Goal: Obtain resource: Download file/media

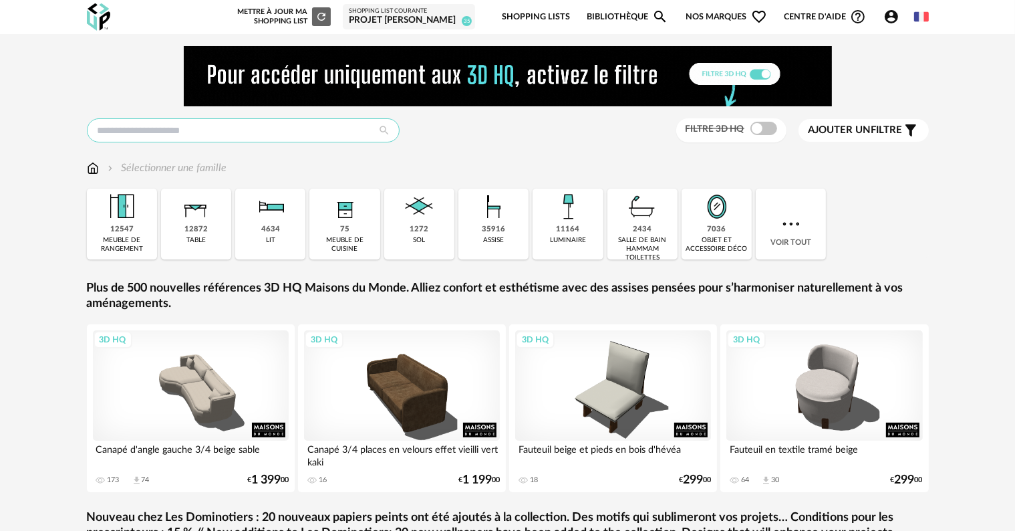
click at [323, 129] on input "text" at bounding box center [243, 130] width 313 height 24
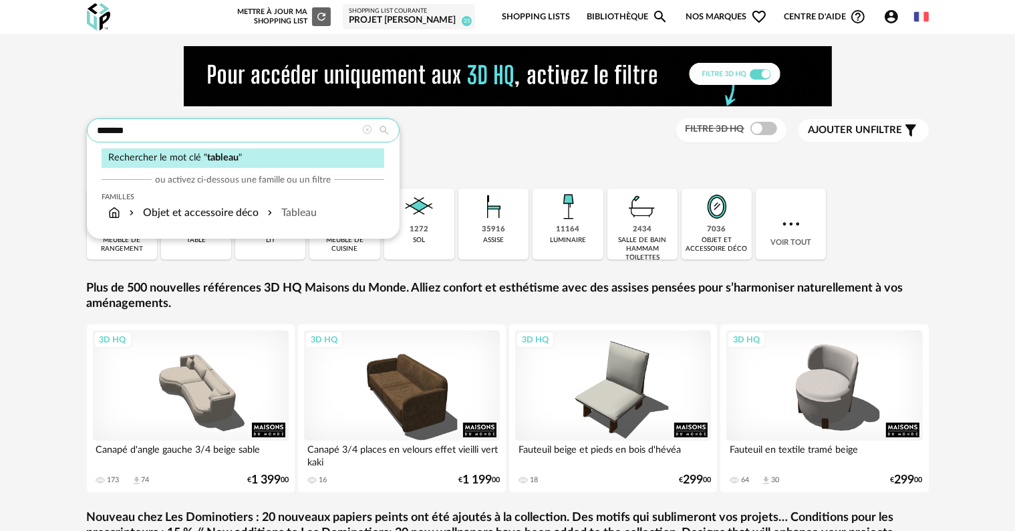
type input "*******"
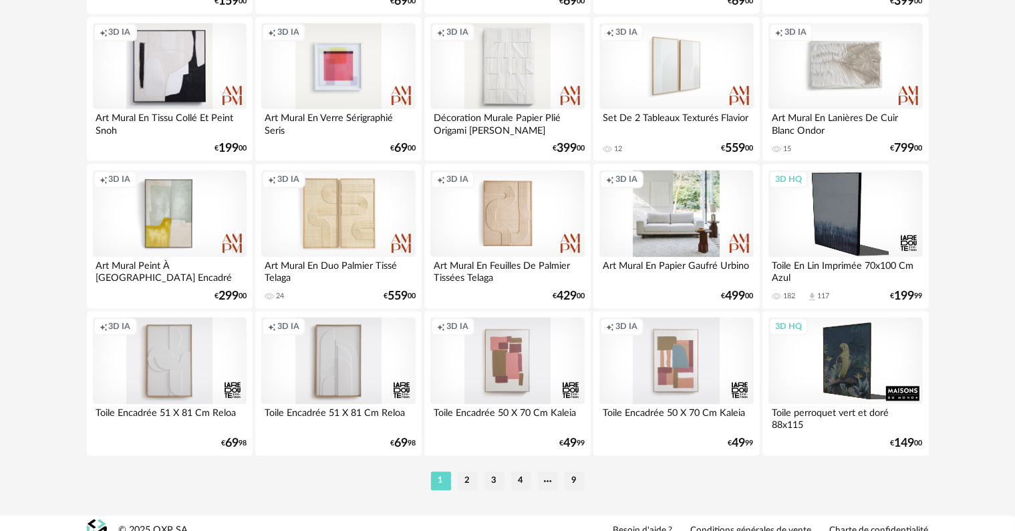
scroll to position [2757, 0]
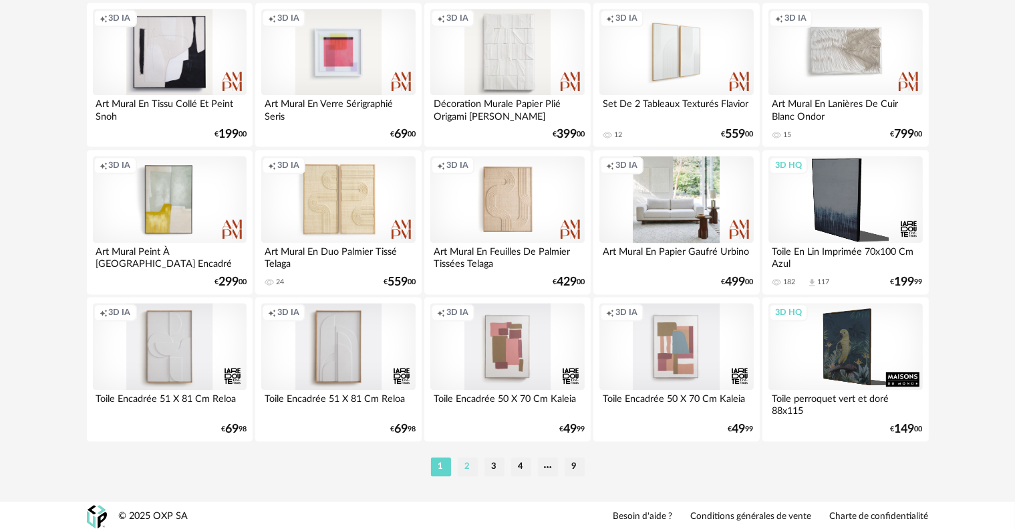
click at [465, 468] on li "2" at bounding box center [468, 466] width 20 height 19
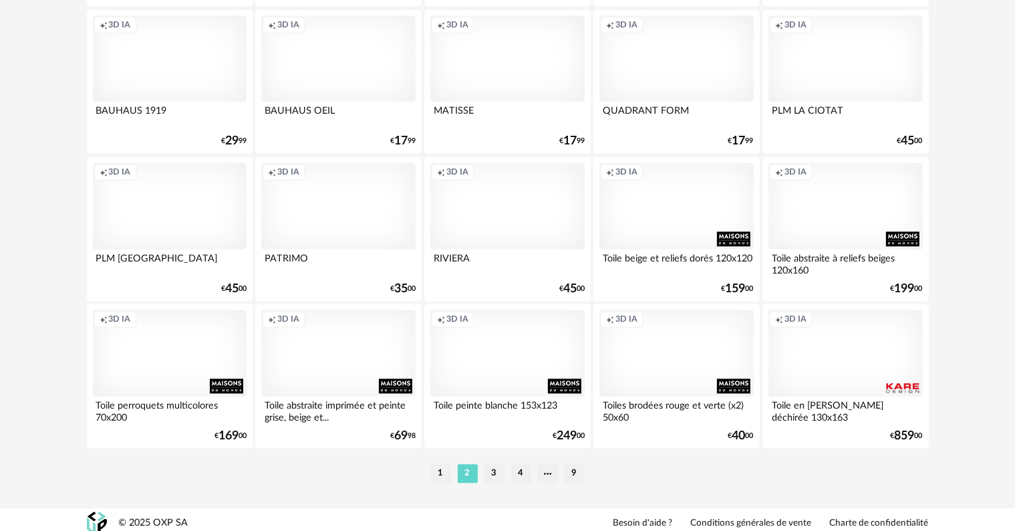
scroll to position [2757, 0]
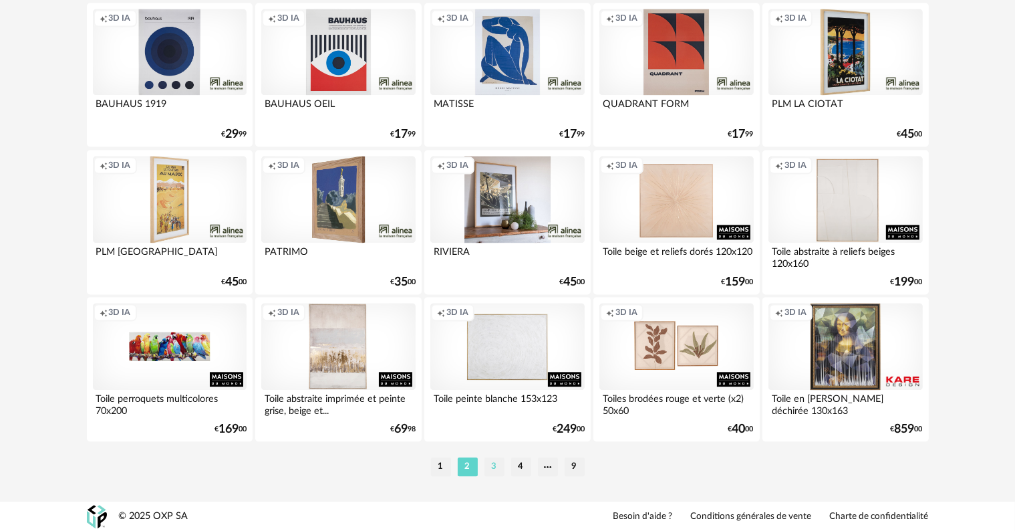
click at [496, 463] on li "3" at bounding box center [495, 466] width 20 height 19
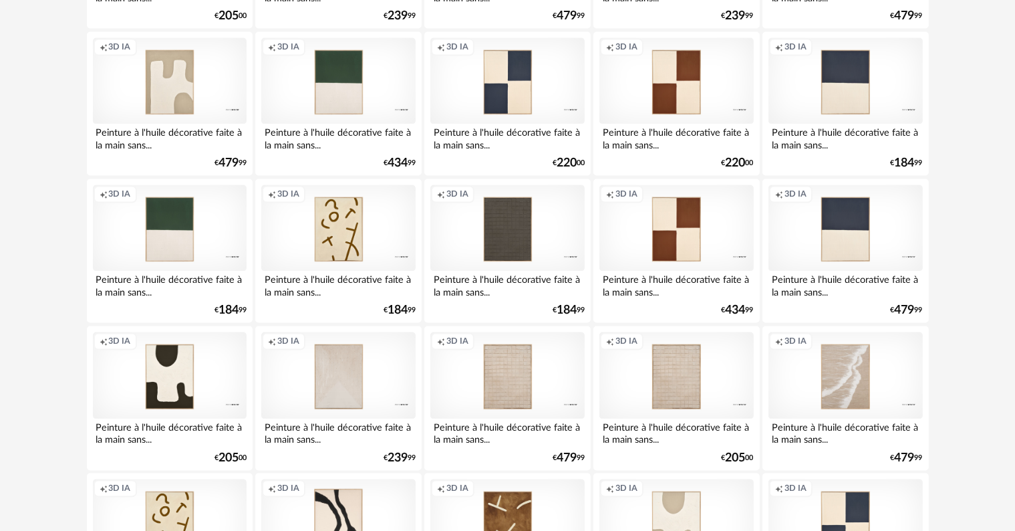
scroll to position [2539, 0]
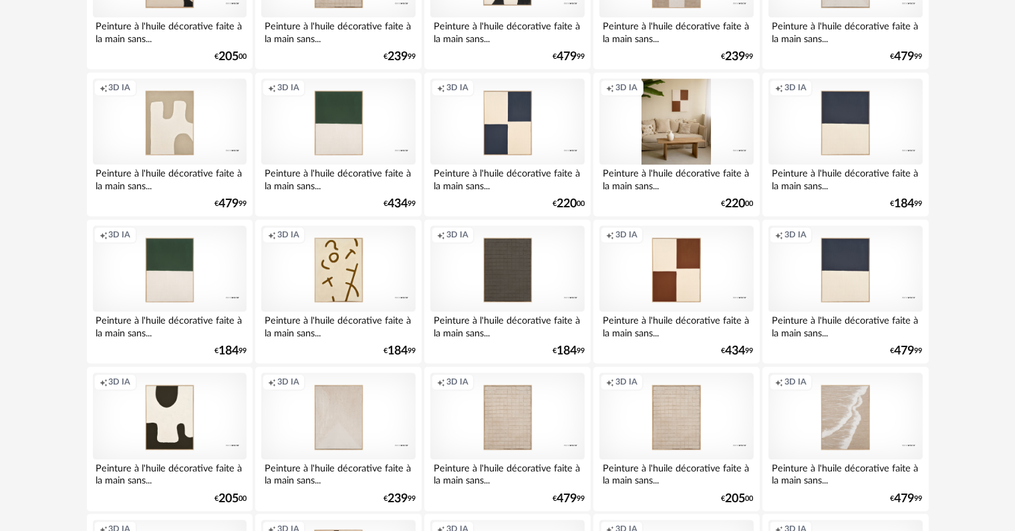
click at [666, 116] on div "Creation icon 3D IA" at bounding box center [676, 122] width 154 height 87
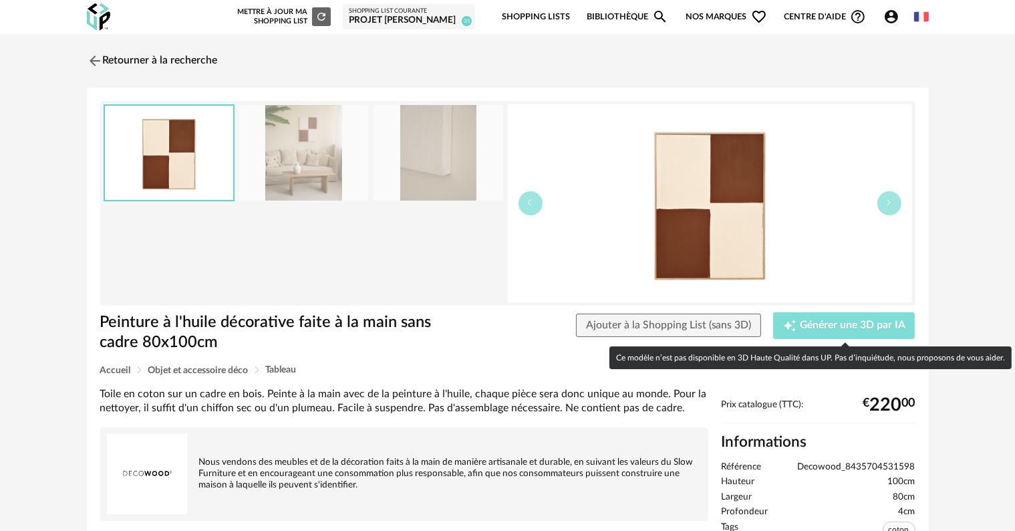
click at [807, 326] on span "Générer une 3D par IA" at bounding box center [853, 325] width 106 height 11
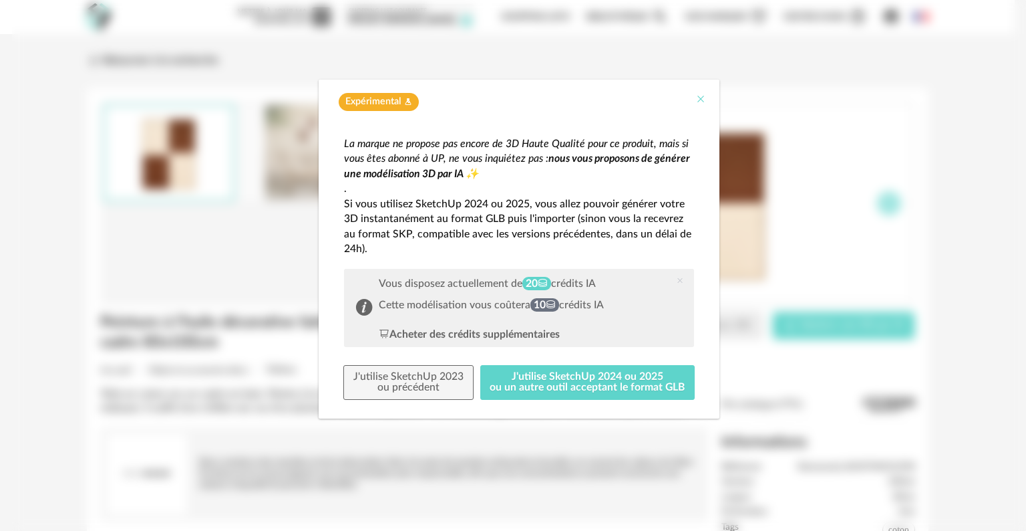
click at [702, 105] on button "Close" at bounding box center [701, 100] width 11 height 14
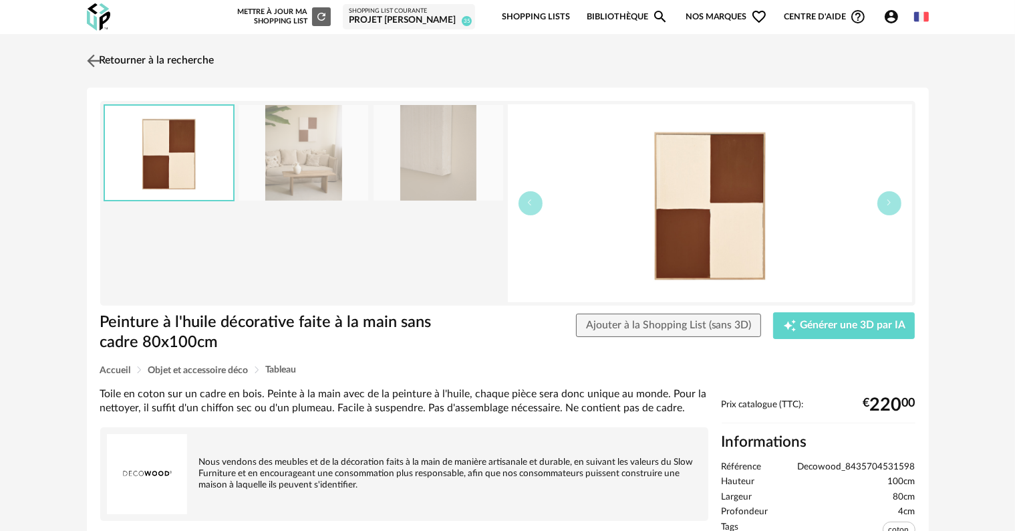
click at [161, 59] on link "Retourner à la recherche" at bounding box center [149, 60] width 131 height 29
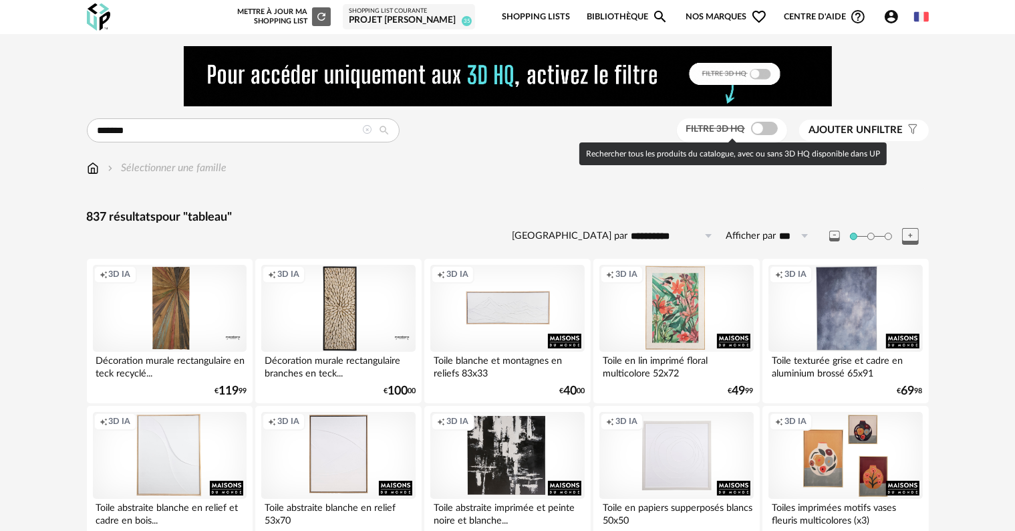
click at [767, 126] on span at bounding box center [764, 128] width 27 height 13
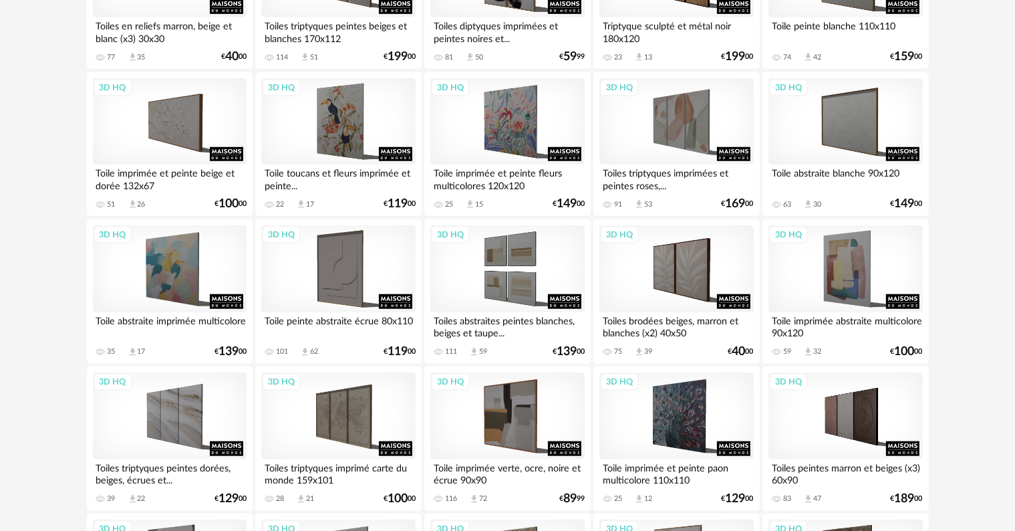
scroll to position [1136, 0]
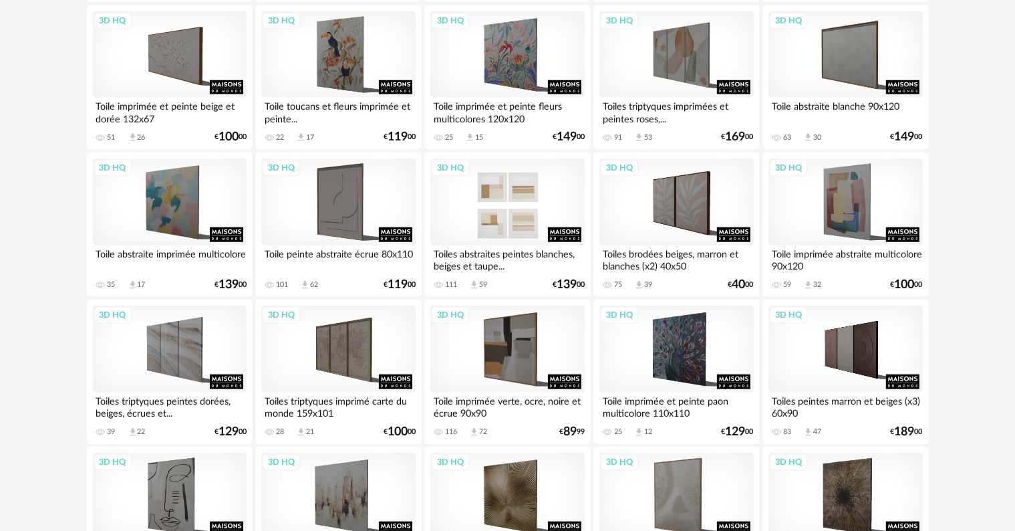
click at [500, 214] on div "3D HQ" at bounding box center [507, 201] width 154 height 87
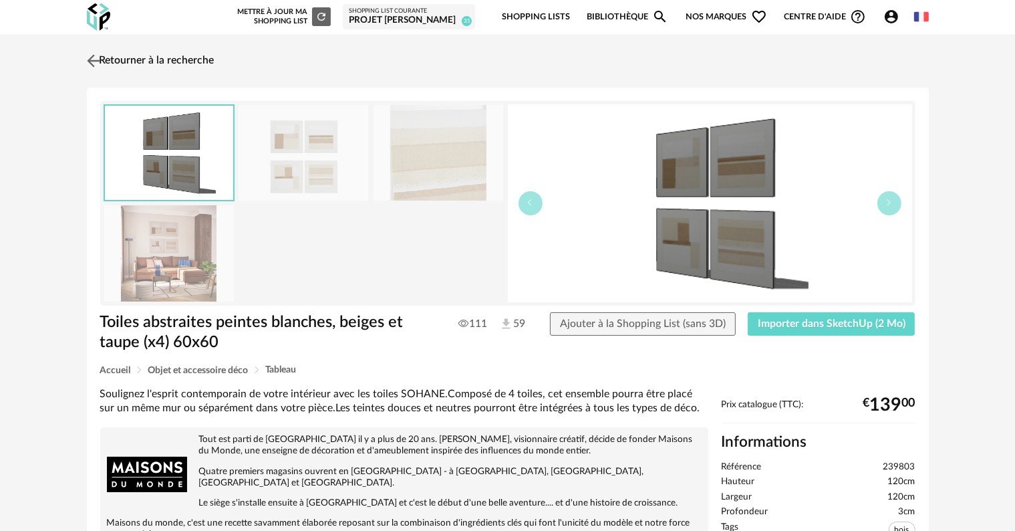
click at [183, 59] on link "Retourner à la recherche" at bounding box center [149, 60] width 131 height 29
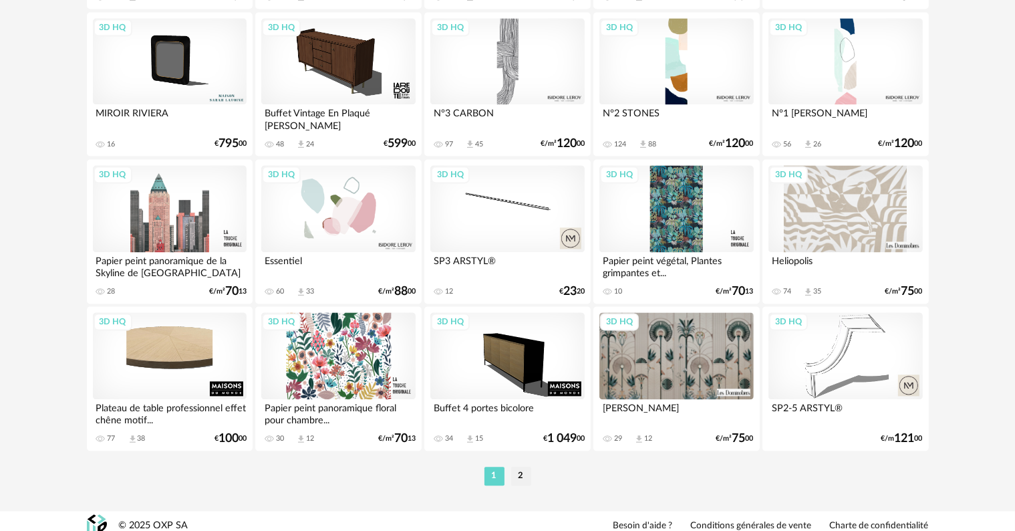
scroll to position [2757, 0]
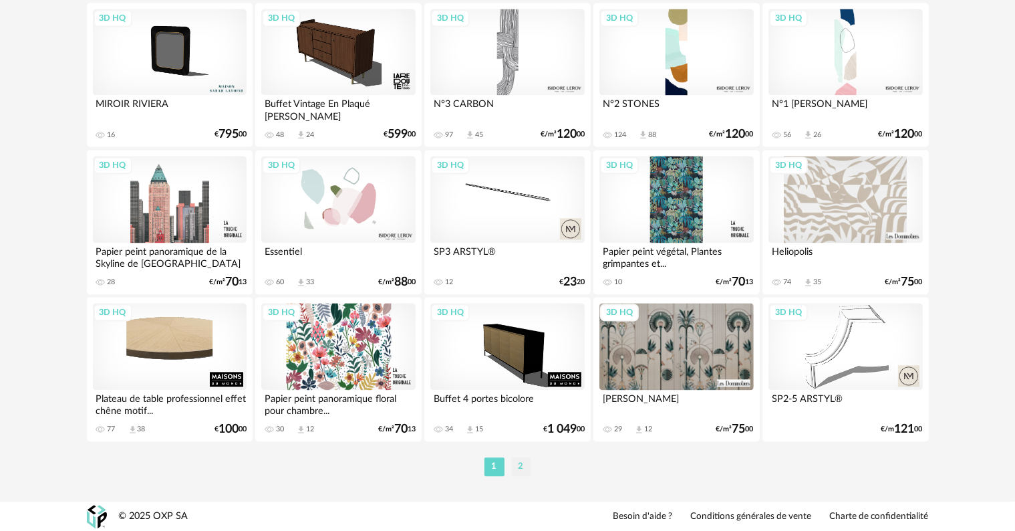
click at [517, 462] on li "2" at bounding box center [521, 466] width 20 height 19
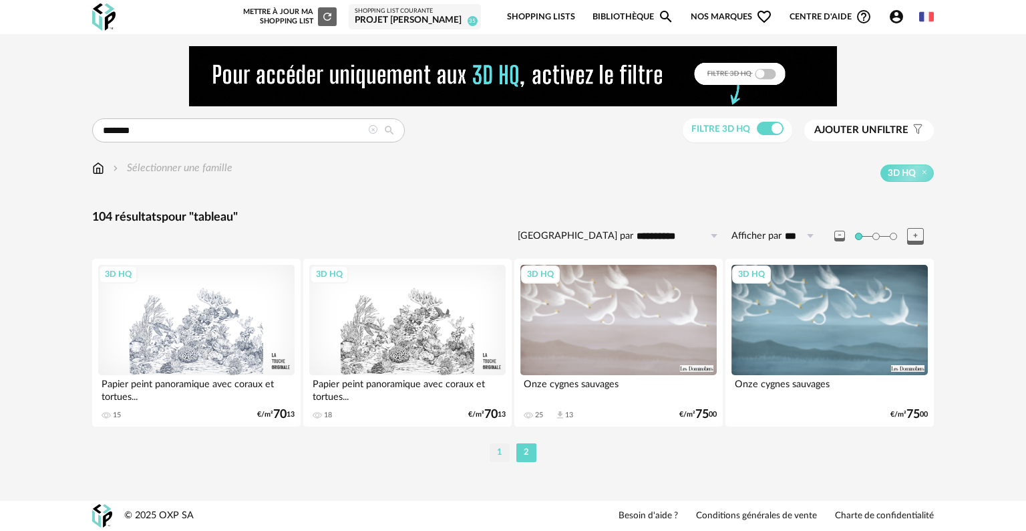
click at [500, 454] on li "1" at bounding box center [500, 452] width 20 height 19
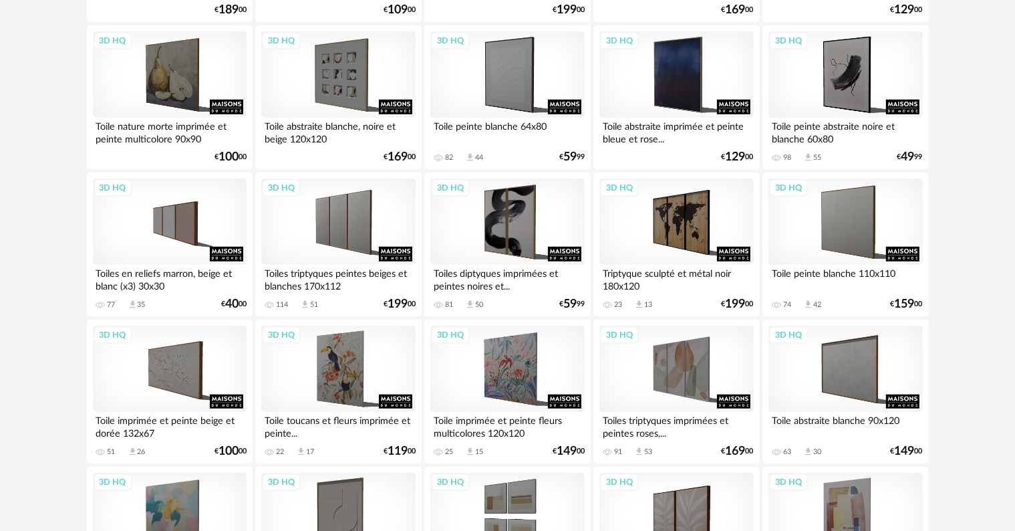
scroll to position [802, 0]
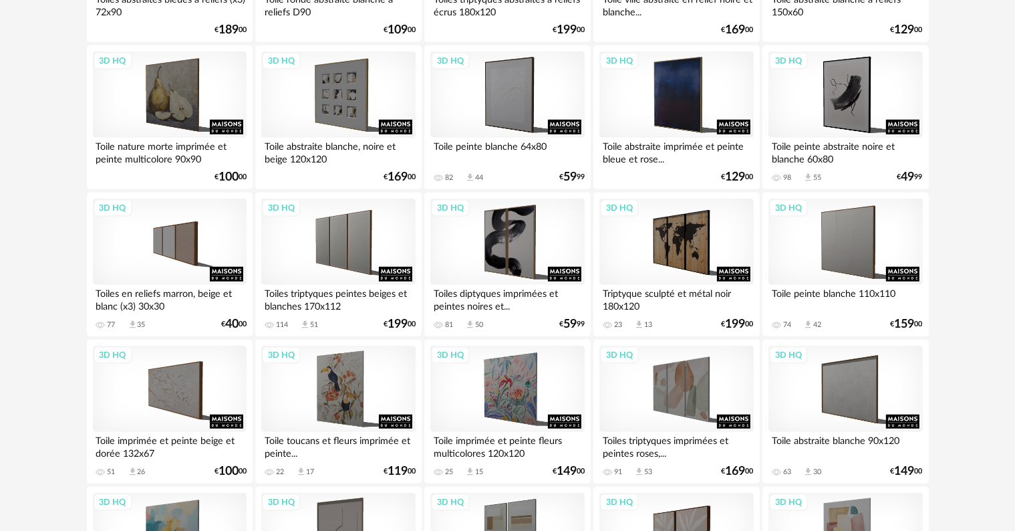
click at [326, 289] on div "Toiles triptyques peintes beiges et blanches 170x112" at bounding box center [338, 298] width 154 height 27
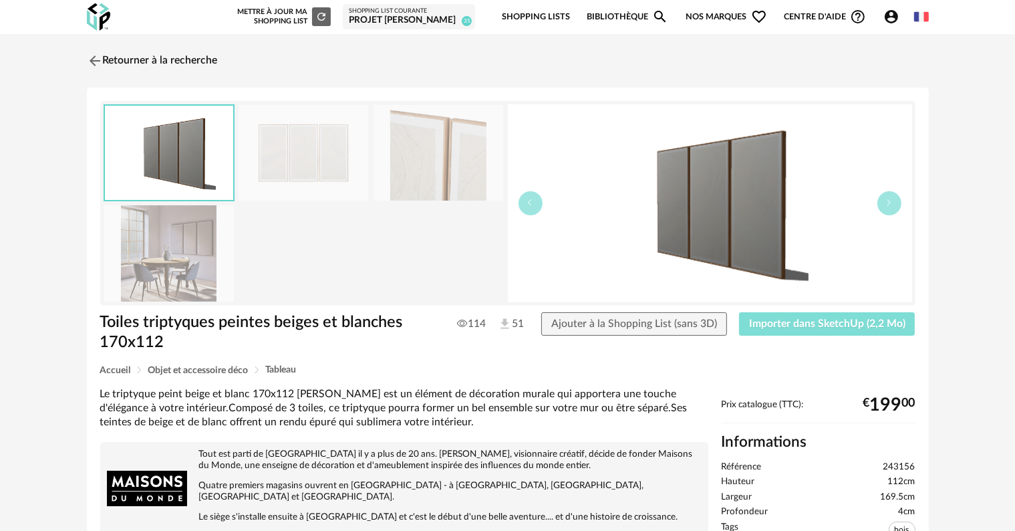
click at [853, 325] on span "Importer dans SketchUp (2,2 Mo)" at bounding box center [827, 323] width 156 height 11
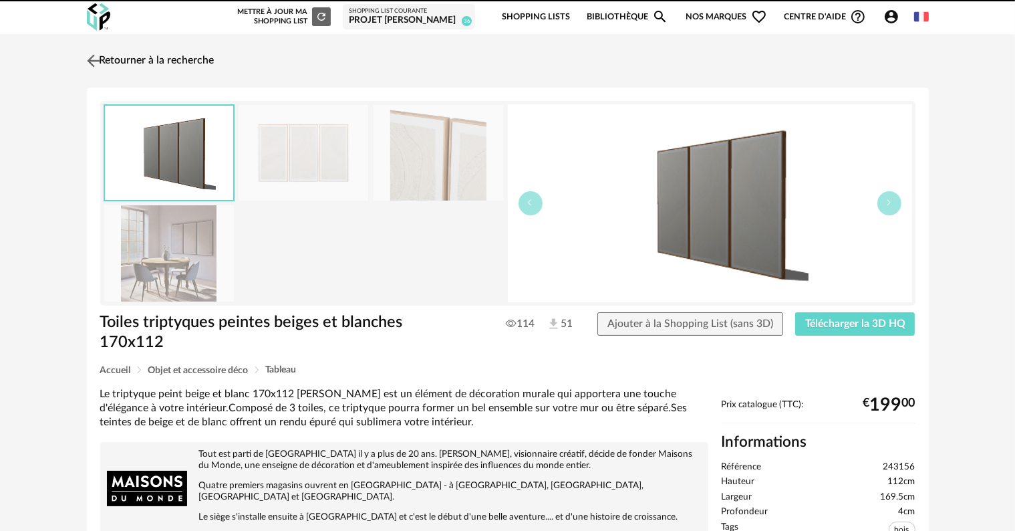
click at [147, 57] on link "Retourner à la recherche" at bounding box center [149, 60] width 131 height 29
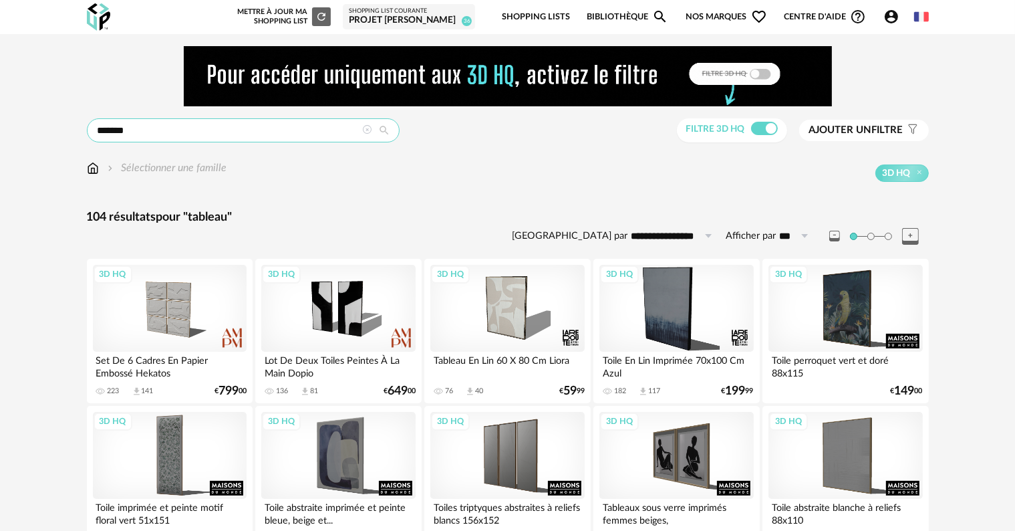
click at [269, 132] on input "*******" at bounding box center [243, 130] width 313 height 24
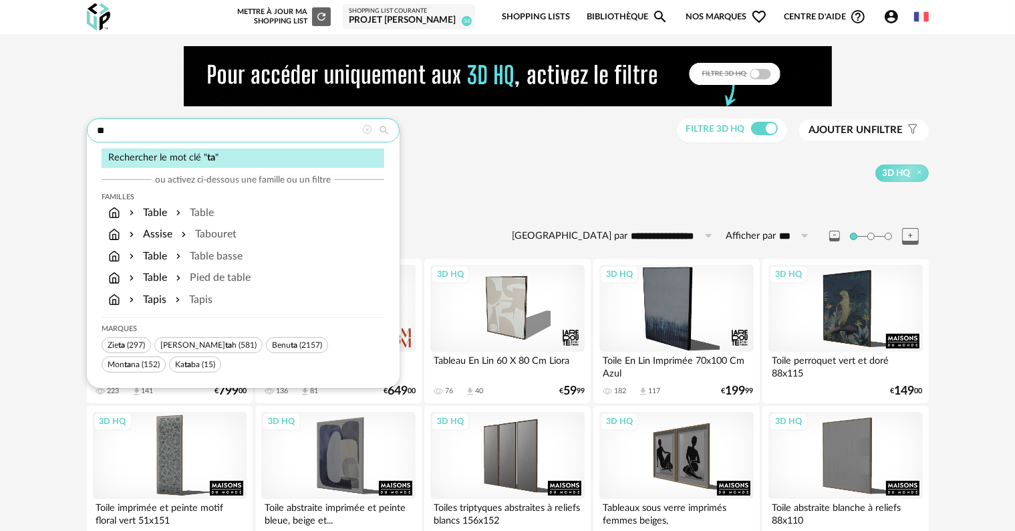
type input "*"
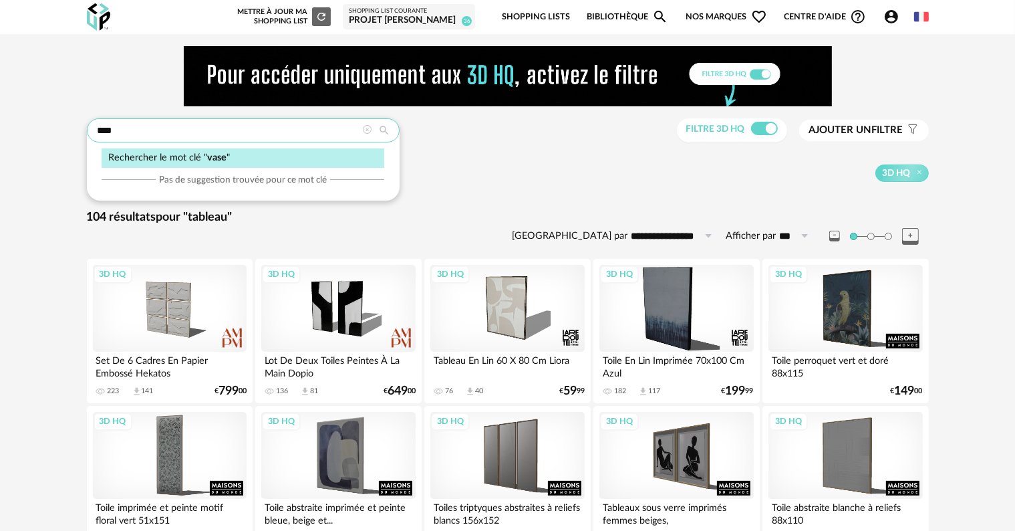
type input "****"
type input "**********"
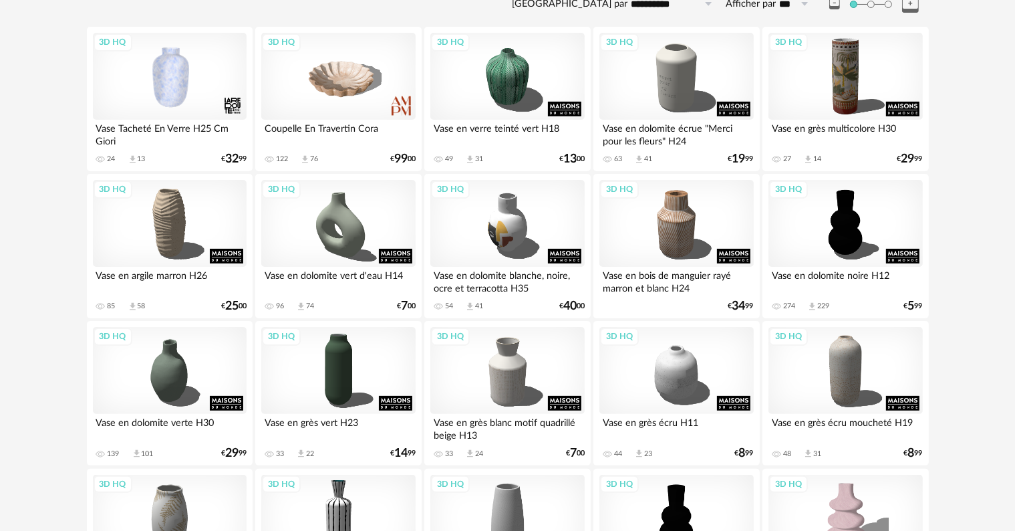
scroll to position [267, 0]
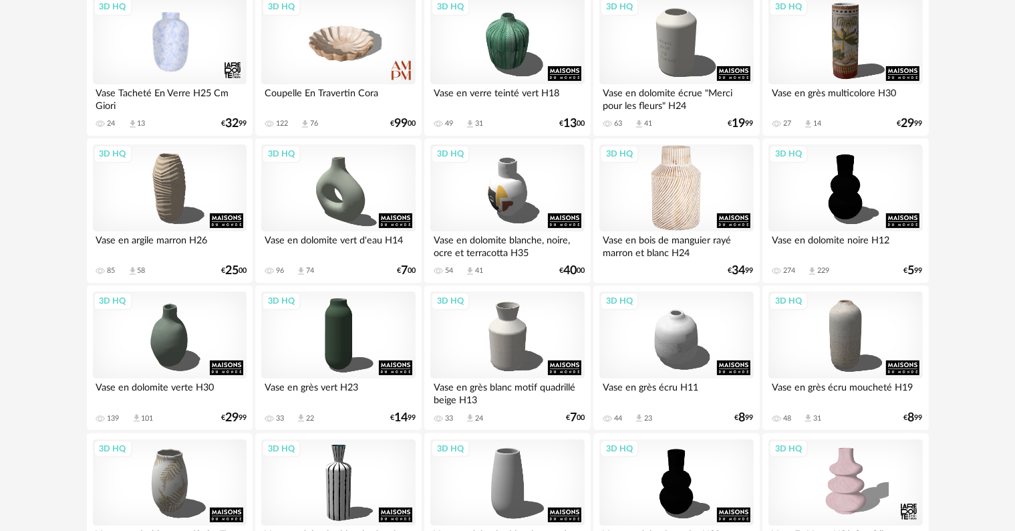
click at [677, 195] on div "3D HQ" at bounding box center [676, 187] width 154 height 87
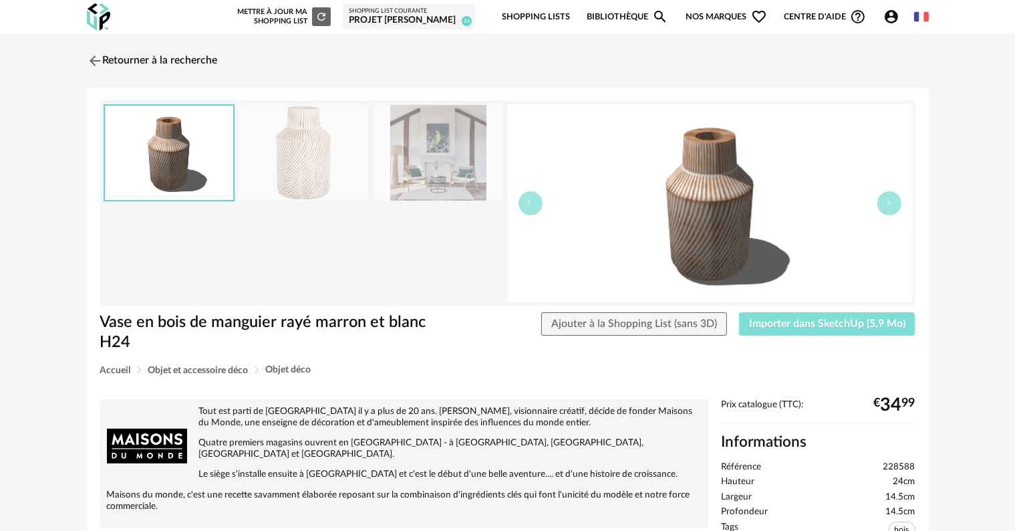
click at [859, 325] on span "Importer dans SketchUp (5,9 Mo)" at bounding box center [827, 323] width 156 height 11
click at [170, 55] on link "Retourner à la recherche" at bounding box center [149, 60] width 131 height 29
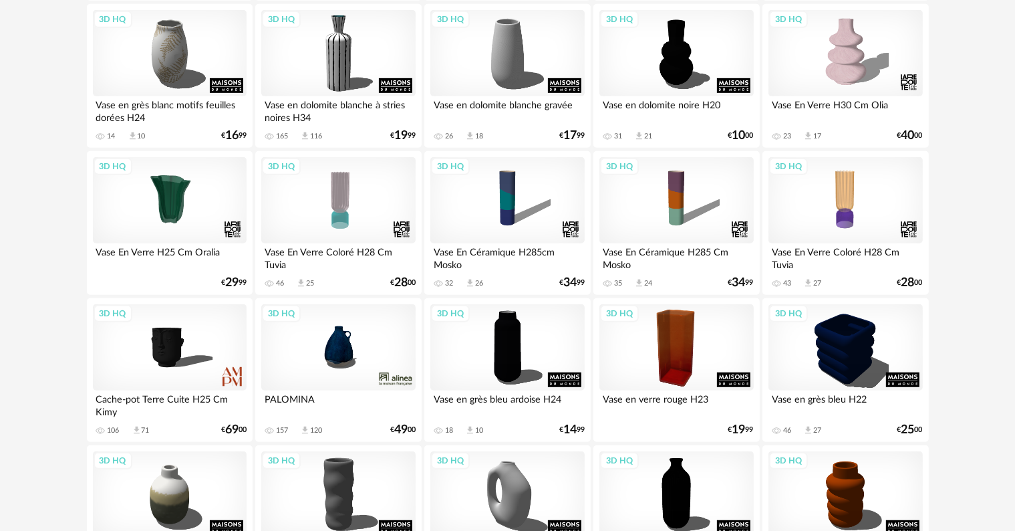
scroll to position [735, 0]
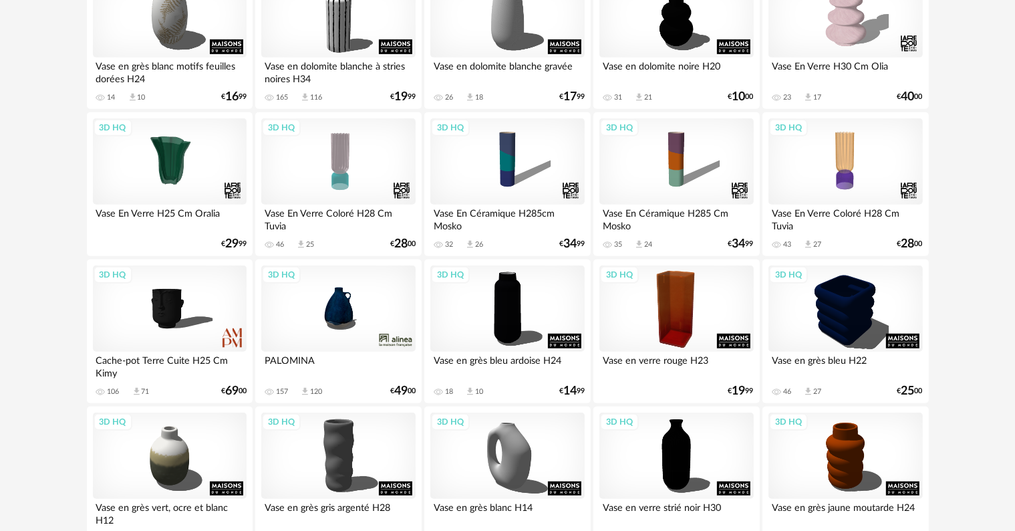
click at [327, 315] on div "3D HQ" at bounding box center [338, 308] width 154 height 87
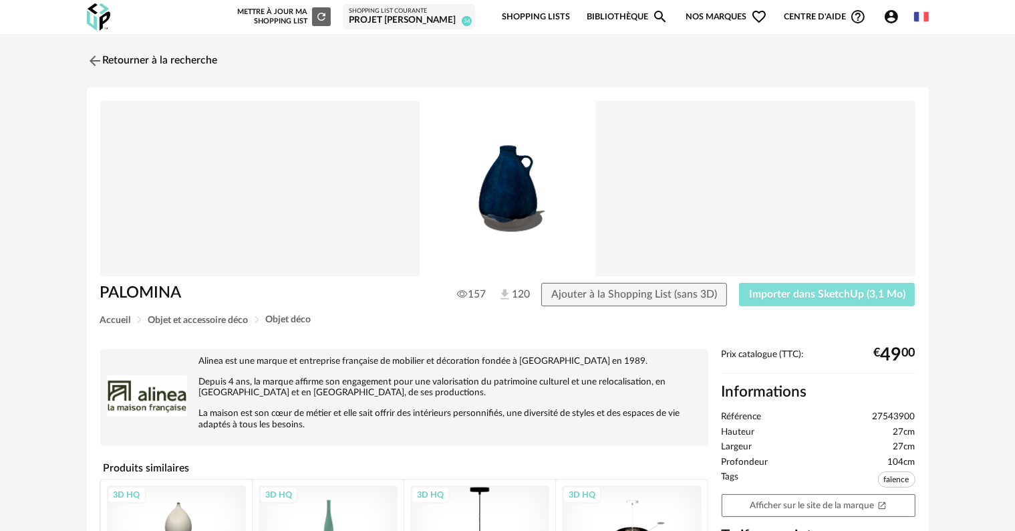
click at [783, 295] on span "Importer dans SketchUp (3,1 Mo)" at bounding box center [827, 294] width 156 height 11
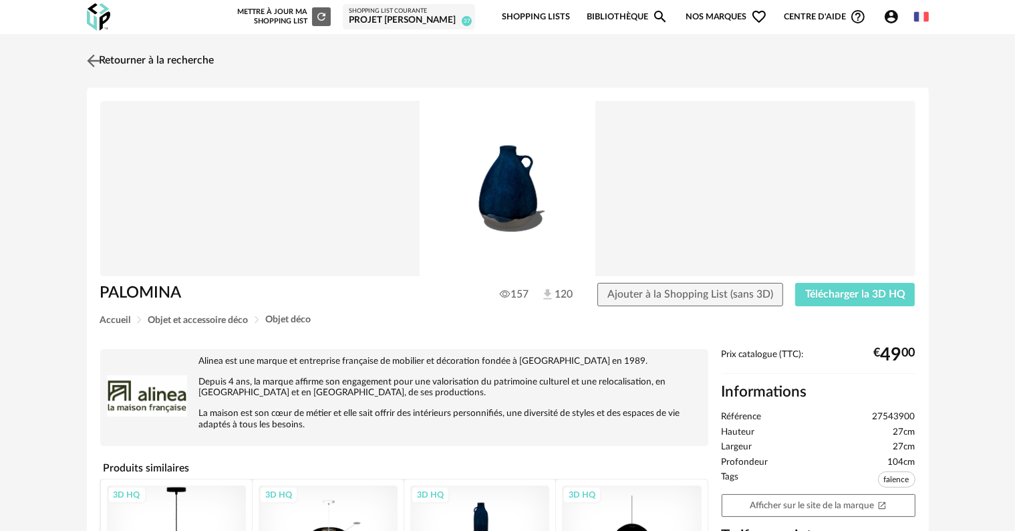
click at [195, 59] on link "Retourner à la recherche" at bounding box center [149, 60] width 131 height 29
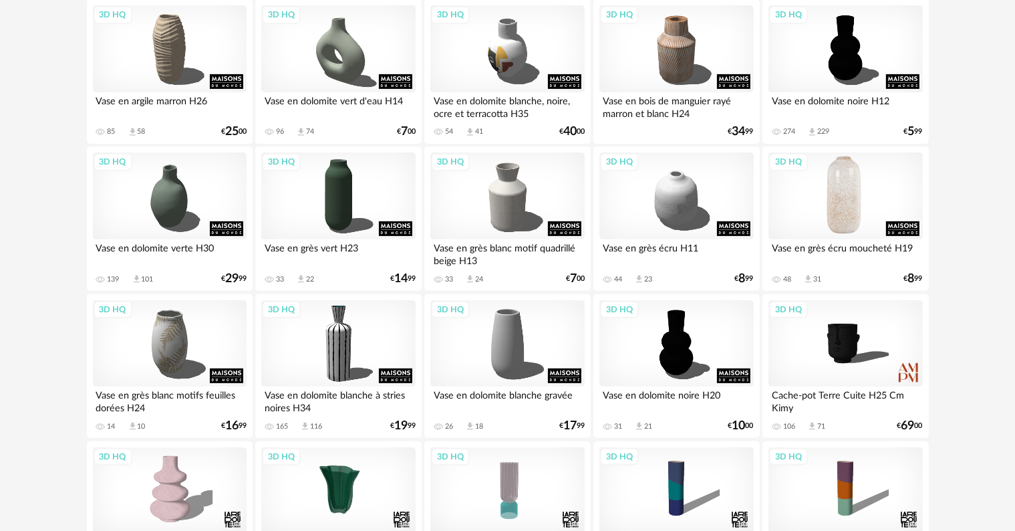
scroll to position [327, 0]
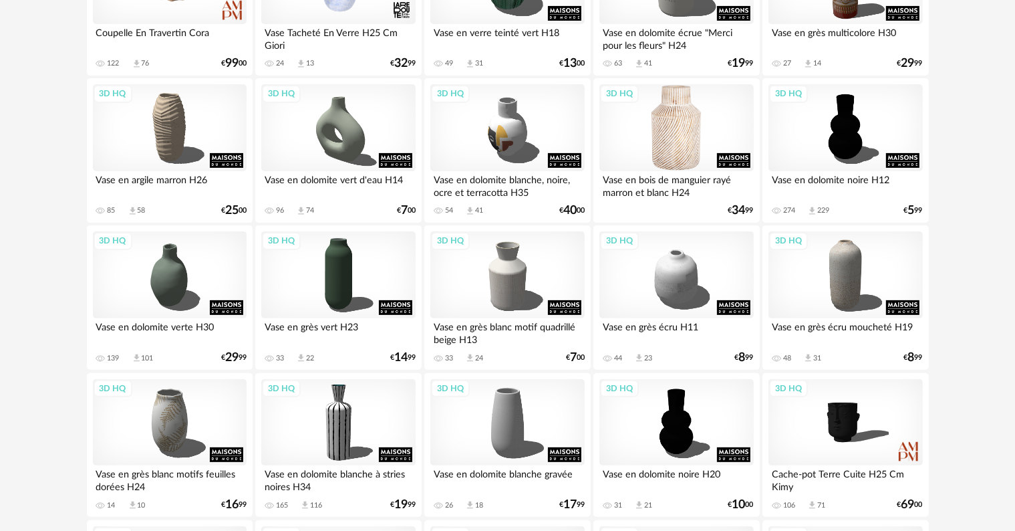
click at [669, 115] on div "3D HQ" at bounding box center [676, 127] width 154 height 87
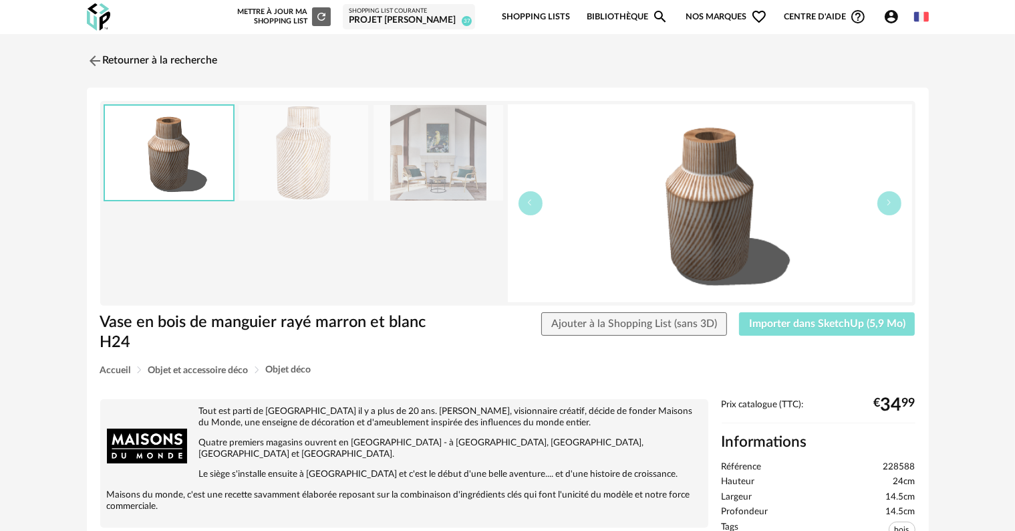
click at [786, 323] on span "Importer dans SketchUp (5,9 Mo)" at bounding box center [827, 323] width 156 height 11
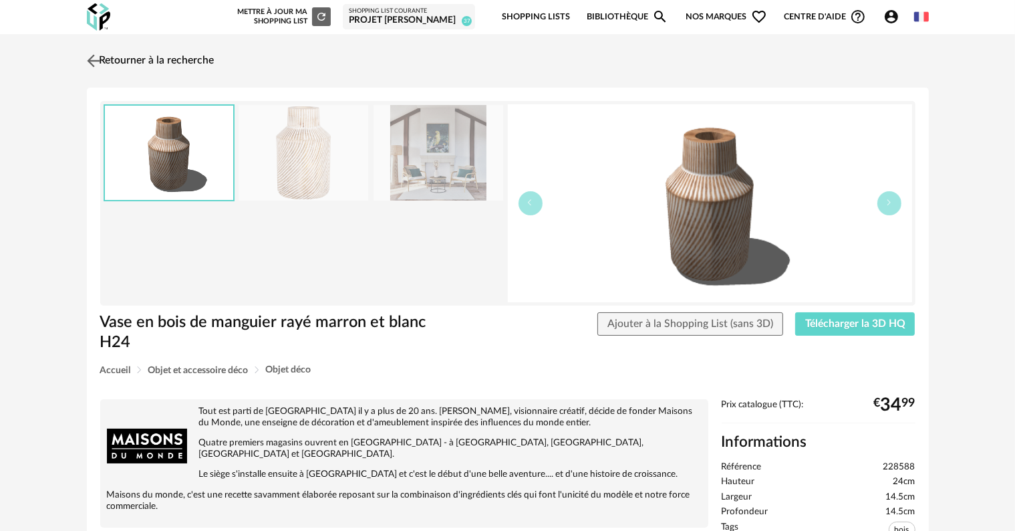
click at [174, 59] on link "Retourner à la recherche" at bounding box center [149, 60] width 131 height 29
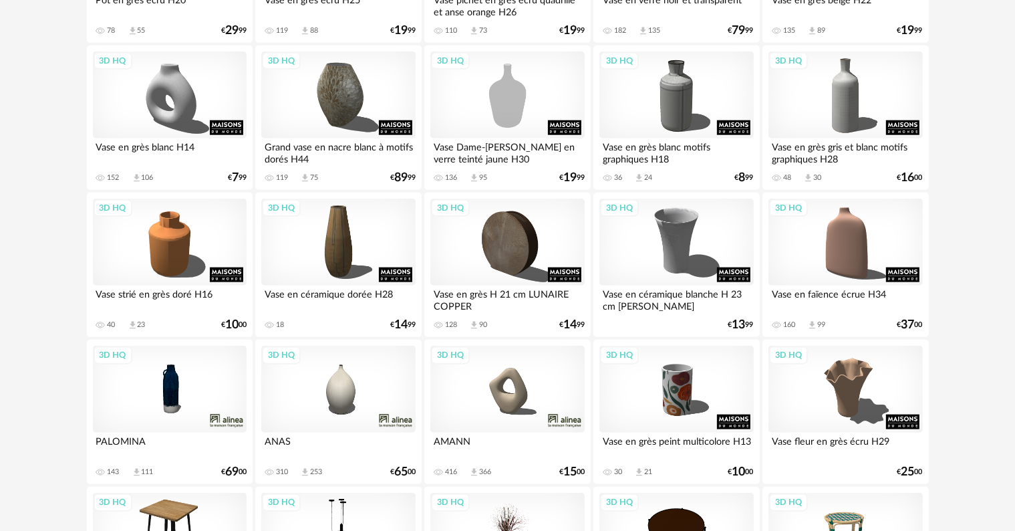
scroll to position [1397, 0]
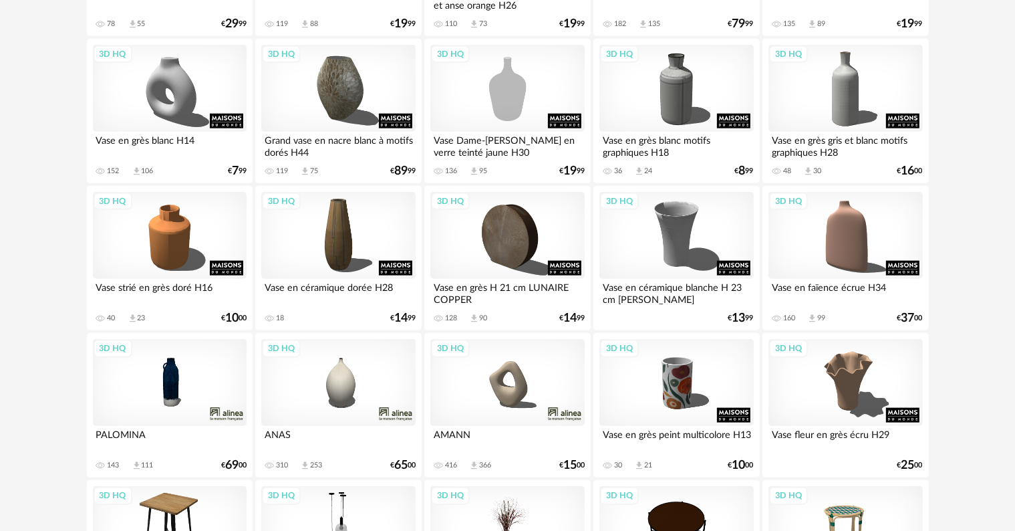
click at [507, 389] on div "3D HQ" at bounding box center [507, 382] width 154 height 87
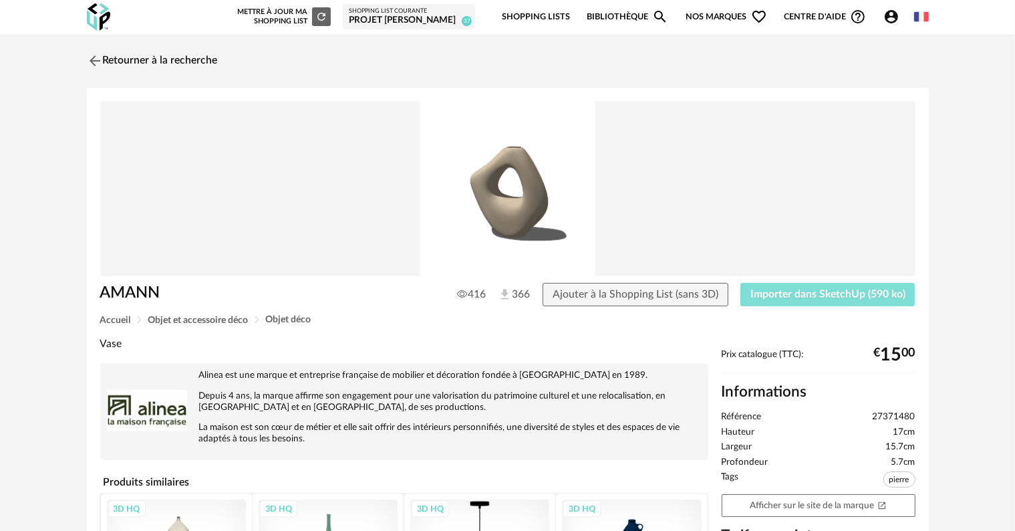
click at [813, 287] on button "Importer dans SketchUp (590 ko)" at bounding box center [827, 295] width 175 height 24
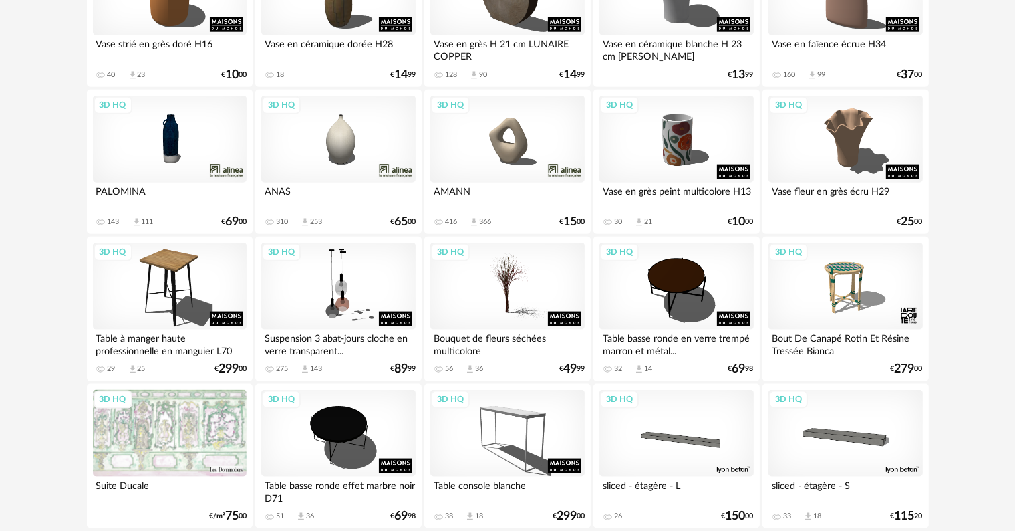
scroll to position [1464, 0]
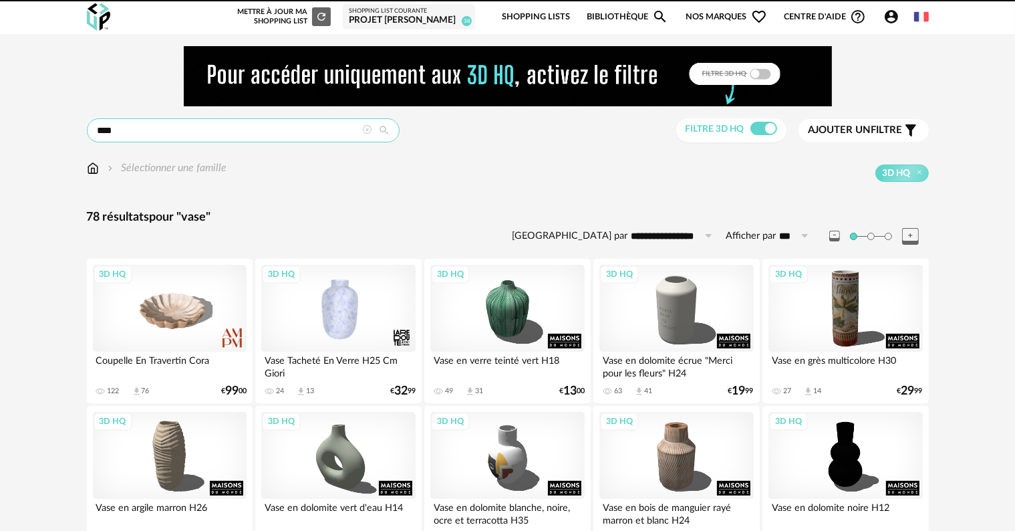
click at [254, 130] on input "****" at bounding box center [243, 130] width 313 height 24
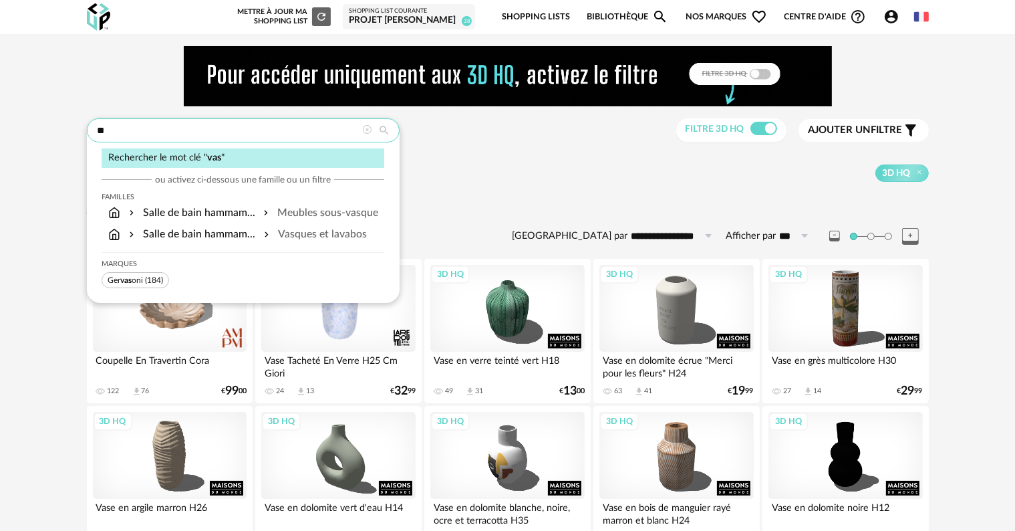
type input "*"
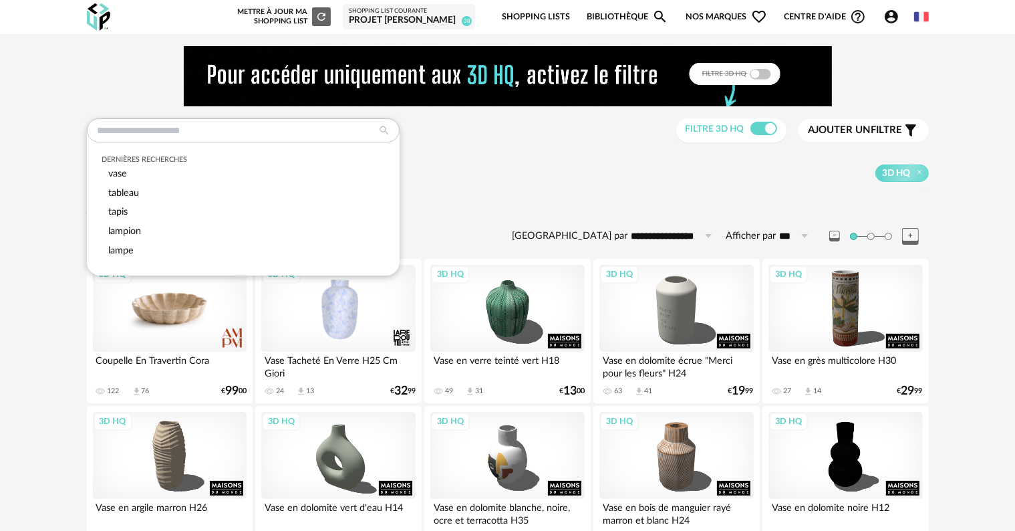
click at [182, 315] on div "3D HQ" at bounding box center [170, 308] width 154 height 87
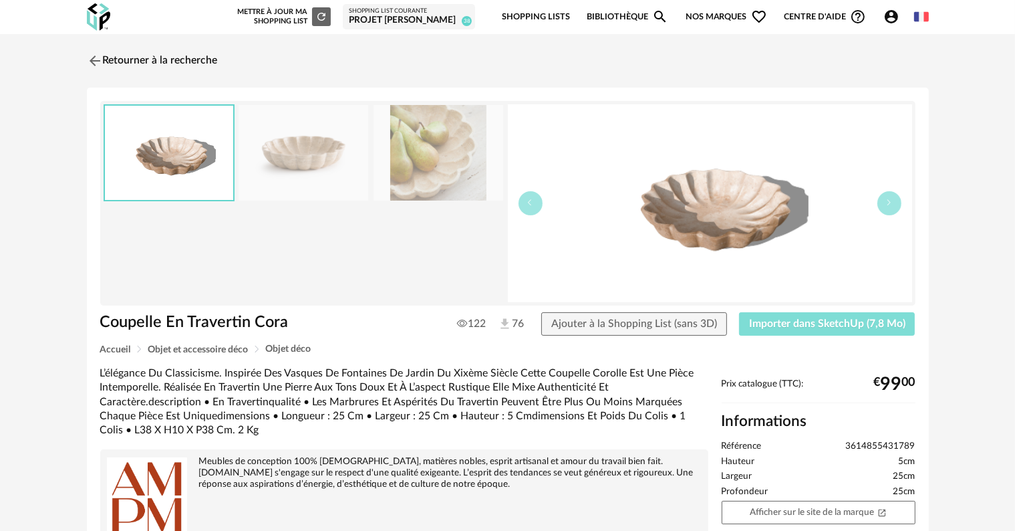
click at [815, 322] on span "Importer dans SketchUp (7,8 Mo)" at bounding box center [827, 323] width 156 height 11
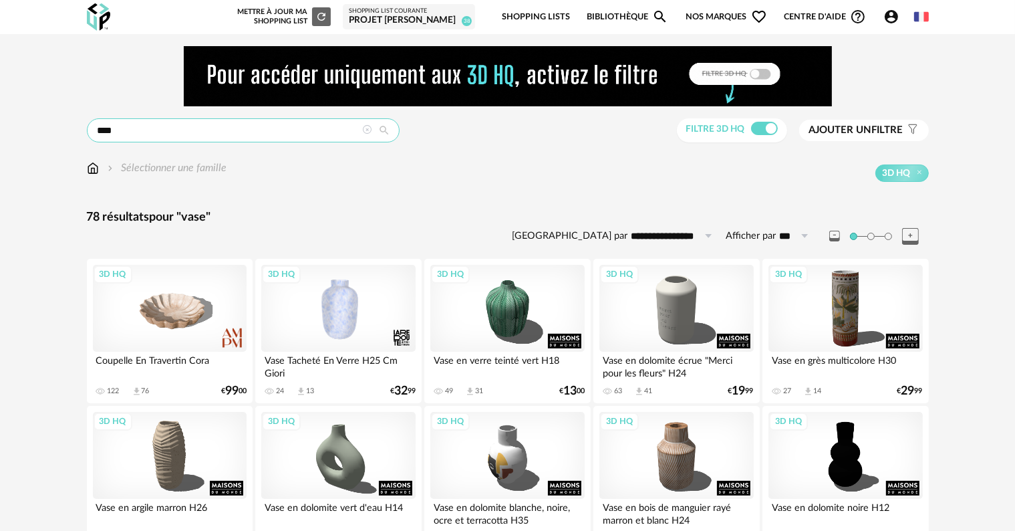
click at [256, 120] on input "****" at bounding box center [243, 130] width 313 height 24
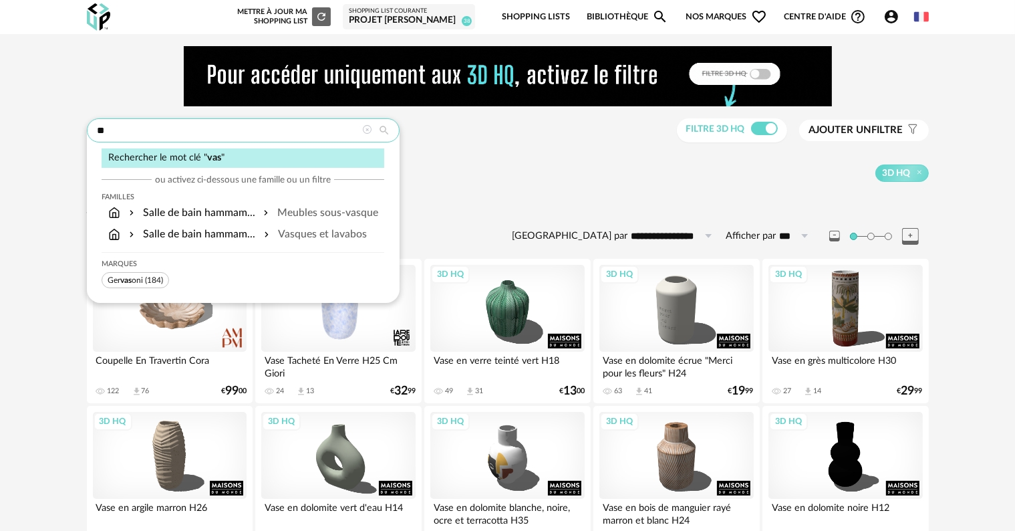
type input "*"
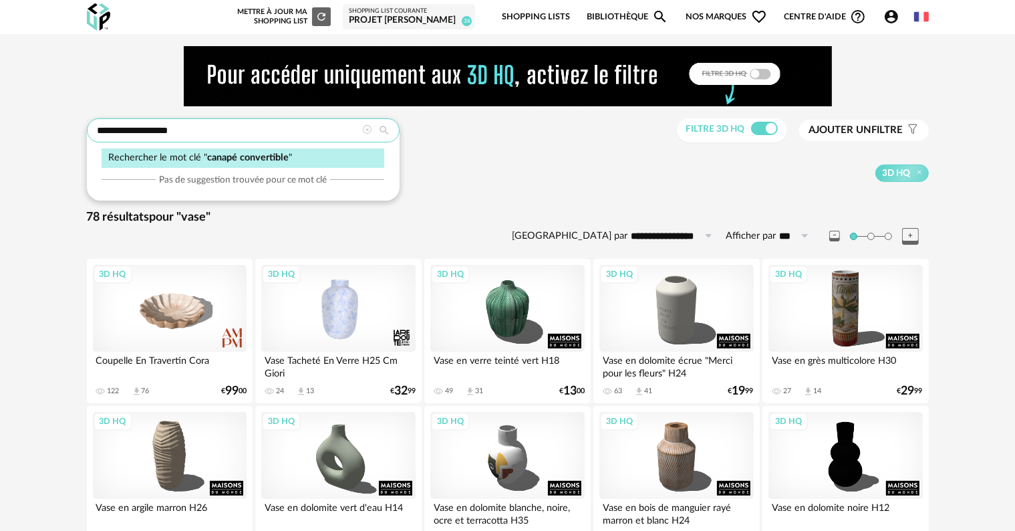
type input "**********"
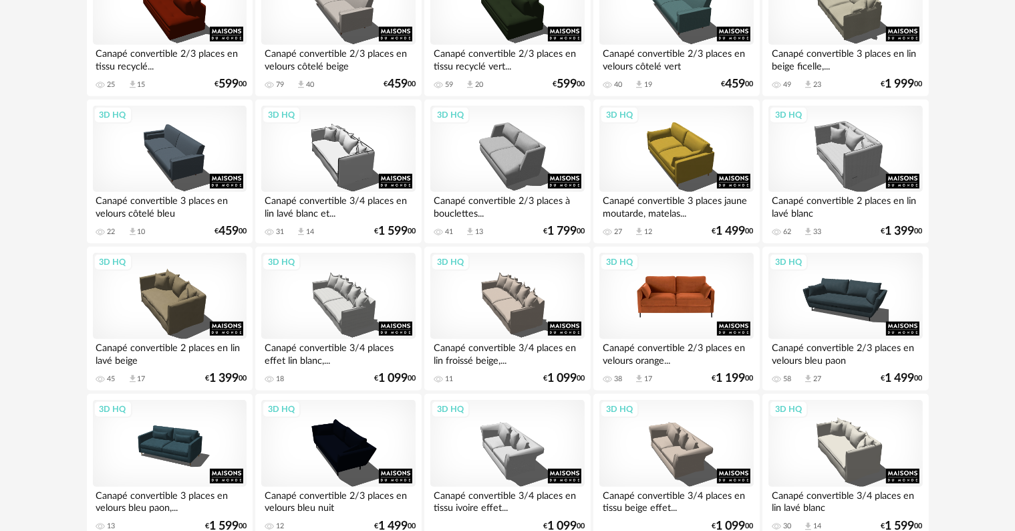
scroll to position [936, 0]
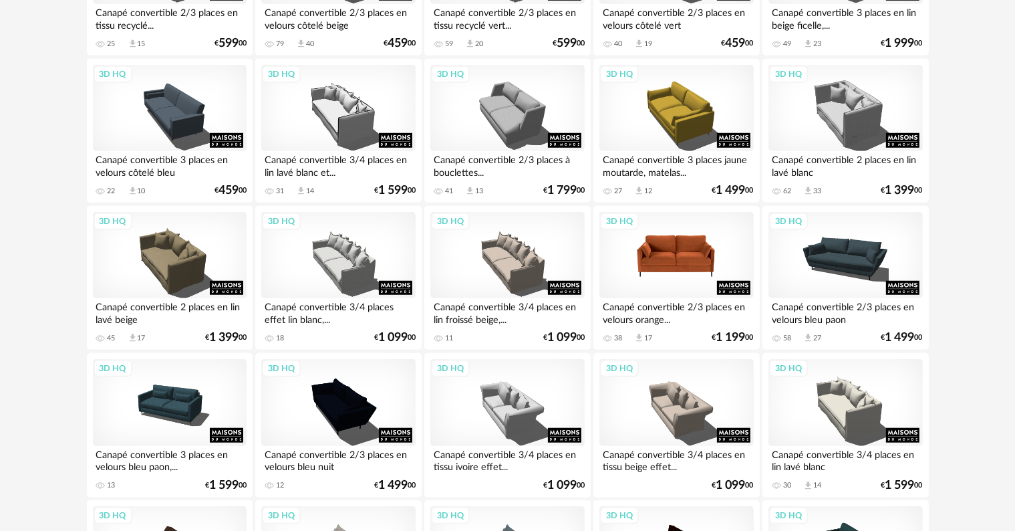
click at [695, 270] on div "3D HQ" at bounding box center [676, 255] width 154 height 87
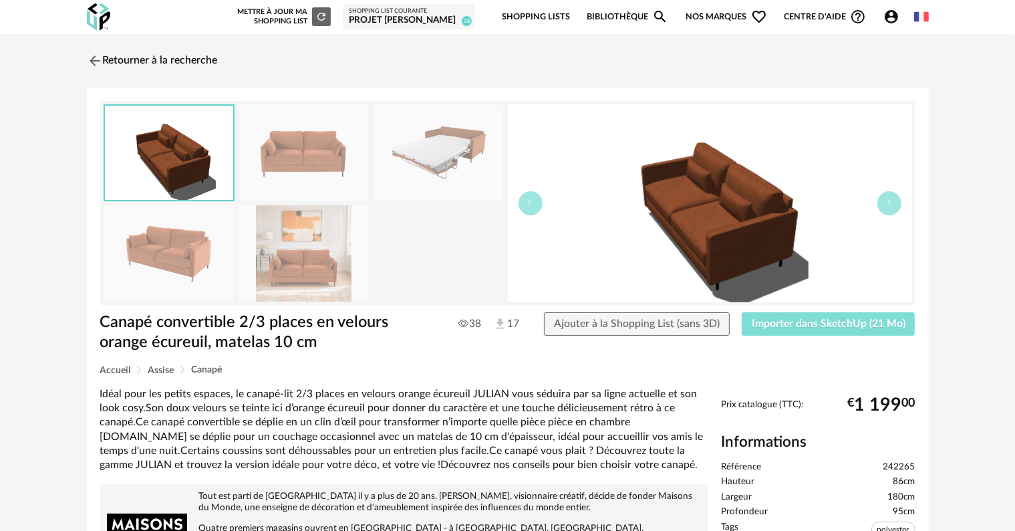
click at [855, 323] on span "Importer dans SketchUp (21 Mo)" at bounding box center [829, 323] width 154 height 11
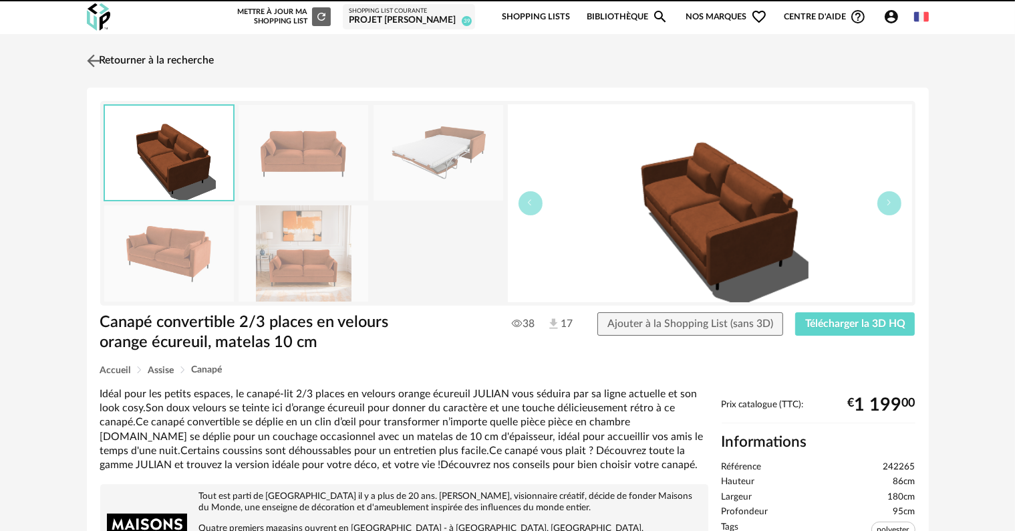
click at [189, 57] on link "Retourner à la recherche" at bounding box center [149, 60] width 131 height 29
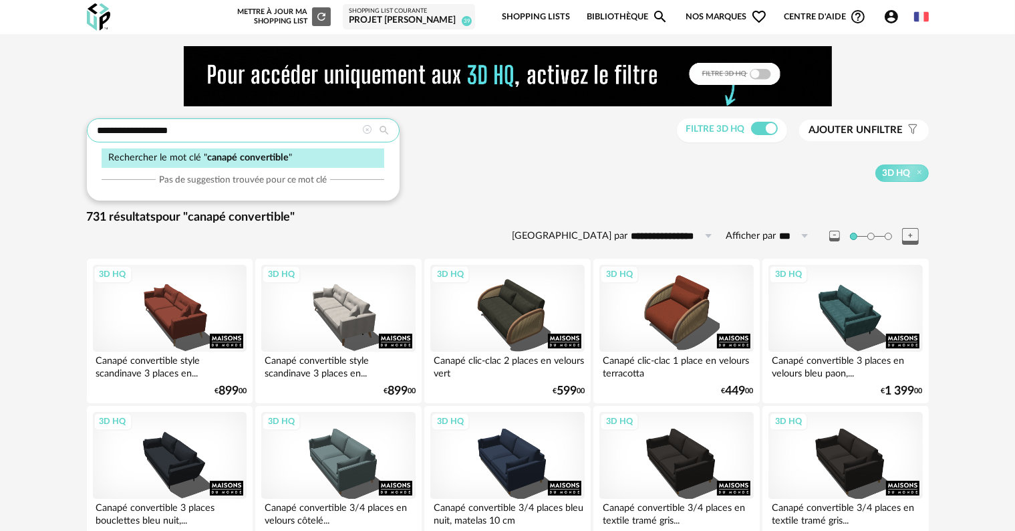
click at [201, 130] on input "**********" at bounding box center [243, 130] width 313 height 24
type input "*"
type input "******"
type input "**********"
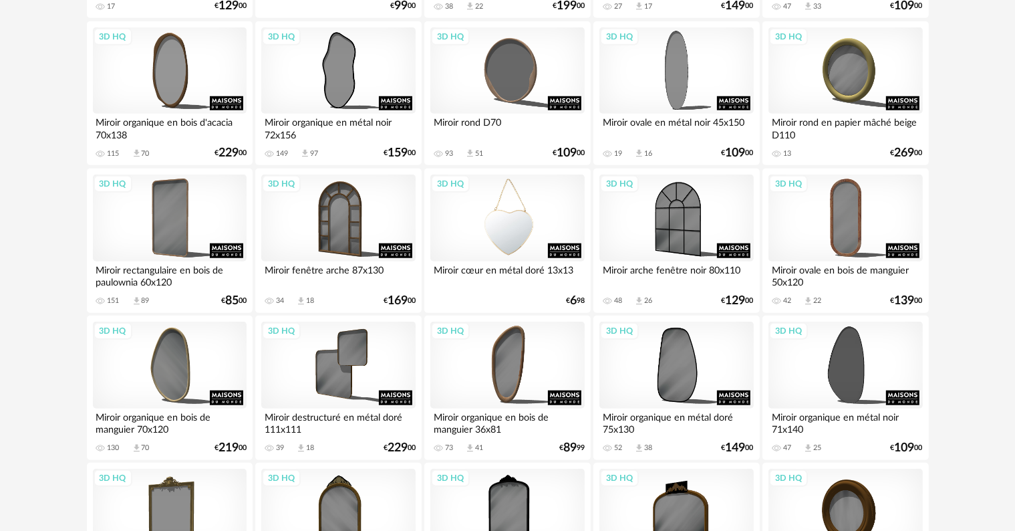
scroll to position [1136, 0]
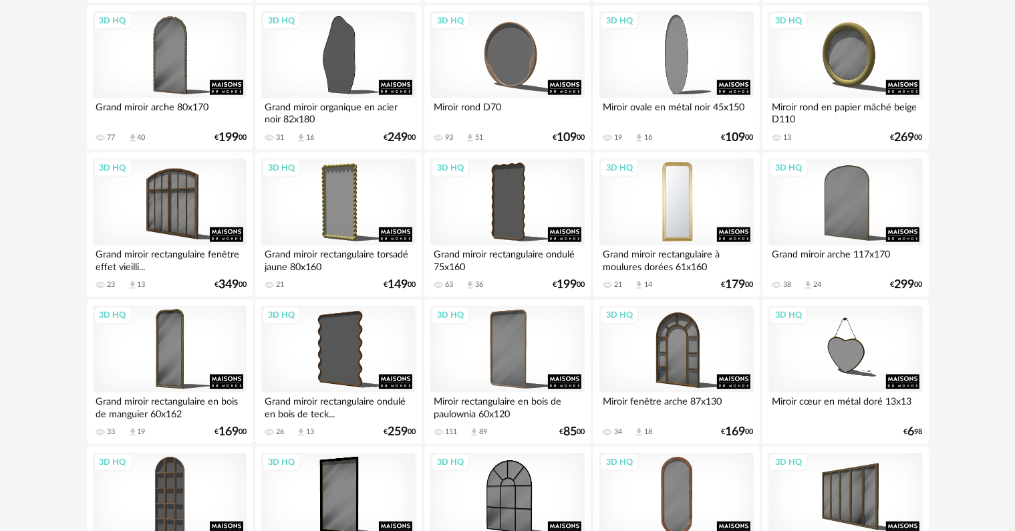
scroll to position [1604, 0]
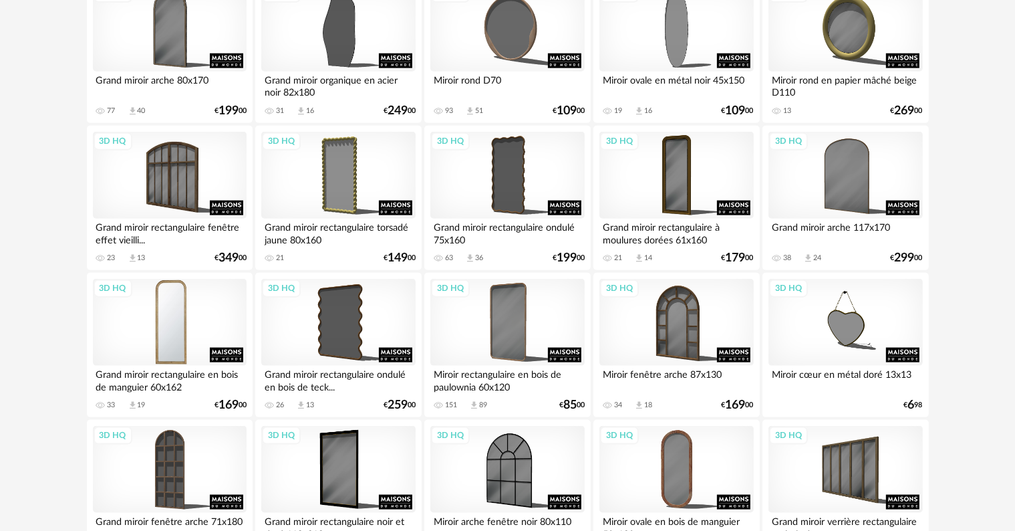
click at [174, 332] on div "3D HQ" at bounding box center [170, 322] width 154 height 87
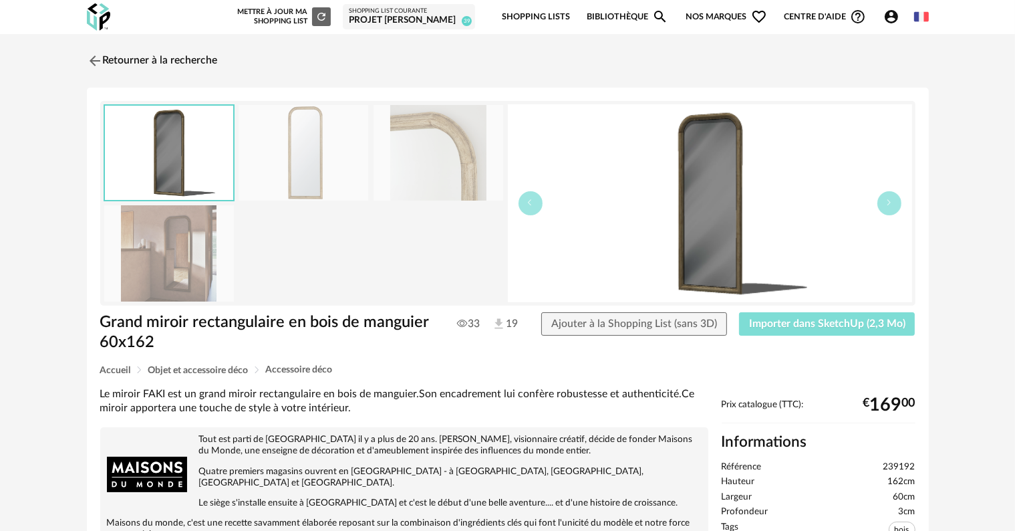
click at [811, 322] on span "Importer dans SketchUp (2,3 Mo)" at bounding box center [827, 323] width 156 height 11
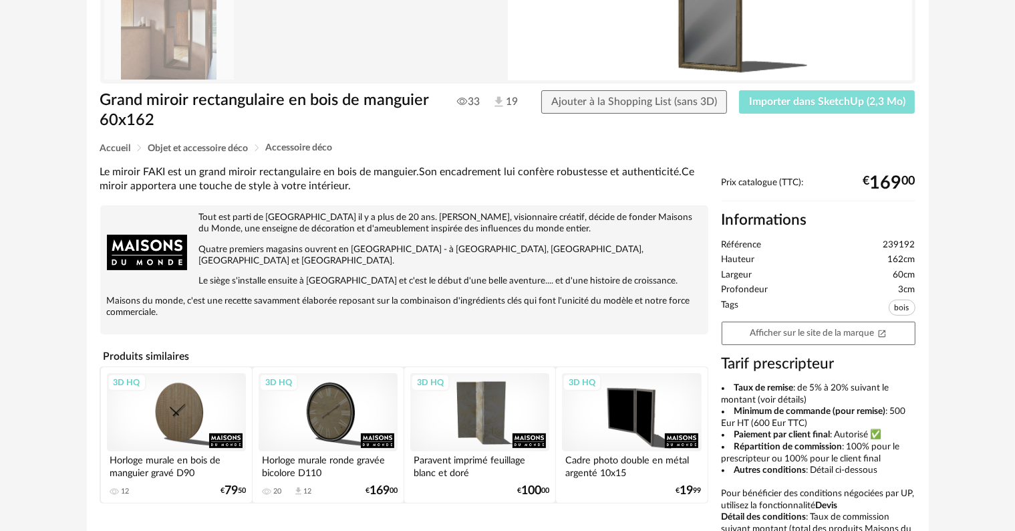
scroll to position [267, 0]
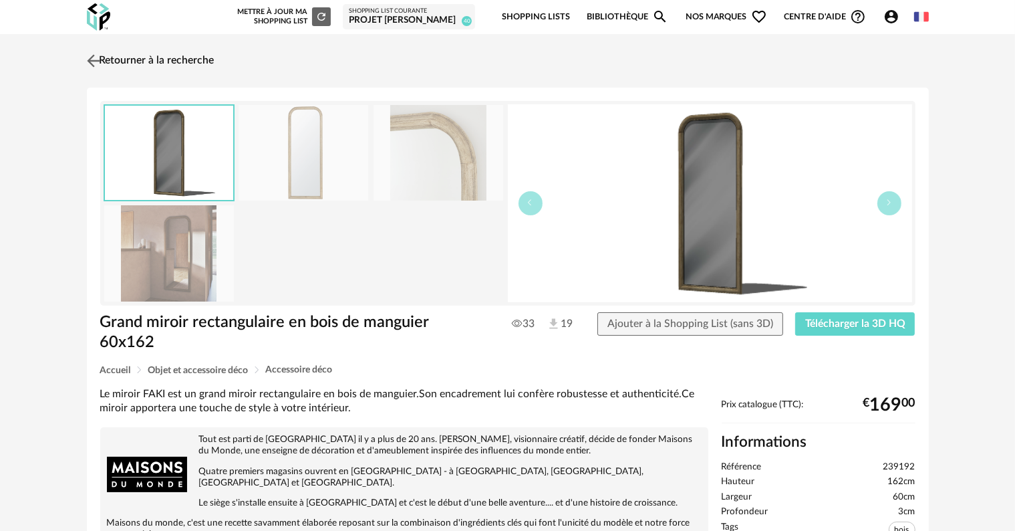
click at [159, 59] on link "Retourner à la recherche" at bounding box center [149, 60] width 131 height 29
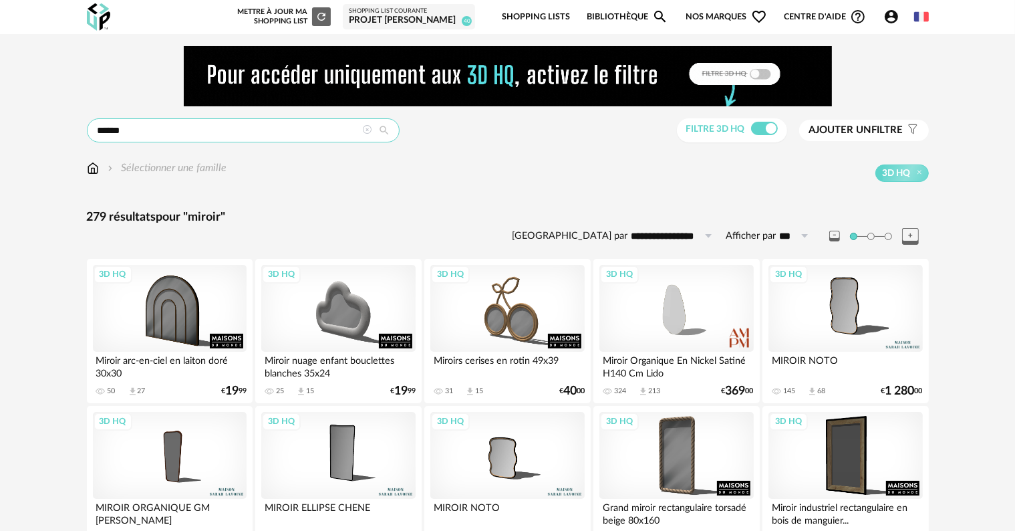
click at [207, 119] on input "******" at bounding box center [243, 130] width 313 height 24
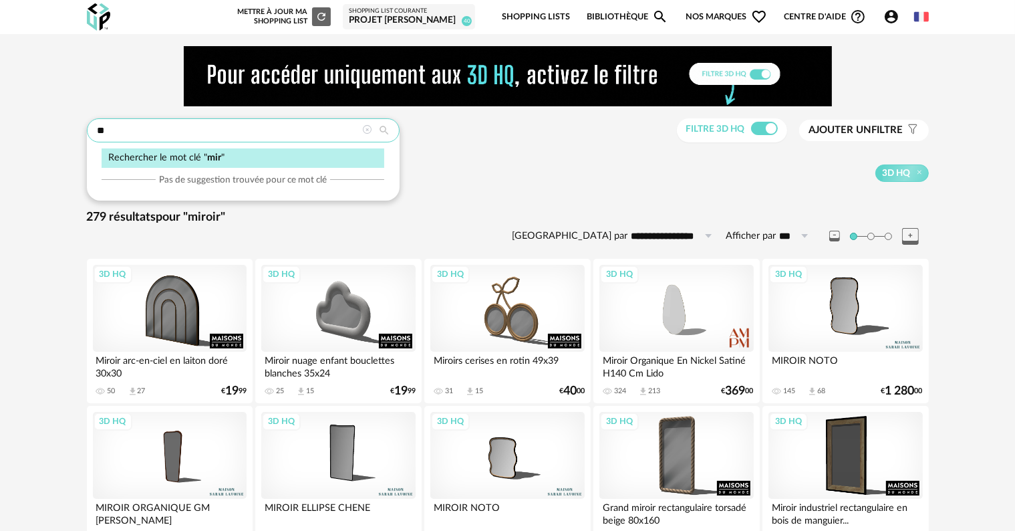
type input "*"
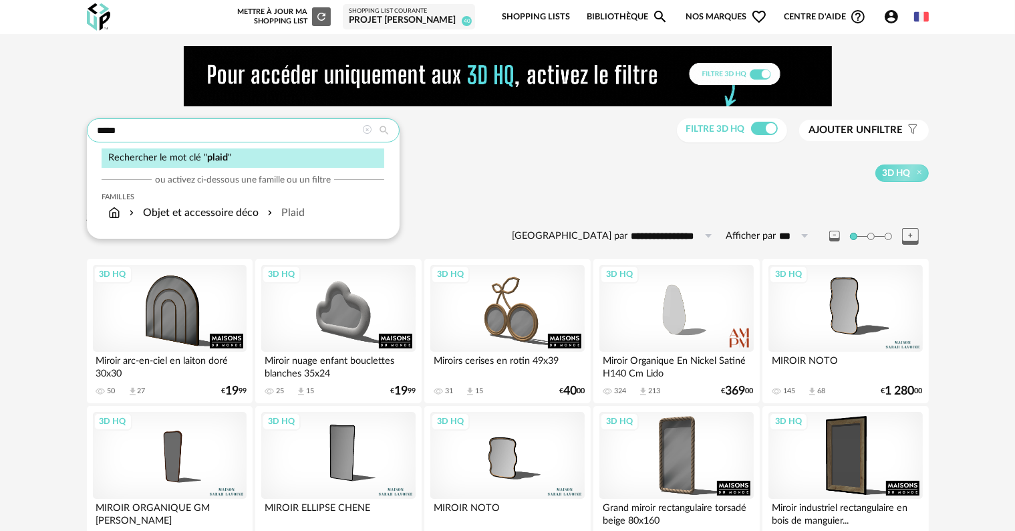
type input "*****"
type input "**********"
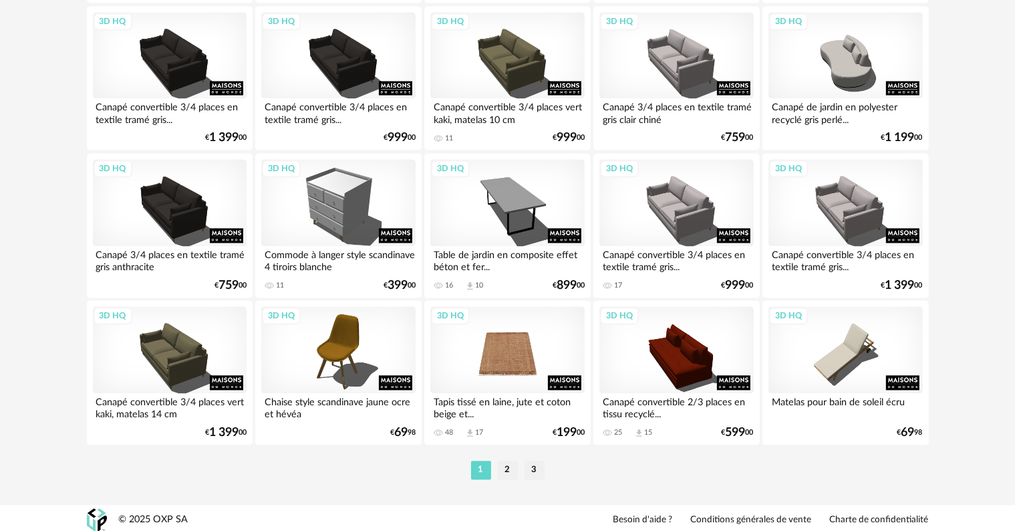
scroll to position [2757, 0]
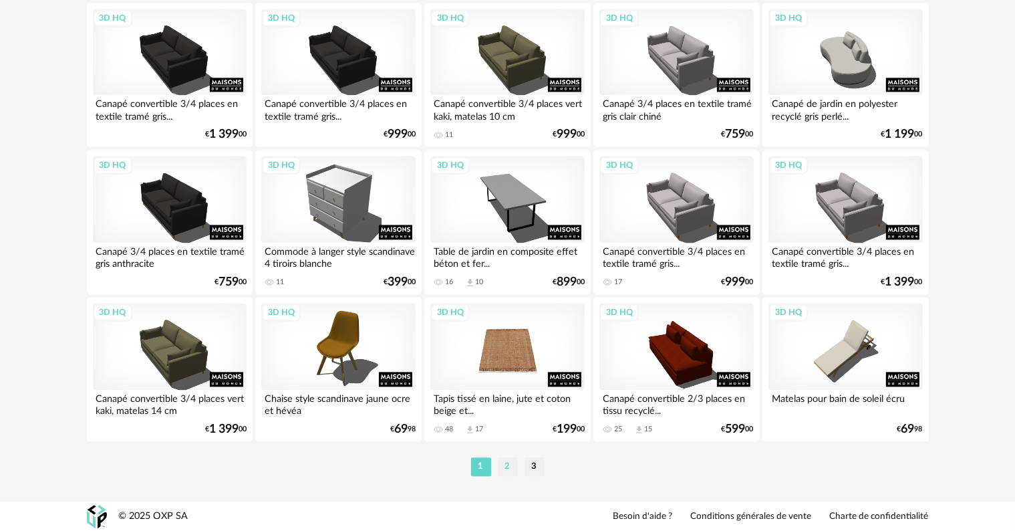
click at [512, 466] on li "2" at bounding box center [508, 466] width 20 height 19
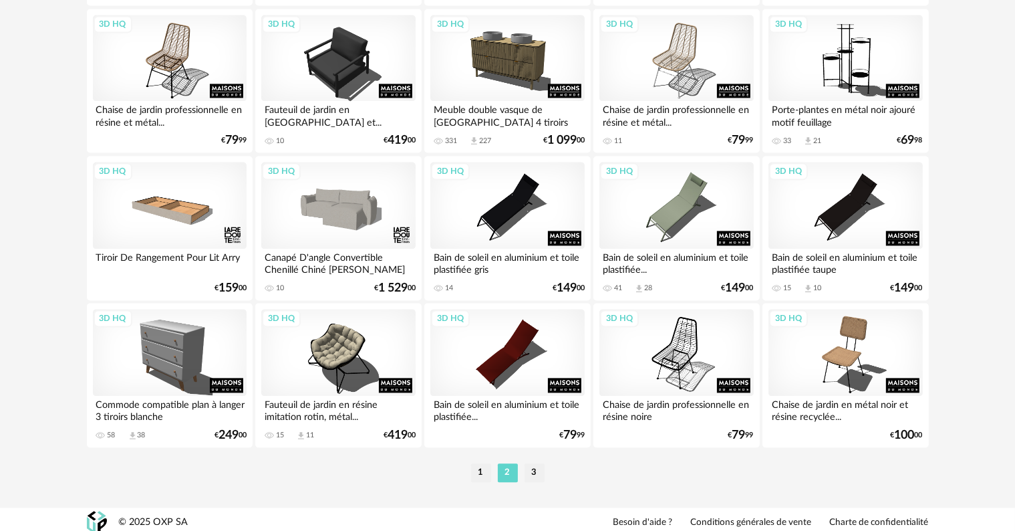
scroll to position [2757, 0]
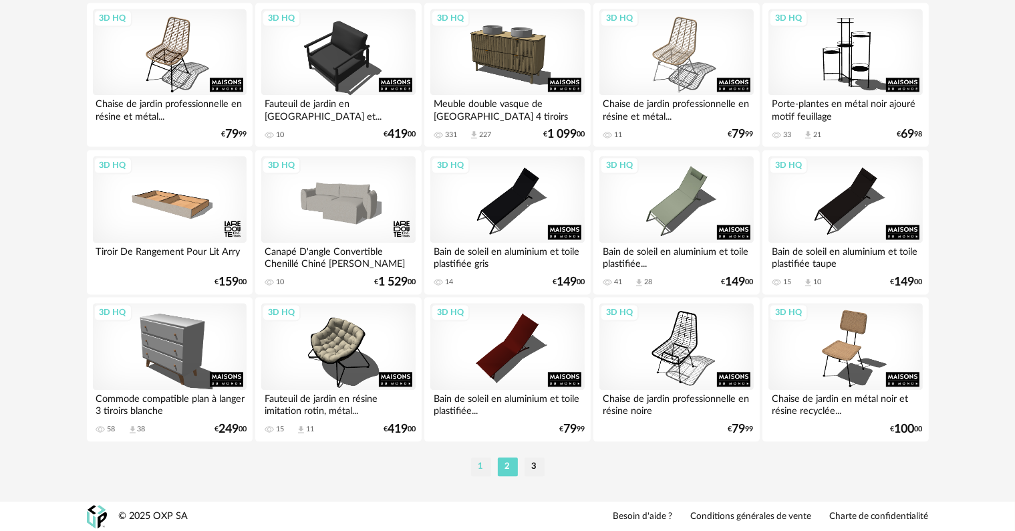
click at [483, 466] on li "1" at bounding box center [481, 466] width 20 height 19
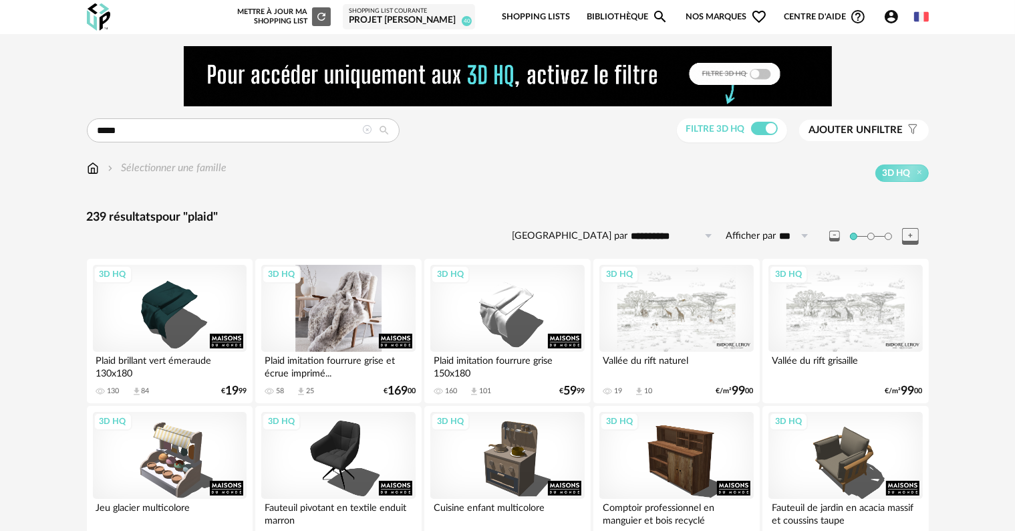
click at [332, 327] on div "3D HQ" at bounding box center [338, 308] width 154 height 87
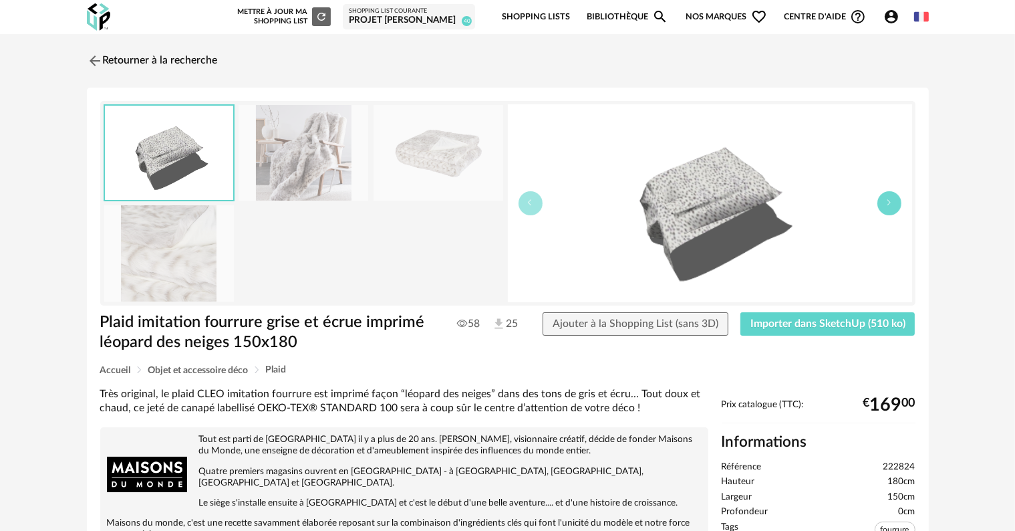
click at [889, 206] on icon "button" at bounding box center [889, 202] width 8 height 8
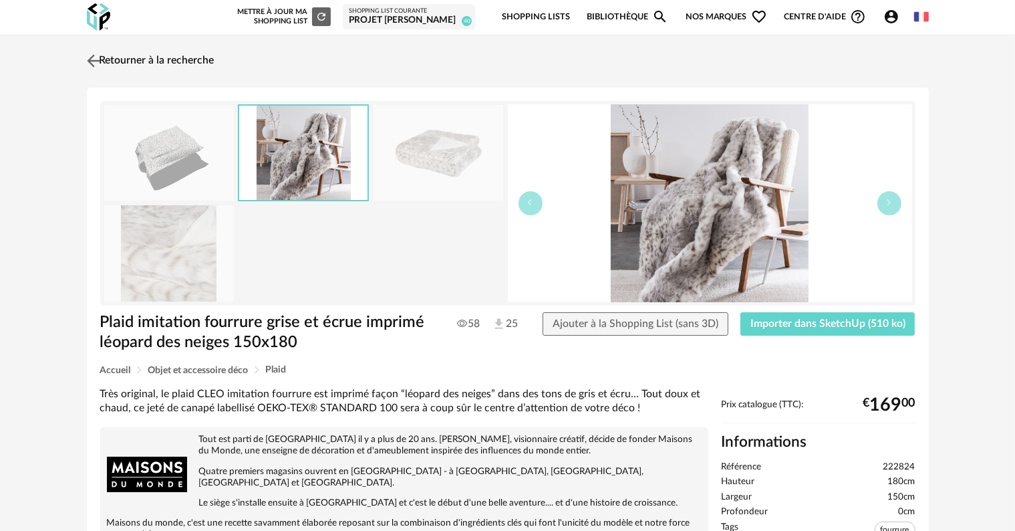
click at [120, 56] on link "Retourner à la recherche" at bounding box center [149, 60] width 131 height 29
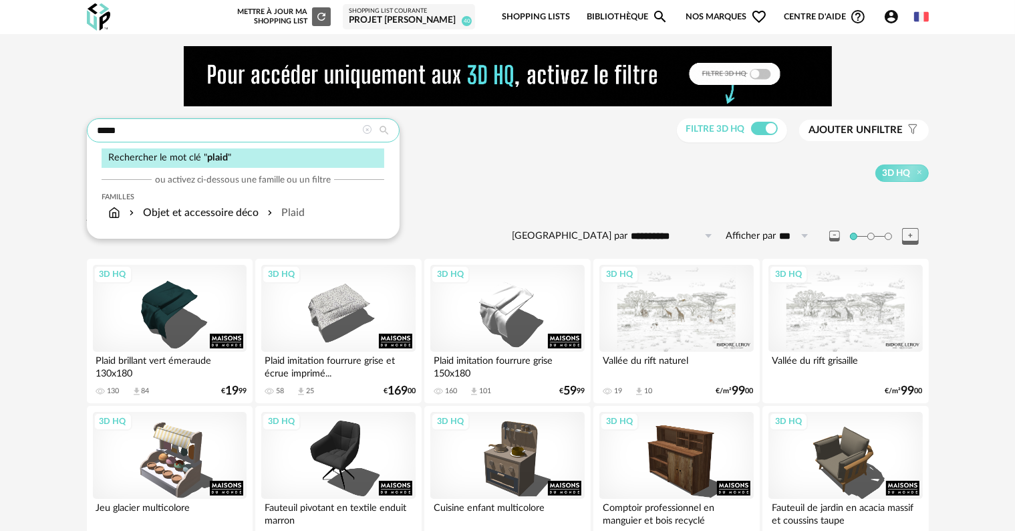
click at [313, 126] on input "*****" at bounding box center [243, 130] width 313 height 24
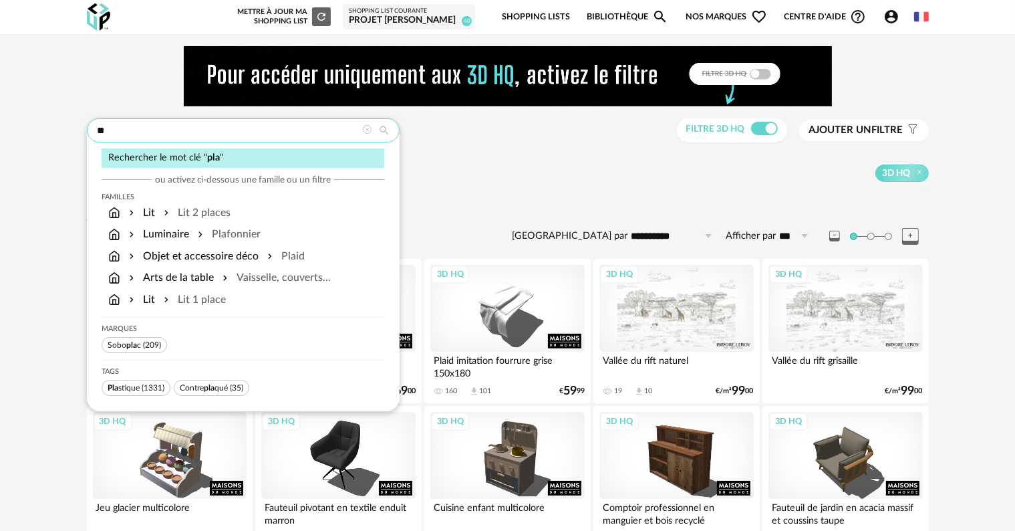
type input "*"
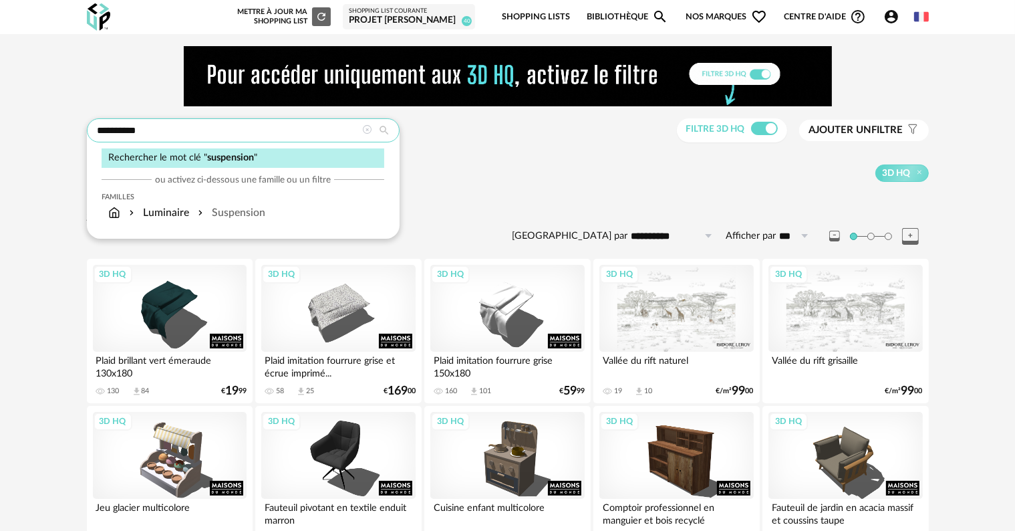
type input "**********"
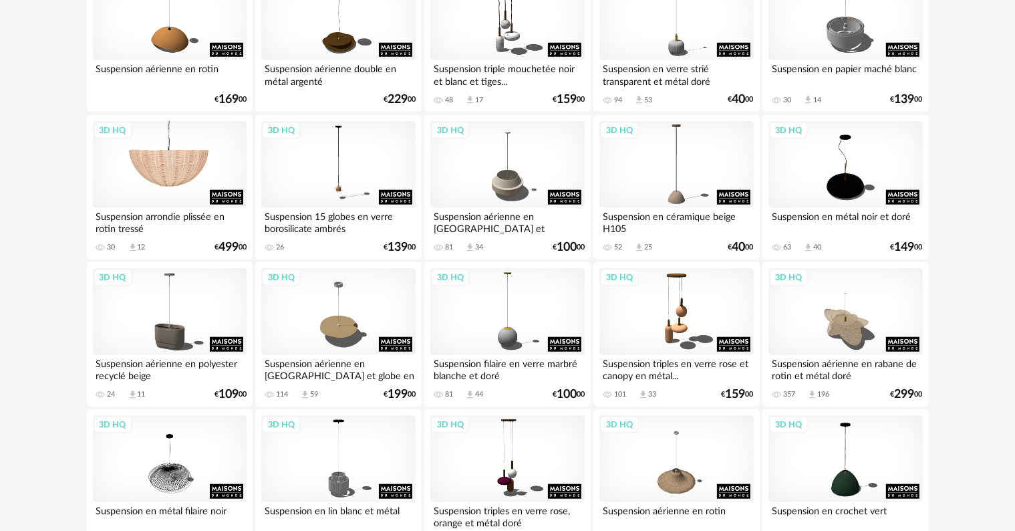
scroll to position [1203, 0]
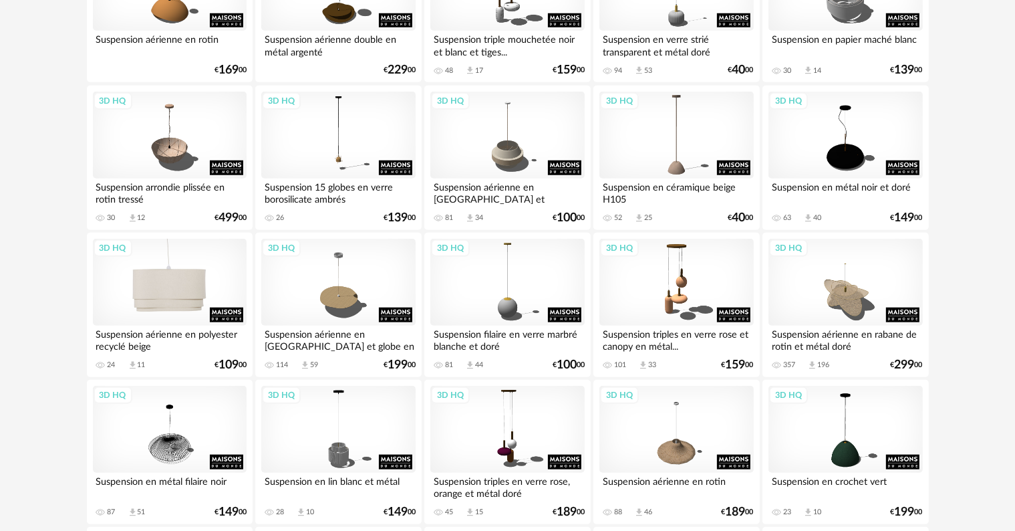
click at [163, 301] on div "3D HQ" at bounding box center [170, 282] width 154 height 87
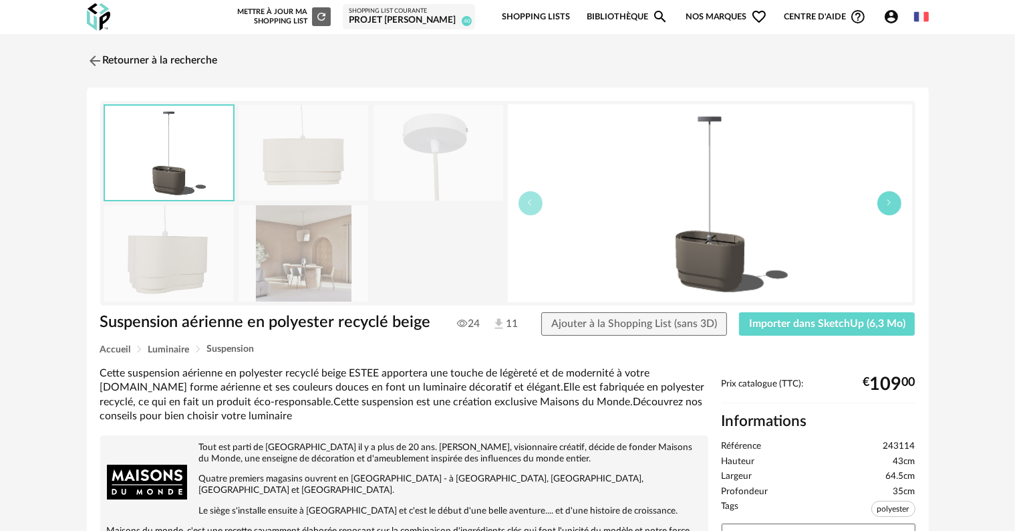
click at [883, 202] on button "button" at bounding box center [889, 203] width 24 height 24
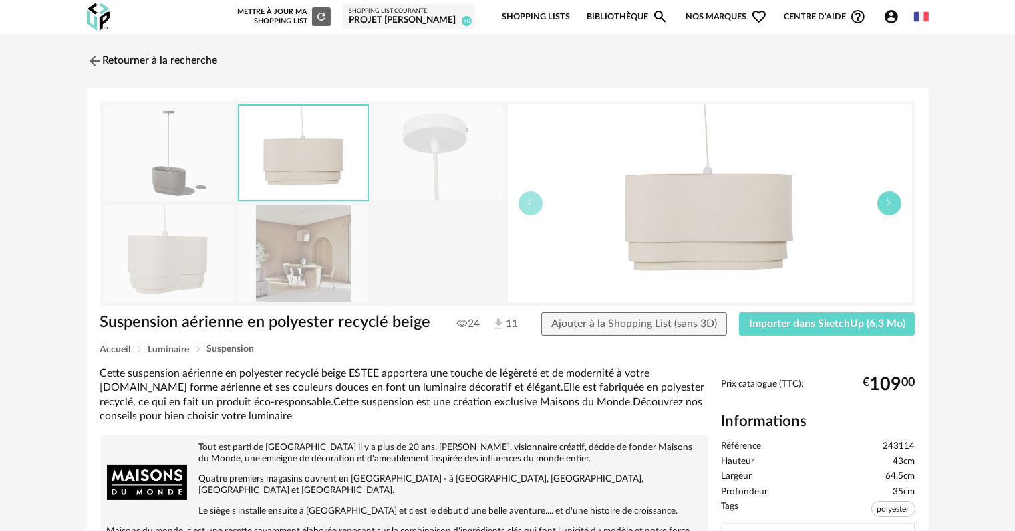
click at [883, 202] on button "button" at bounding box center [889, 203] width 24 height 24
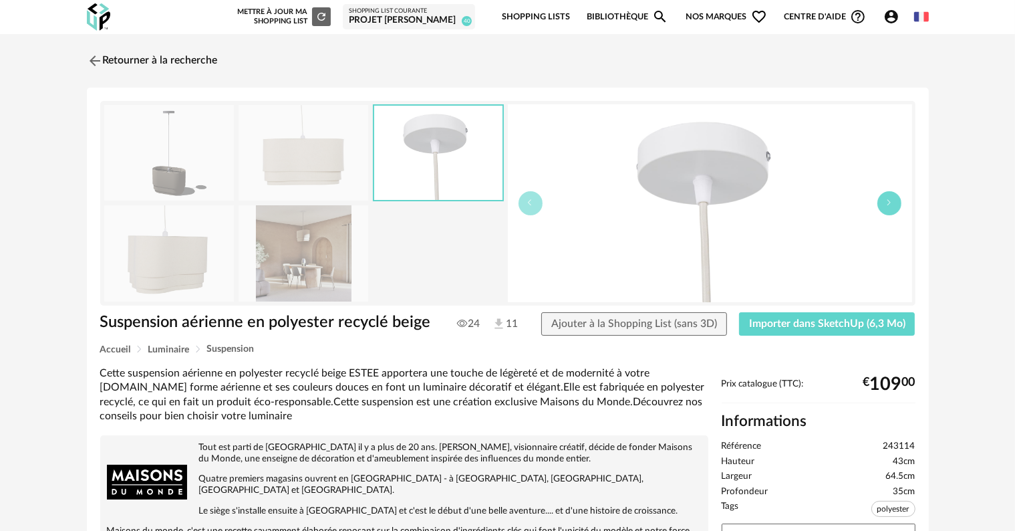
click at [883, 202] on button "button" at bounding box center [889, 203] width 24 height 24
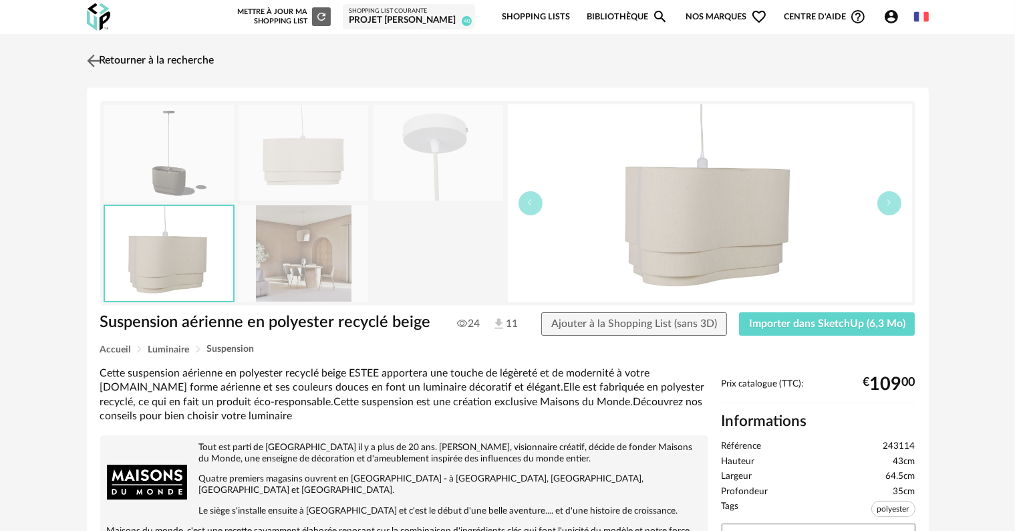
click at [114, 57] on link "Retourner à la recherche" at bounding box center [149, 60] width 131 height 29
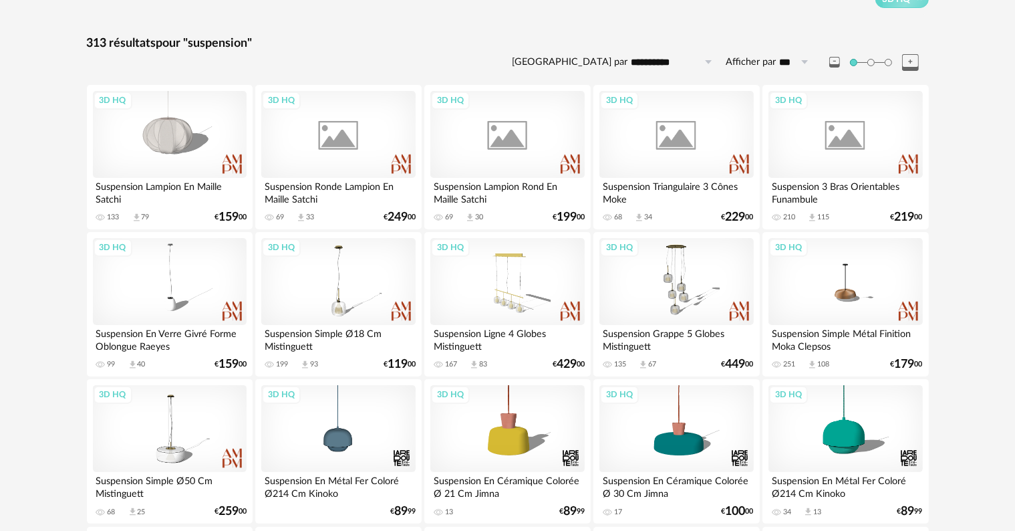
scroll to position [134, 0]
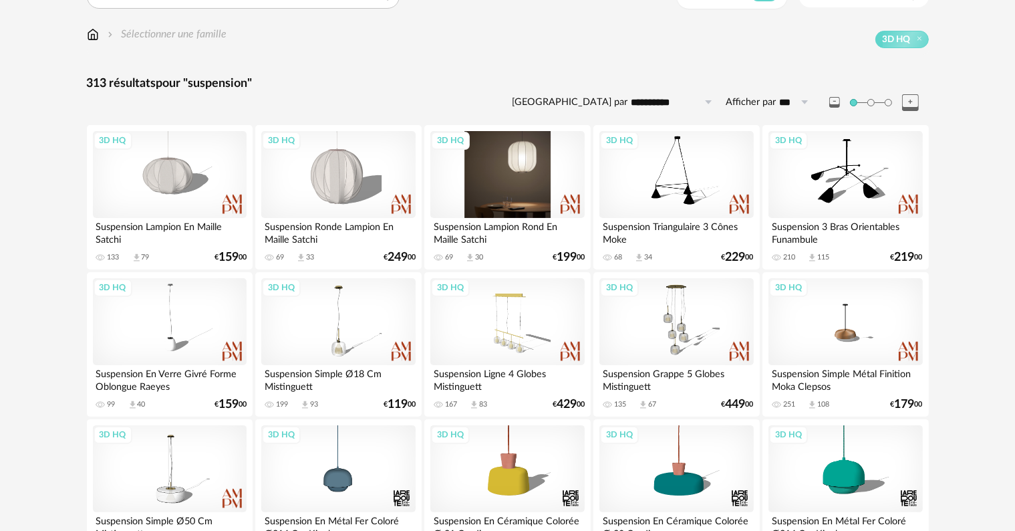
click at [508, 188] on div "3D HQ" at bounding box center [507, 174] width 154 height 87
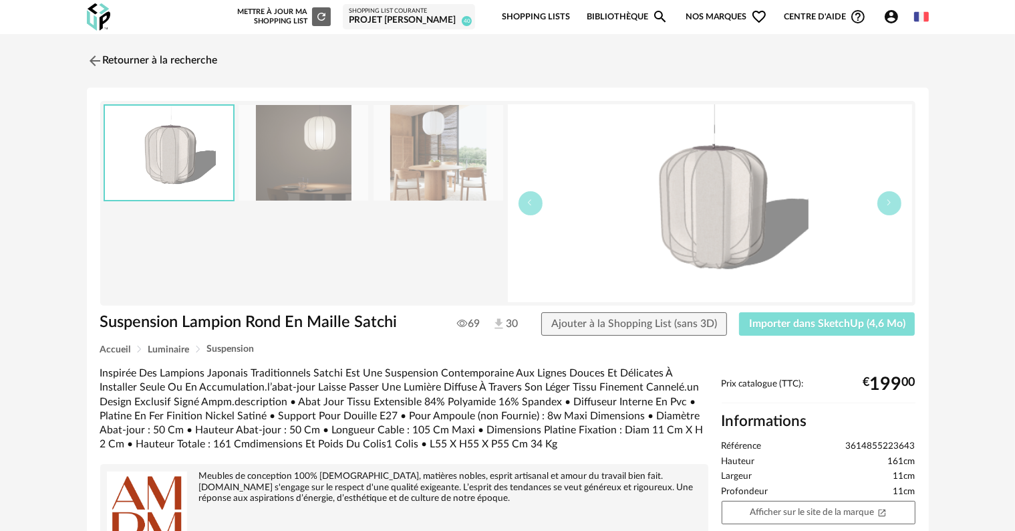
click at [868, 329] on button "Importer dans SketchUp (4,6 Mo)" at bounding box center [827, 324] width 176 height 24
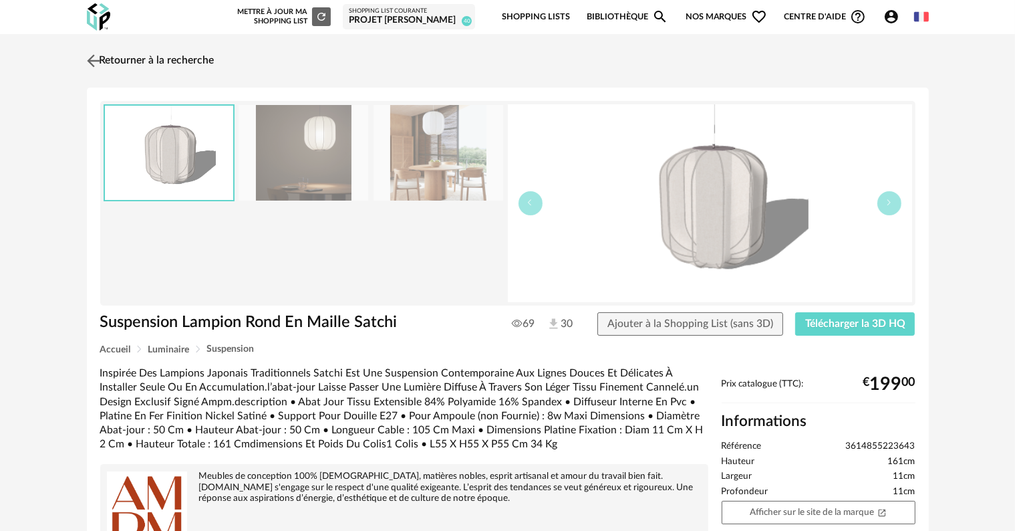
click at [141, 65] on link "Retourner à la recherche" at bounding box center [149, 60] width 131 height 29
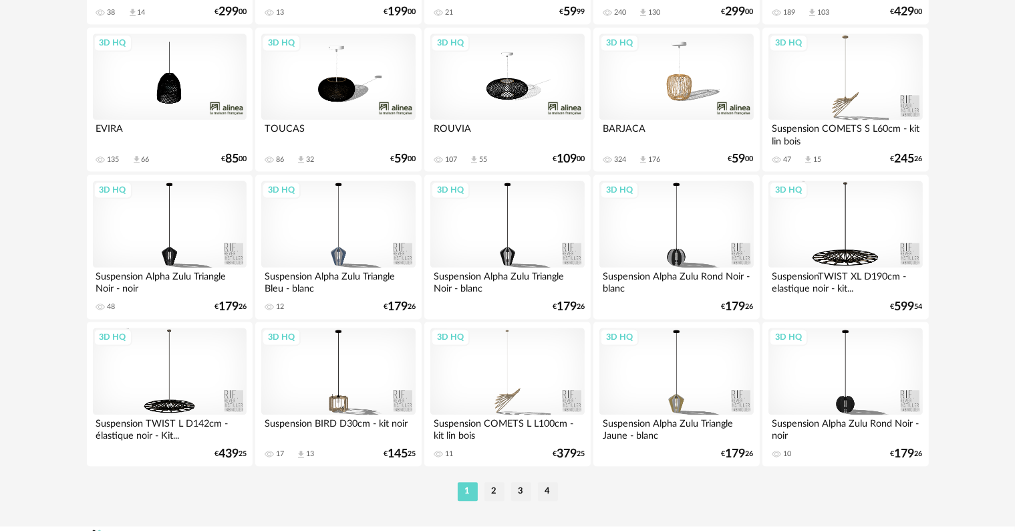
scroll to position [2757, 0]
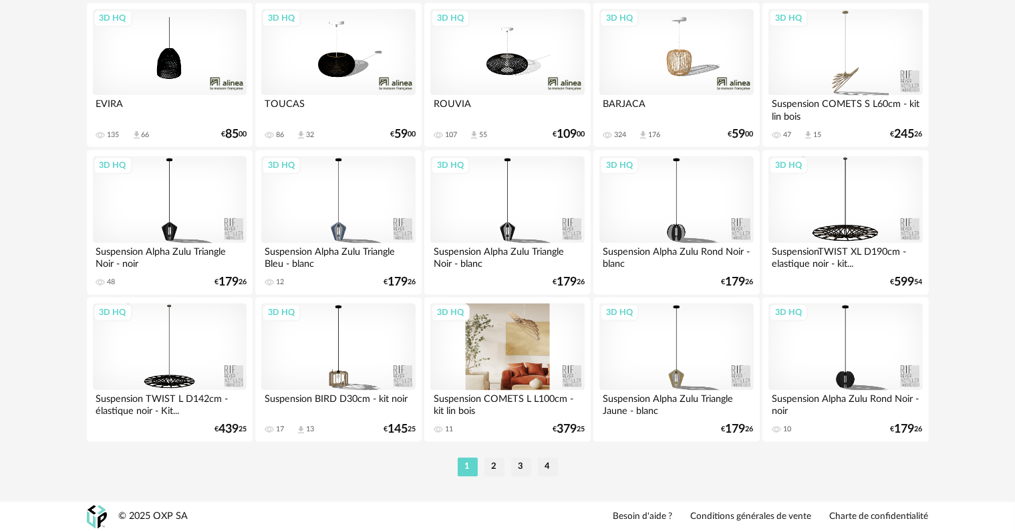
click at [528, 364] on div "3D HQ" at bounding box center [507, 346] width 154 height 87
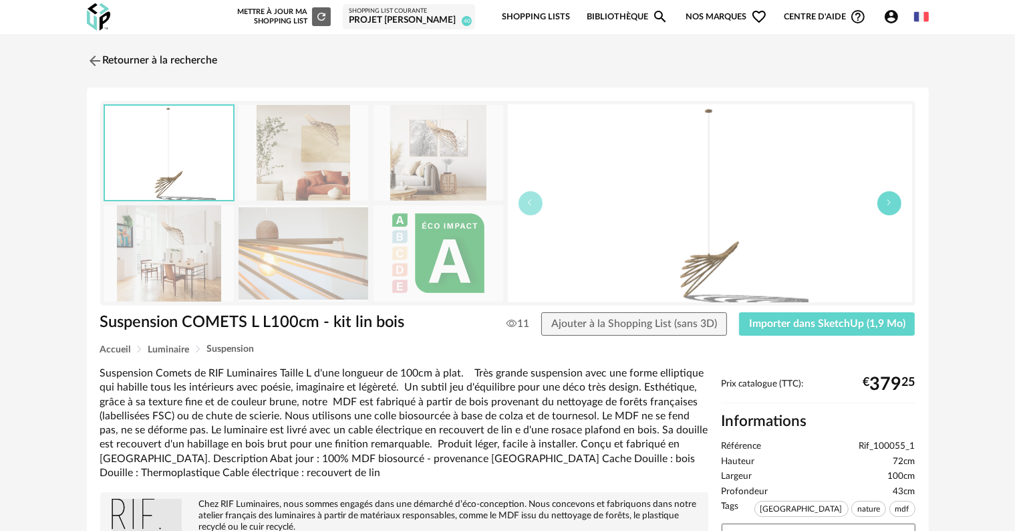
click at [890, 203] on icon "button" at bounding box center [889, 202] width 8 height 8
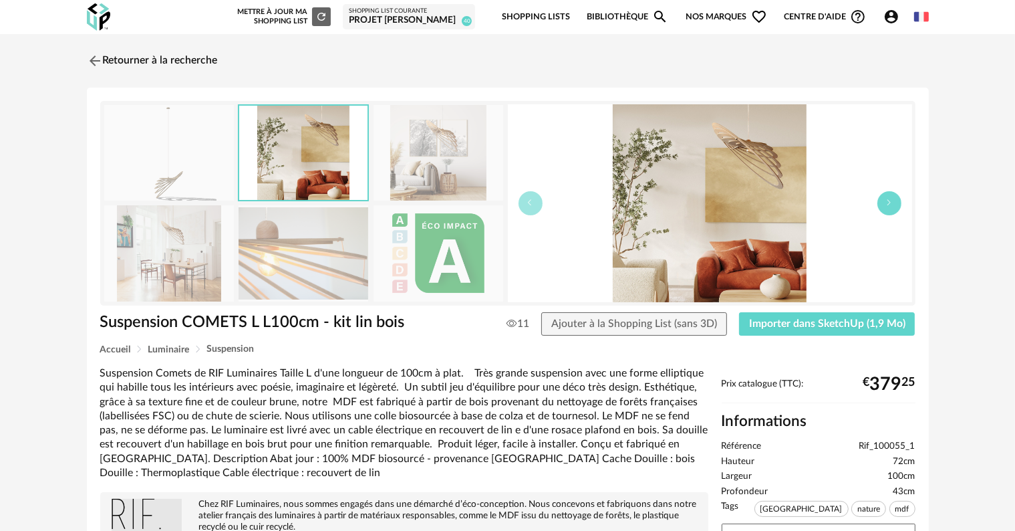
click at [890, 203] on icon "button" at bounding box center [889, 202] width 8 height 8
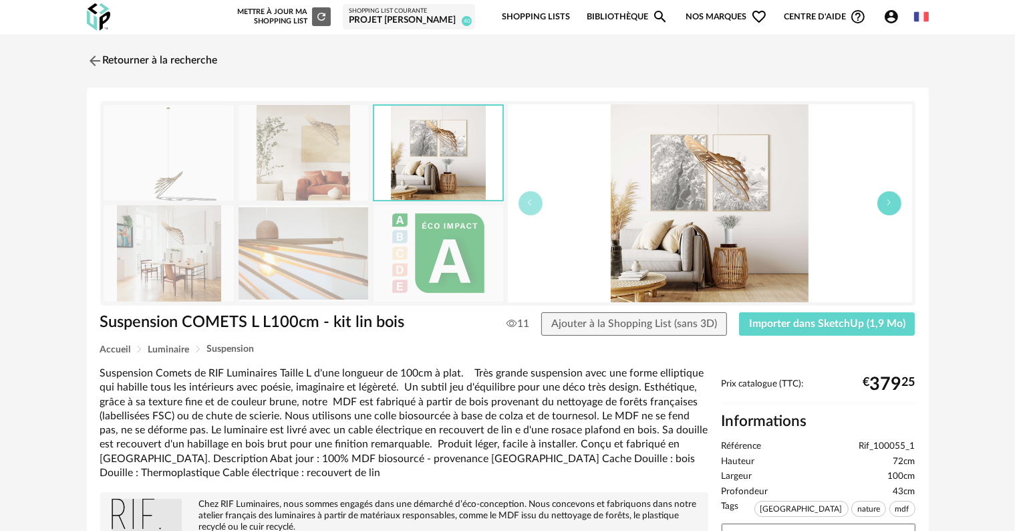
click at [890, 203] on icon "button" at bounding box center [889, 202] width 8 height 8
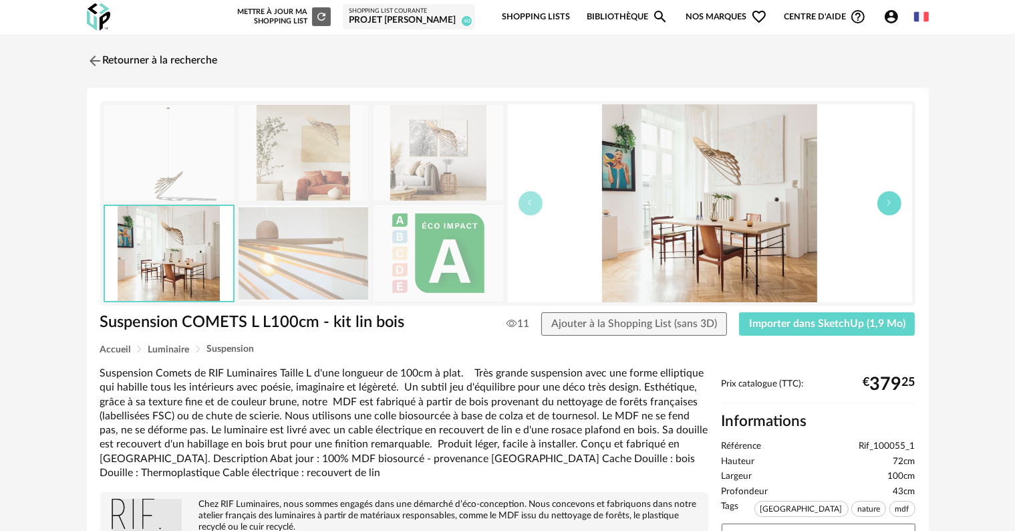
click at [890, 203] on icon "button" at bounding box center [889, 202] width 8 height 8
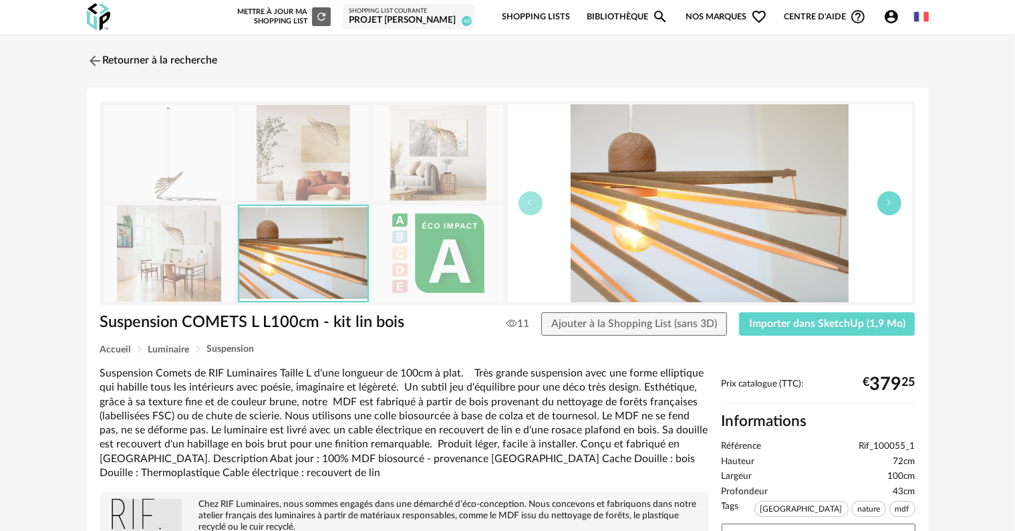
click at [890, 203] on icon "button" at bounding box center [889, 202] width 8 height 8
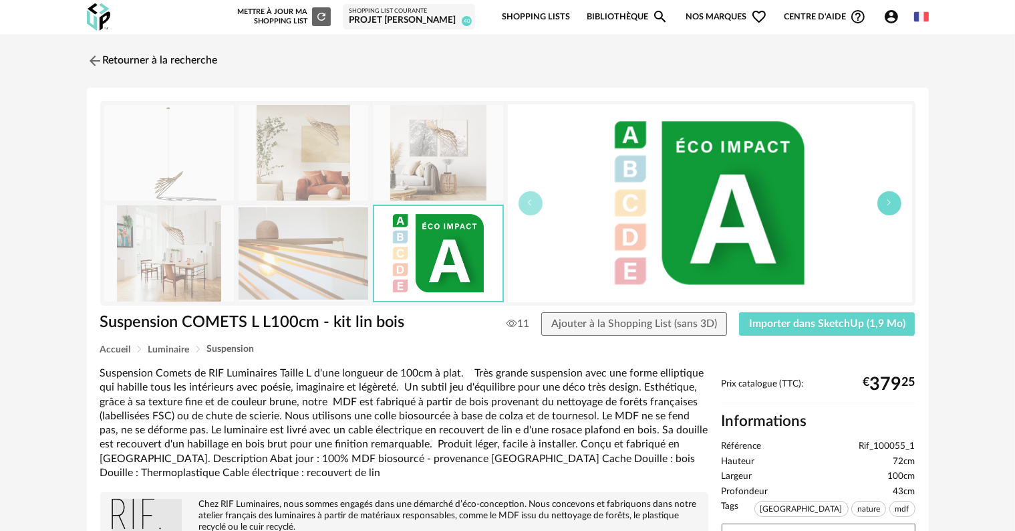
click at [890, 203] on icon "button" at bounding box center [889, 202] width 8 height 8
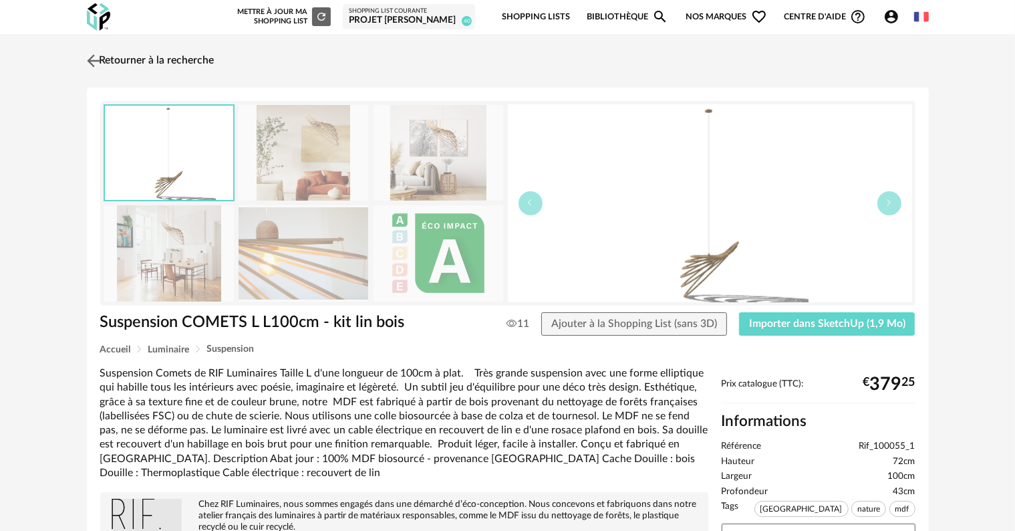
click at [145, 59] on link "Retourner à la recherche" at bounding box center [149, 60] width 131 height 29
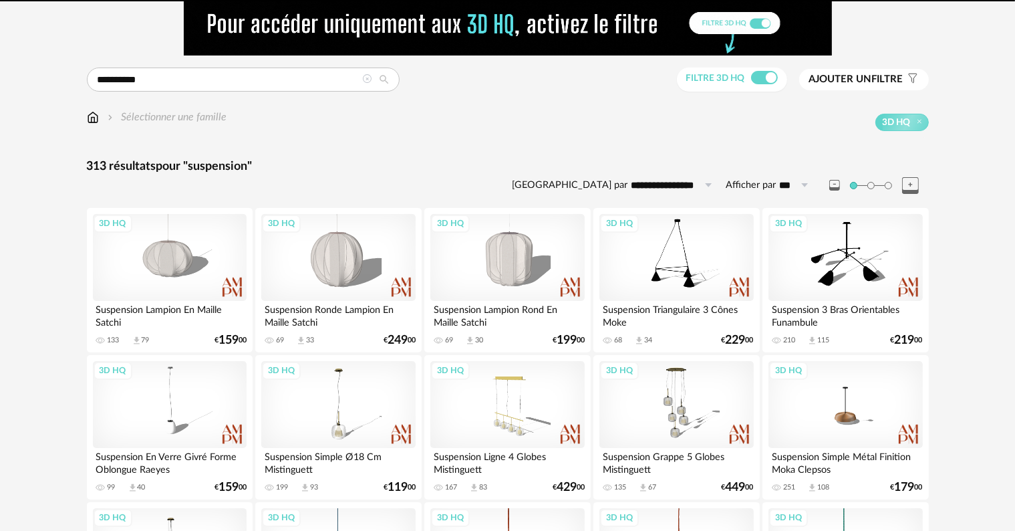
scroll to position [48, 0]
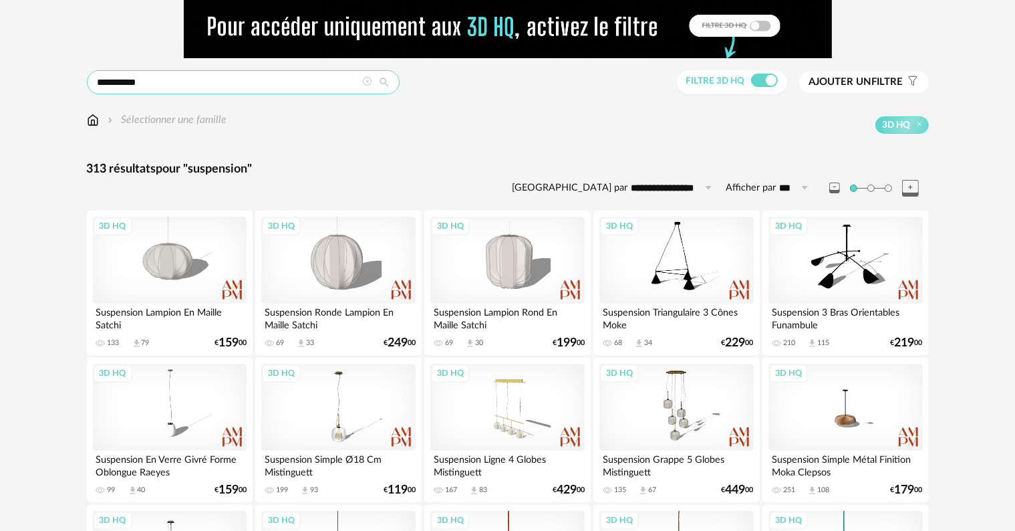
click at [219, 82] on input "**********" at bounding box center [243, 82] width 313 height 24
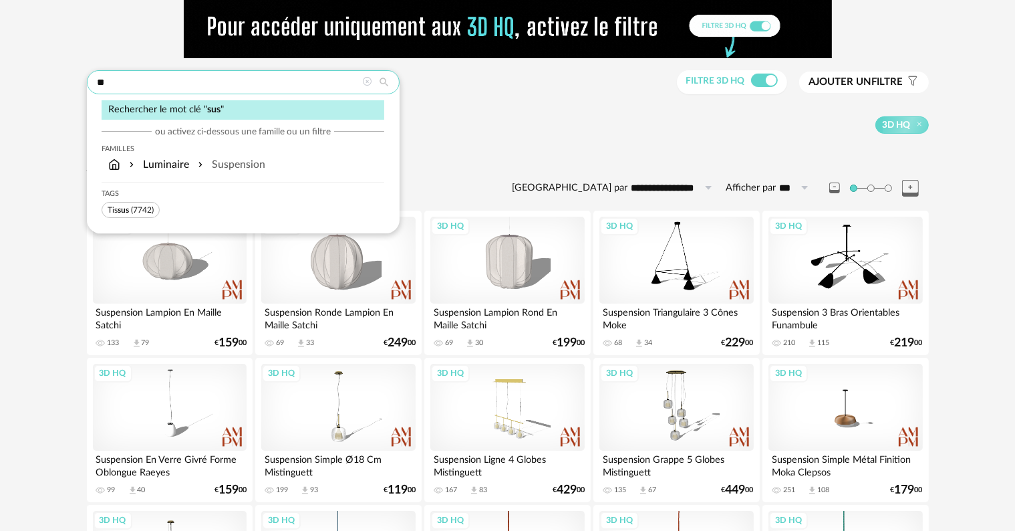
type input "*"
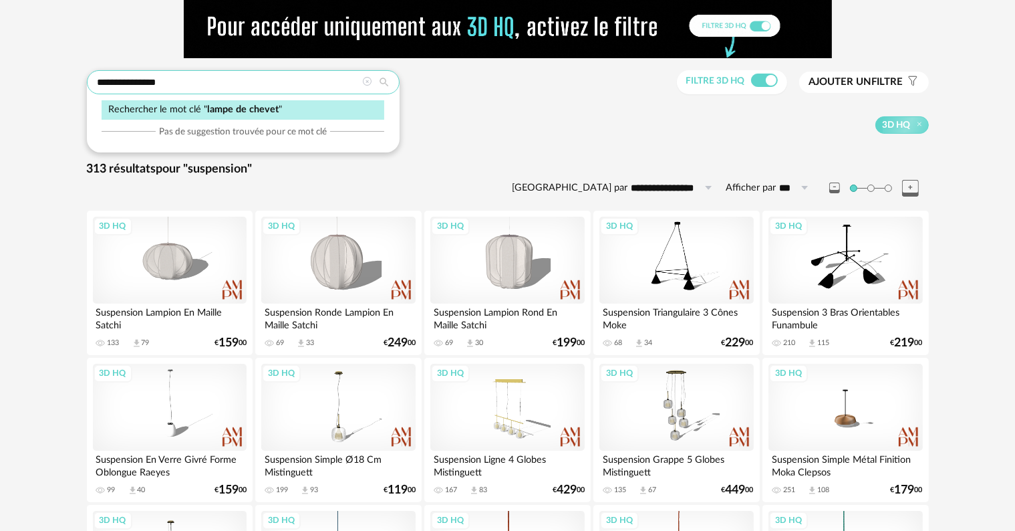
type input "**********"
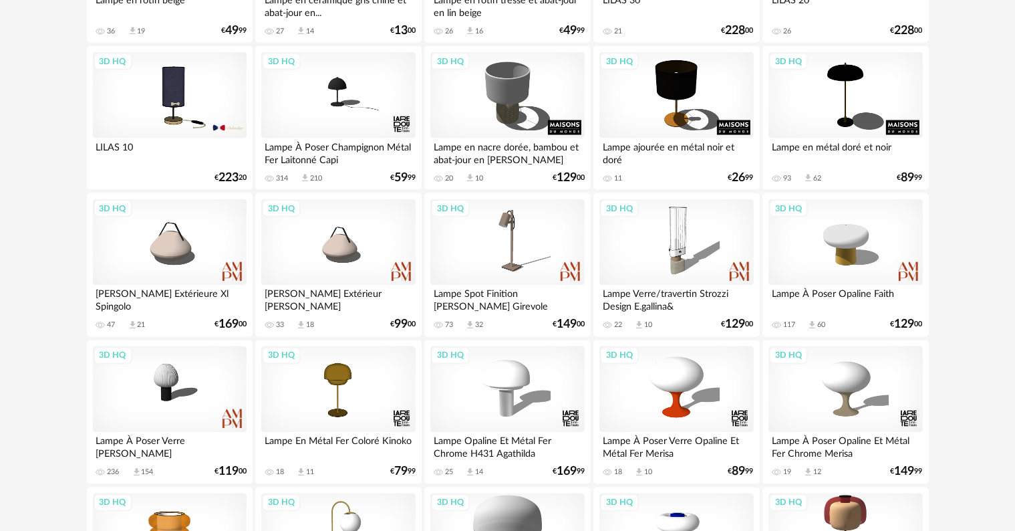
scroll to position [2339, 0]
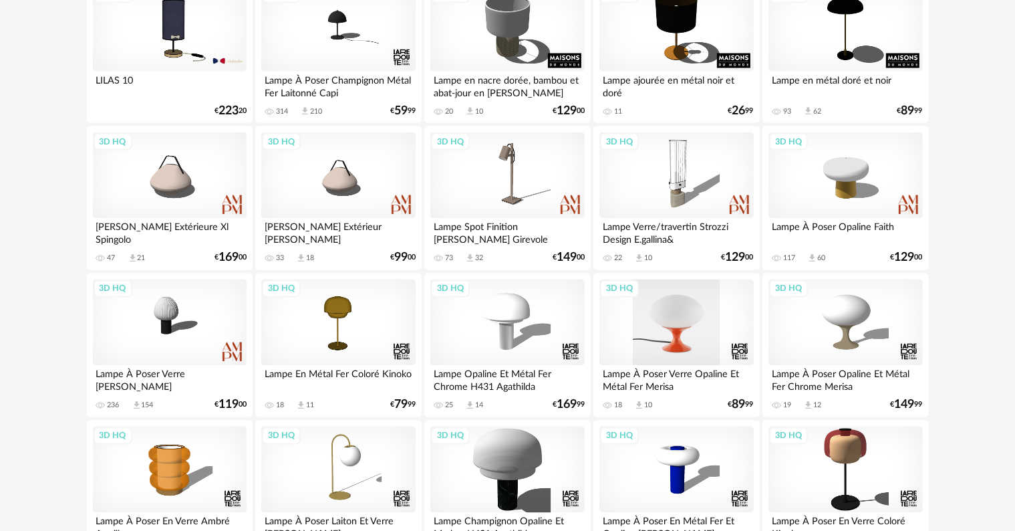
click at [679, 339] on div "3D HQ" at bounding box center [676, 322] width 154 height 87
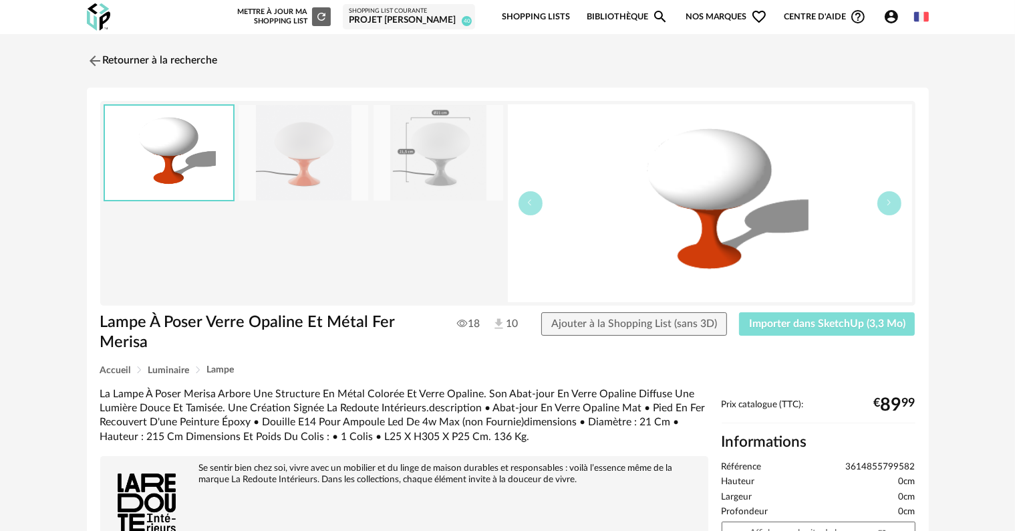
click at [789, 322] on span "Importer dans SketchUp (3,3 Mo)" at bounding box center [827, 323] width 156 height 11
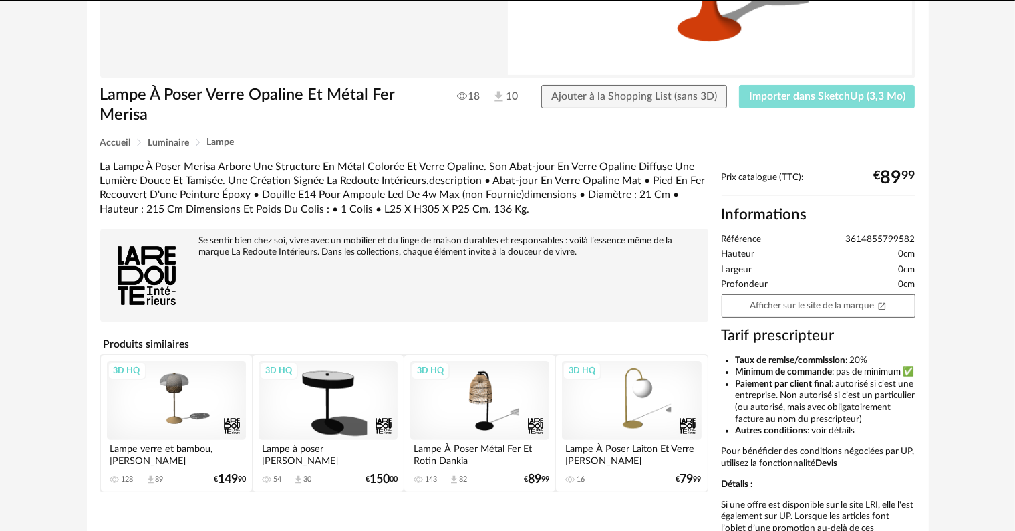
scroll to position [267, 0]
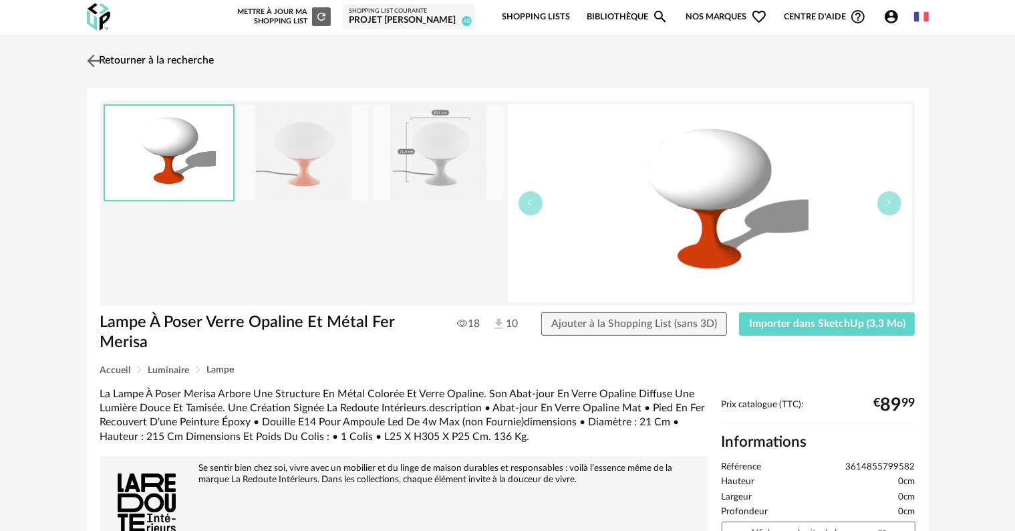
click at [193, 59] on link "Retourner à la recherche" at bounding box center [149, 60] width 131 height 29
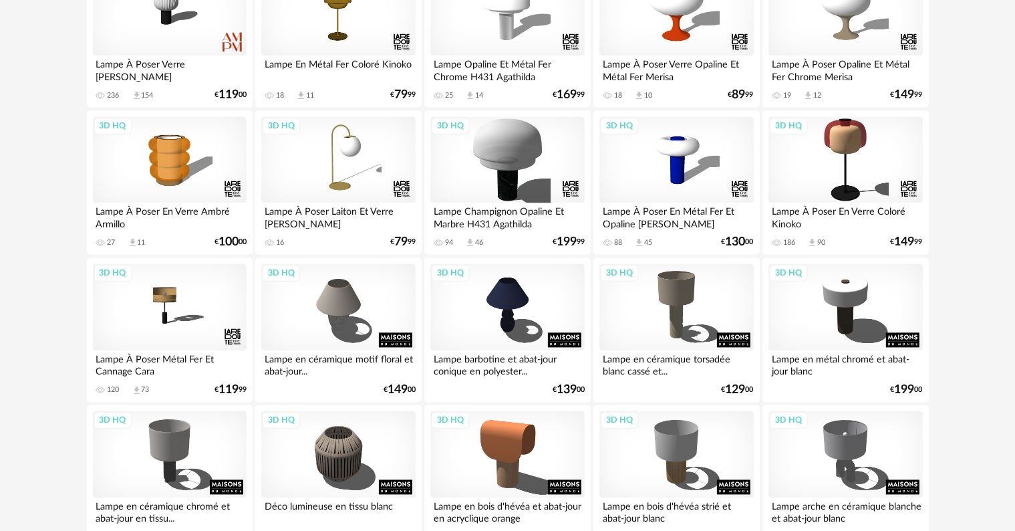
scroll to position [2623, 0]
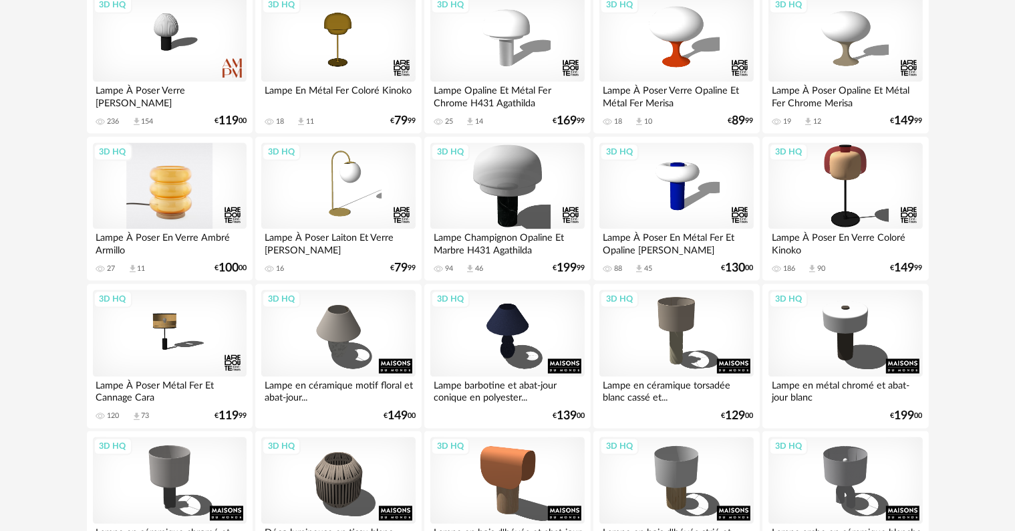
click at [150, 214] on div "3D HQ" at bounding box center [170, 185] width 154 height 87
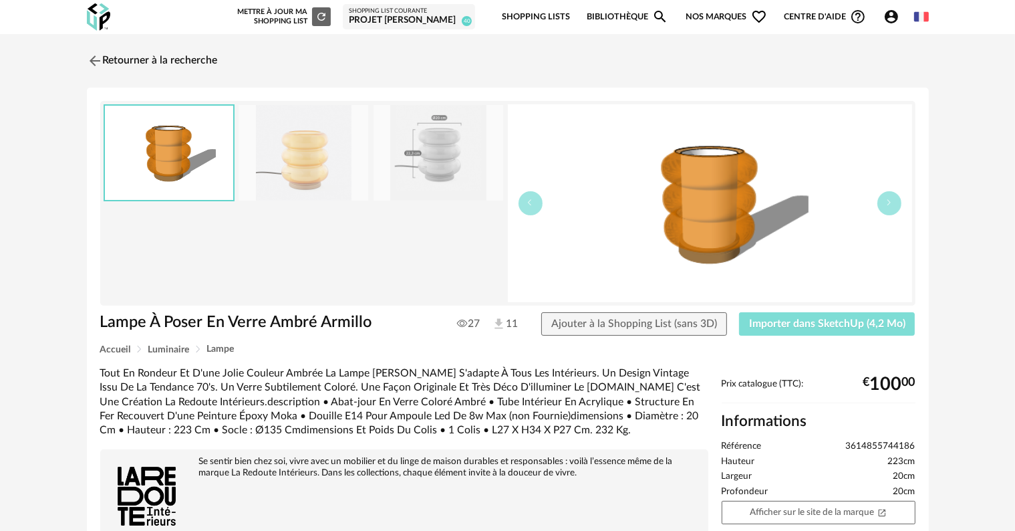
click at [815, 322] on span "Importer dans SketchUp (4,2 Mo)" at bounding box center [827, 323] width 156 height 11
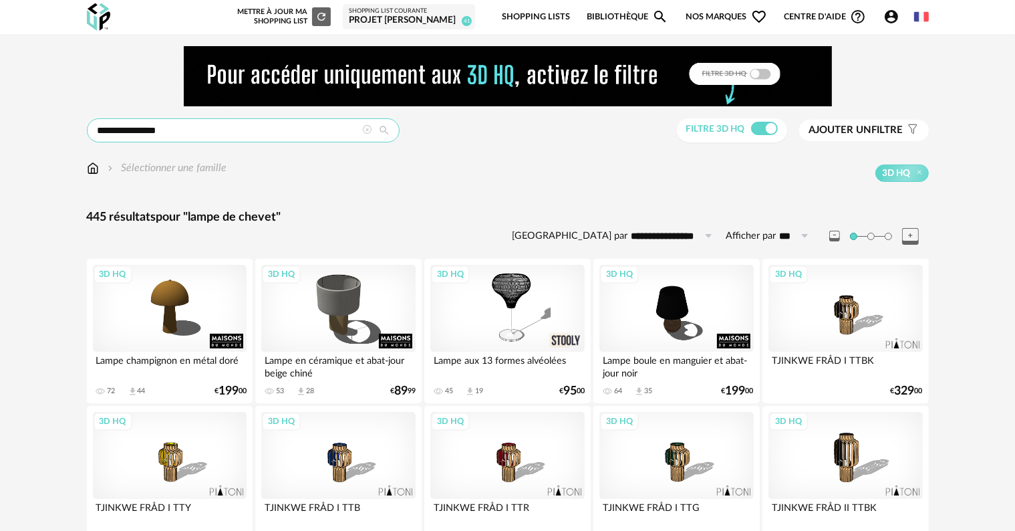
click at [200, 123] on input "**********" at bounding box center [243, 130] width 313 height 24
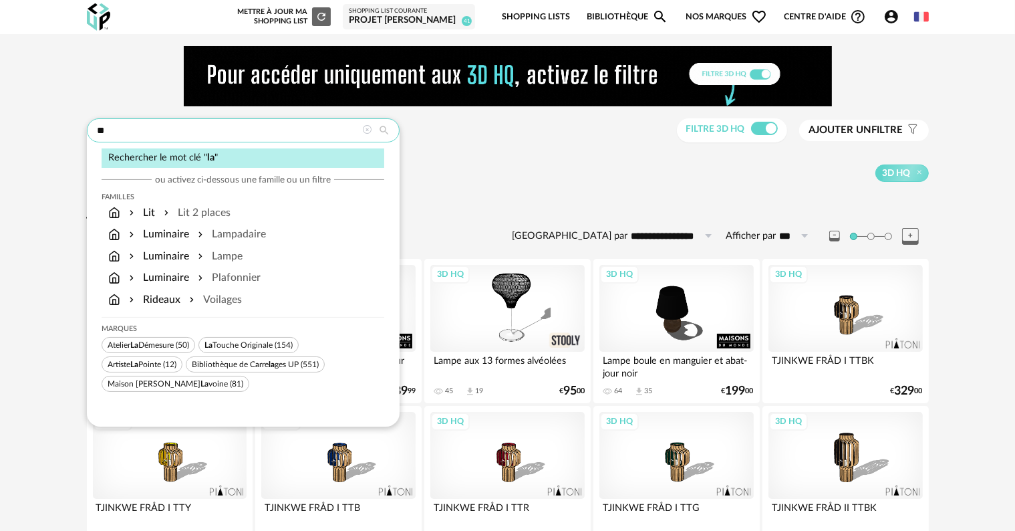
type input "*"
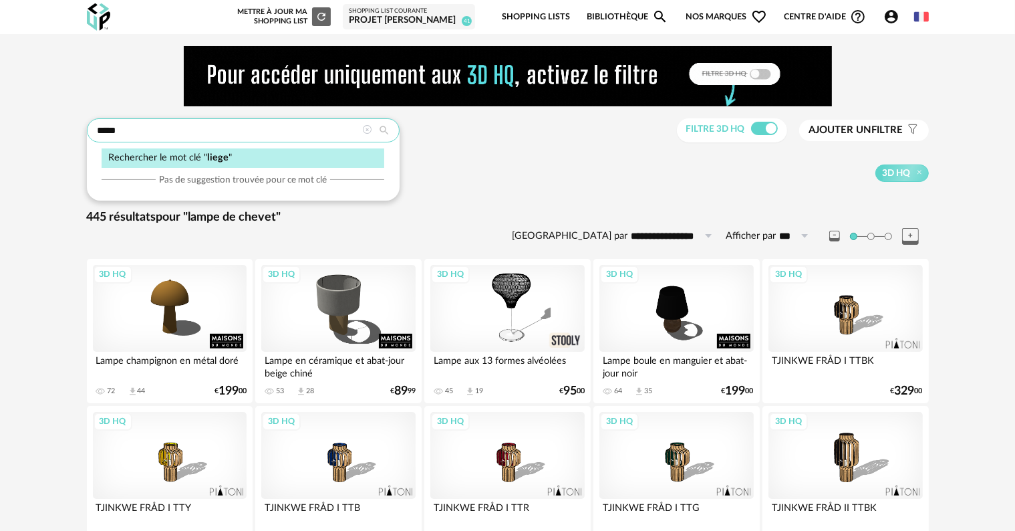
type input "*****"
type input "**********"
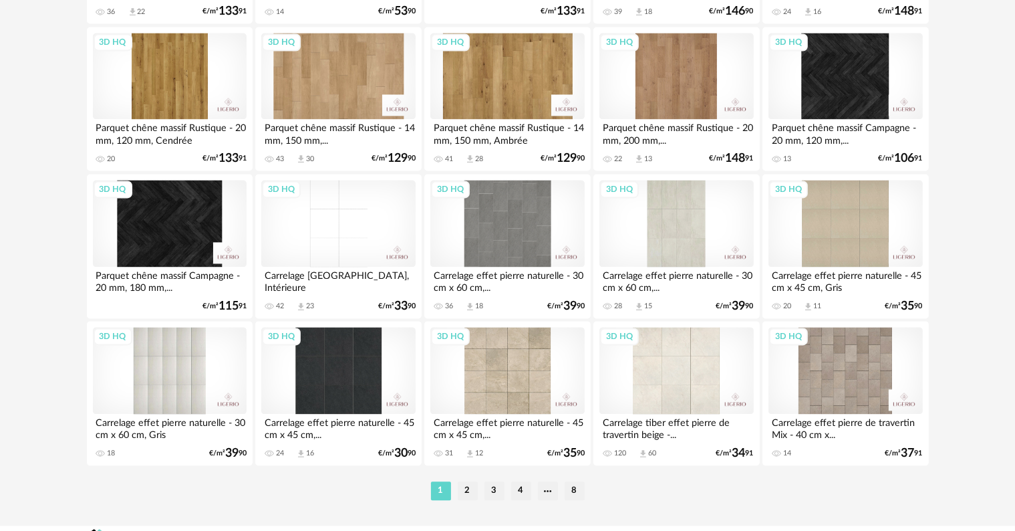
scroll to position [2757, 0]
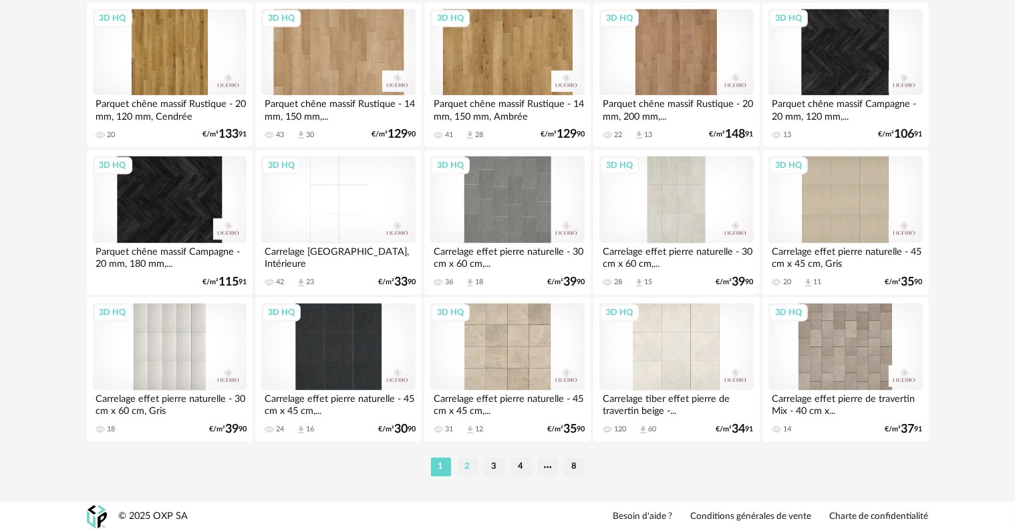
click at [466, 466] on li "2" at bounding box center [468, 466] width 20 height 19
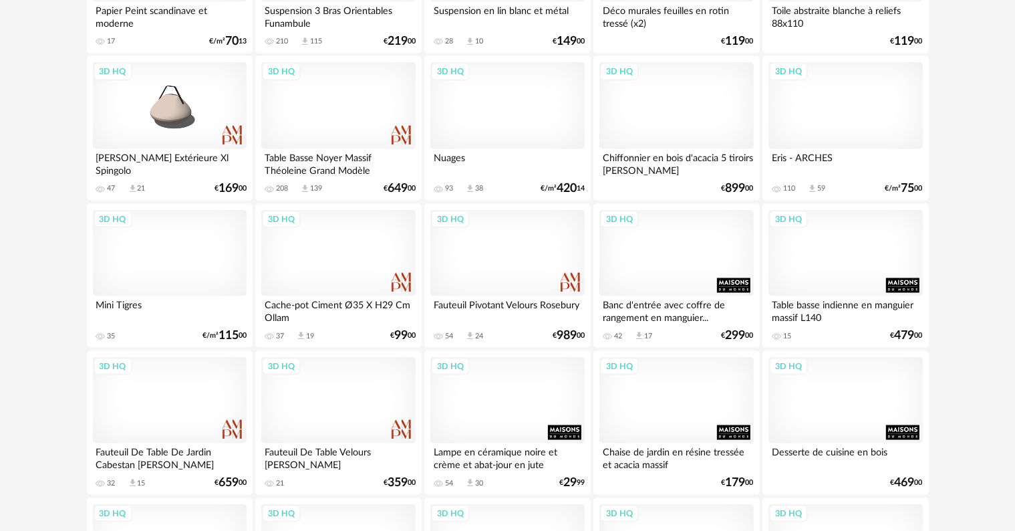
scroll to position [2005, 0]
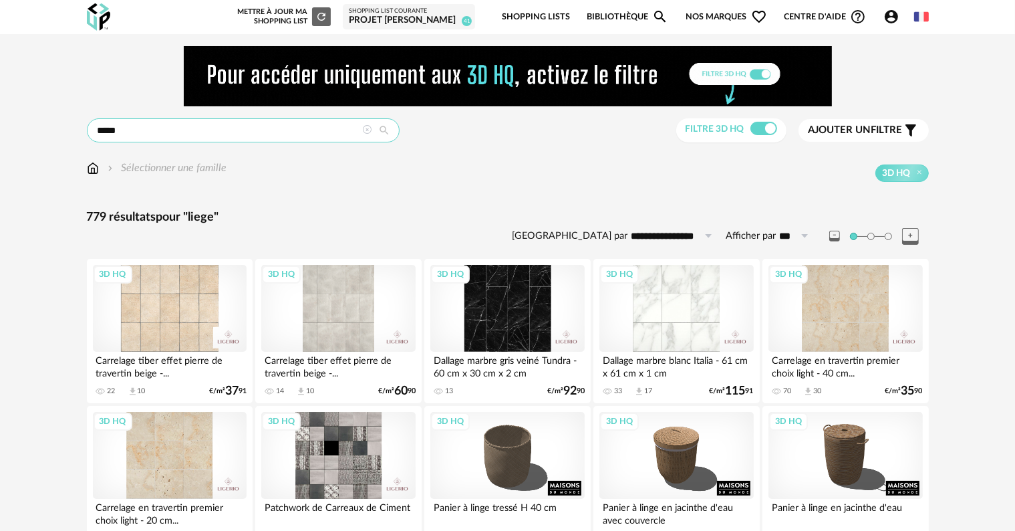
click at [181, 135] on input "*****" at bounding box center [243, 130] width 313 height 24
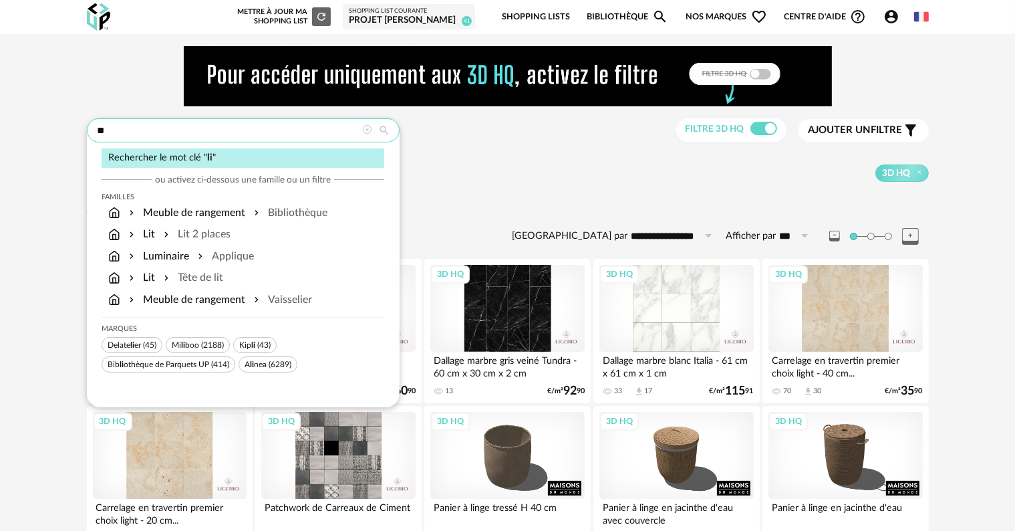
type input "*"
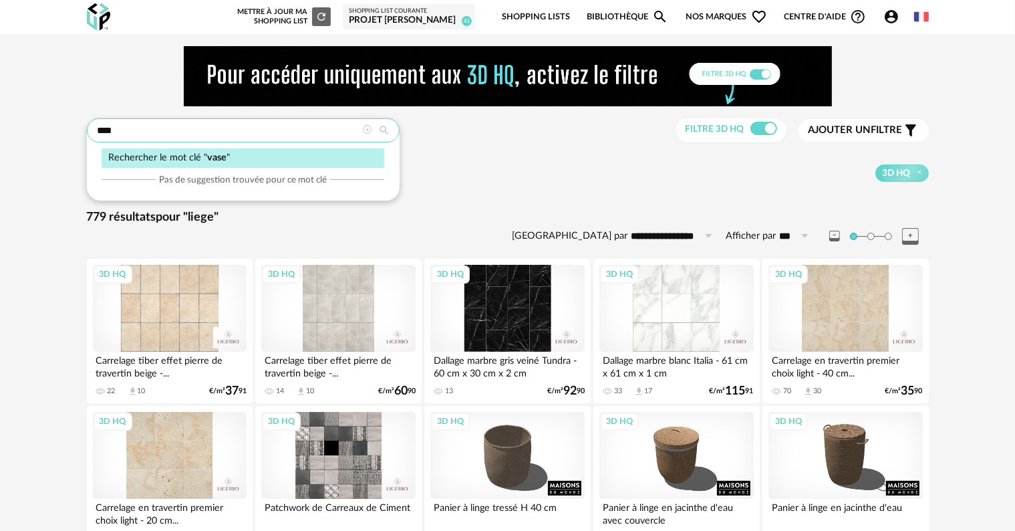
type input "****"
type input "**********"
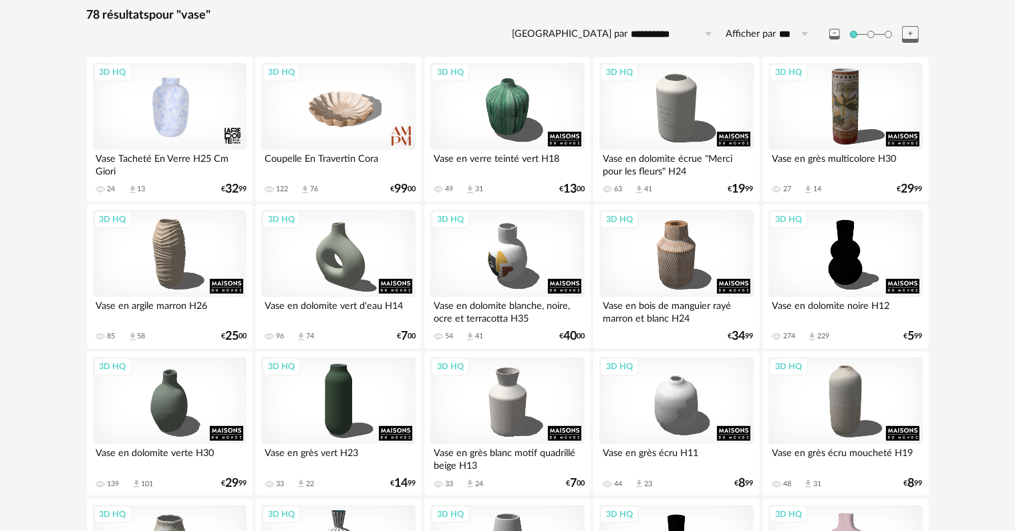
scroll to position [261, 0]
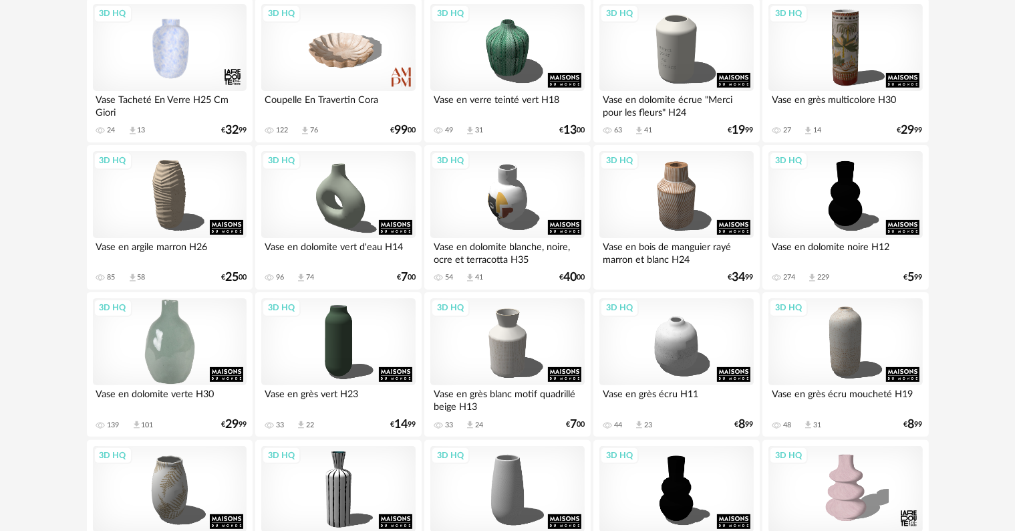
click at [166, 353] on div "3D HQ" at bounding box center [170, 341] width 154 height 87
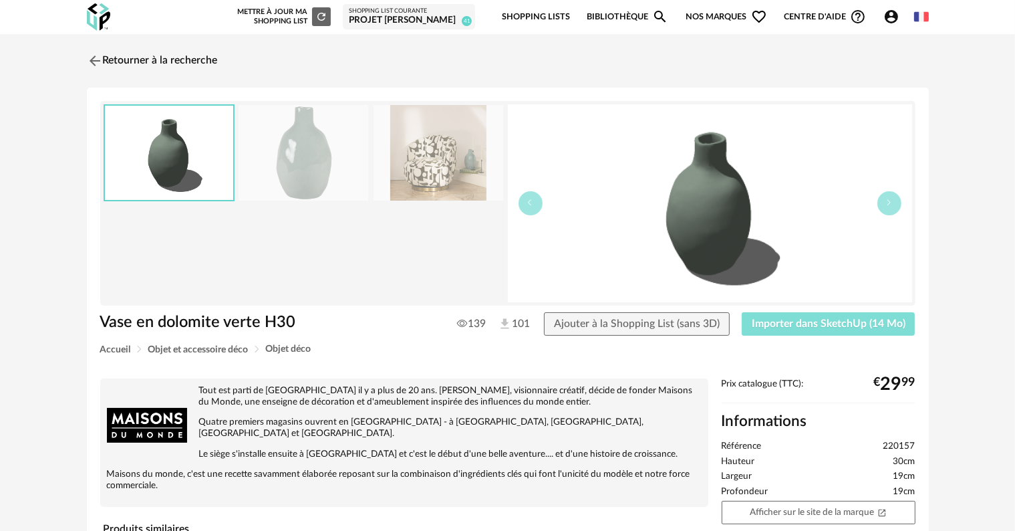
click at [831, 325] on span "Importer dans SketchUp (14 Mo)" at bounding box center [829, 323] width 154 height 11
click at [211, 61] on link "Retourner à la recherche" at bounding box center [152, 60] width 131 height 29
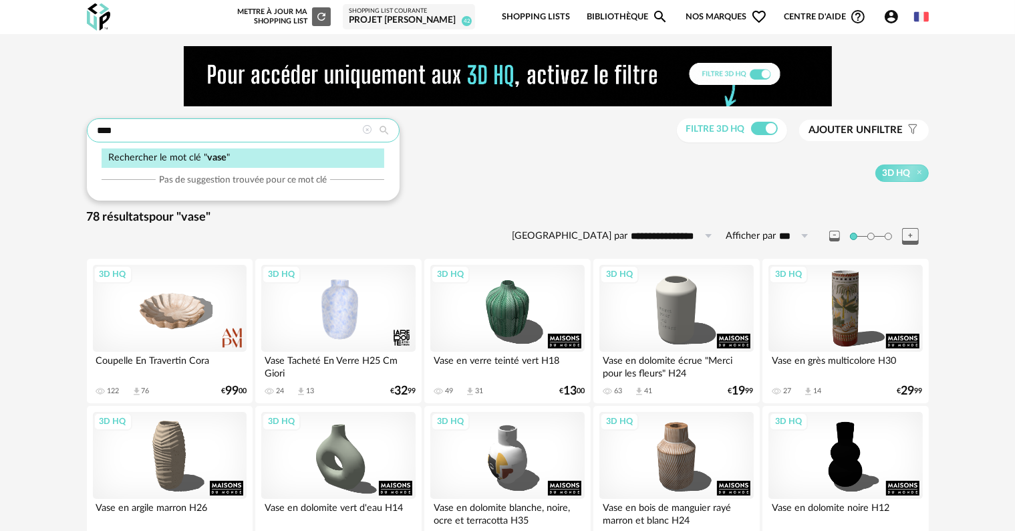
click at [255, 128] on input "****" at bounding box center [243, 130] width 313 height 24
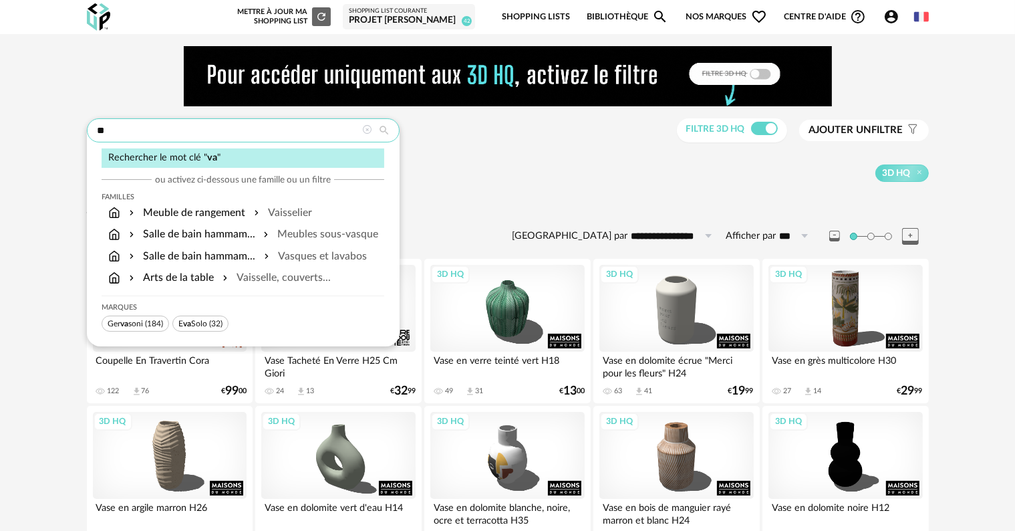
type input "*"
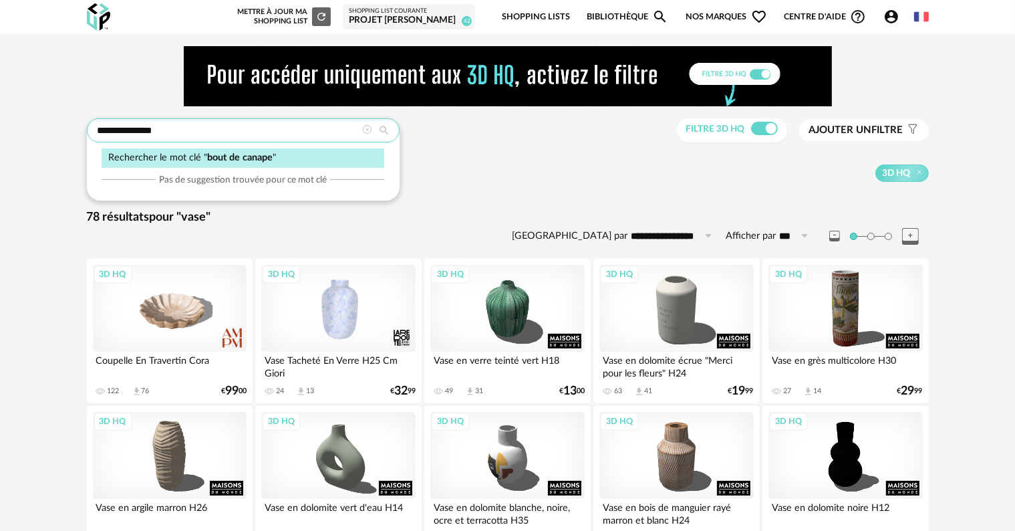
type input "**********"
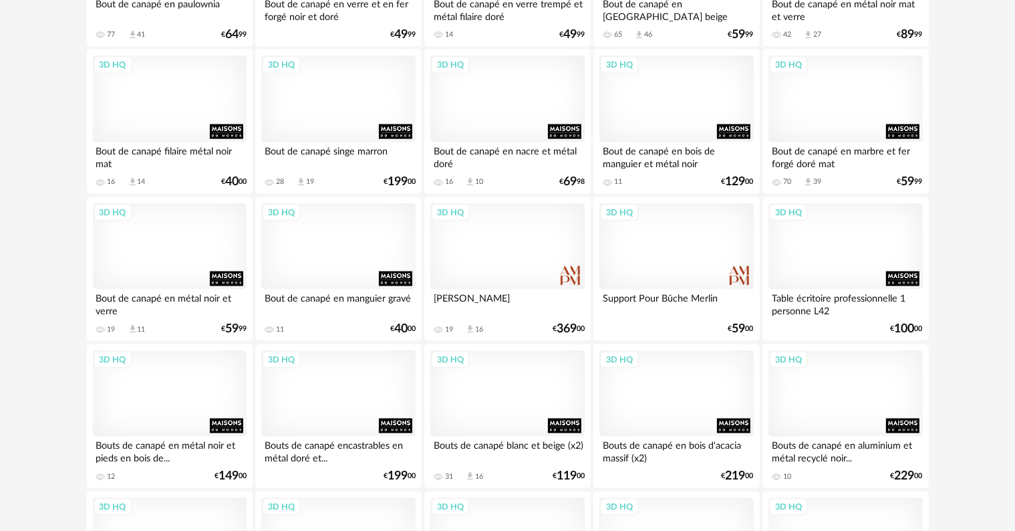
scroll to position [2005, 0]
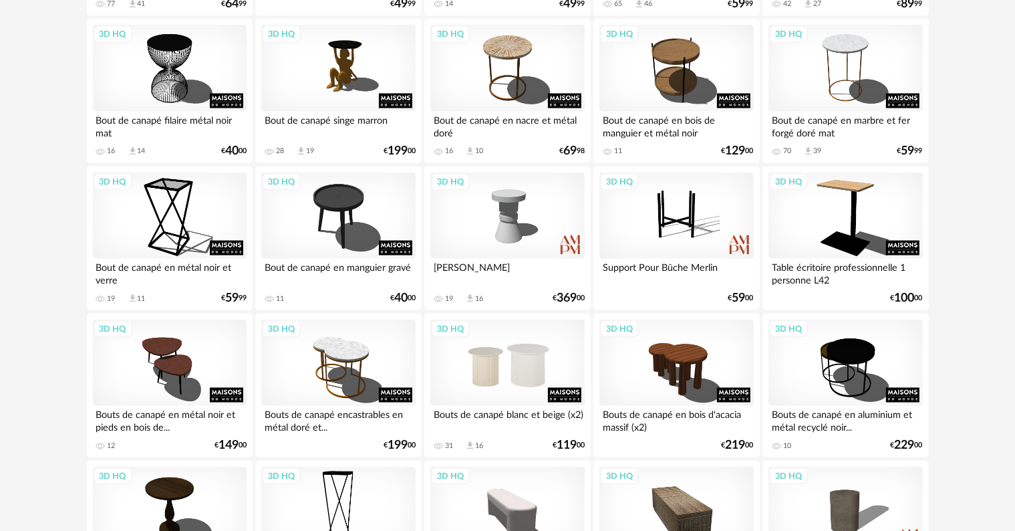
click at [533, 393] on div "3D HQ" at bounding box center [507, 362] width 154 height 87
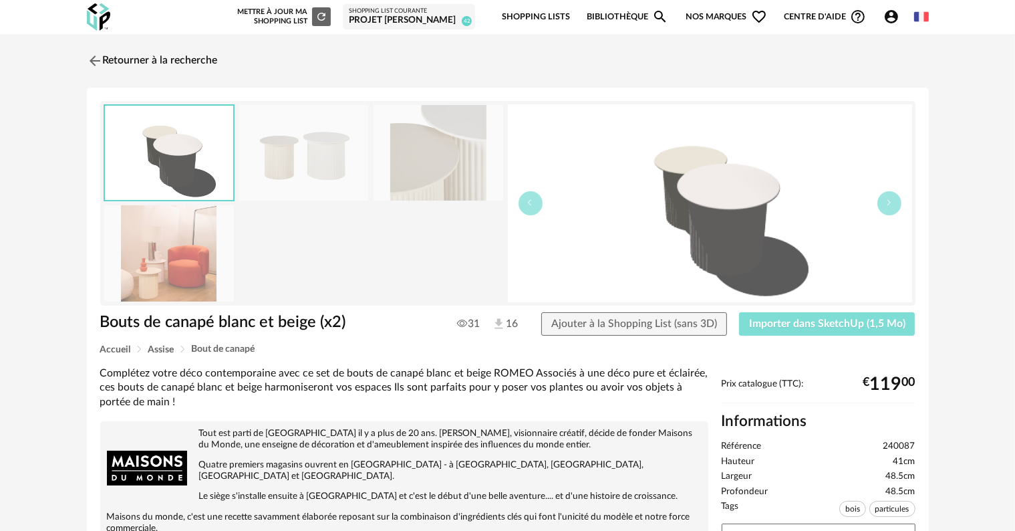
click at [878, 321] on span "Importer dans SketchUp (1,5 Mo)" at bounding box center [827, 323] width 156 height 11
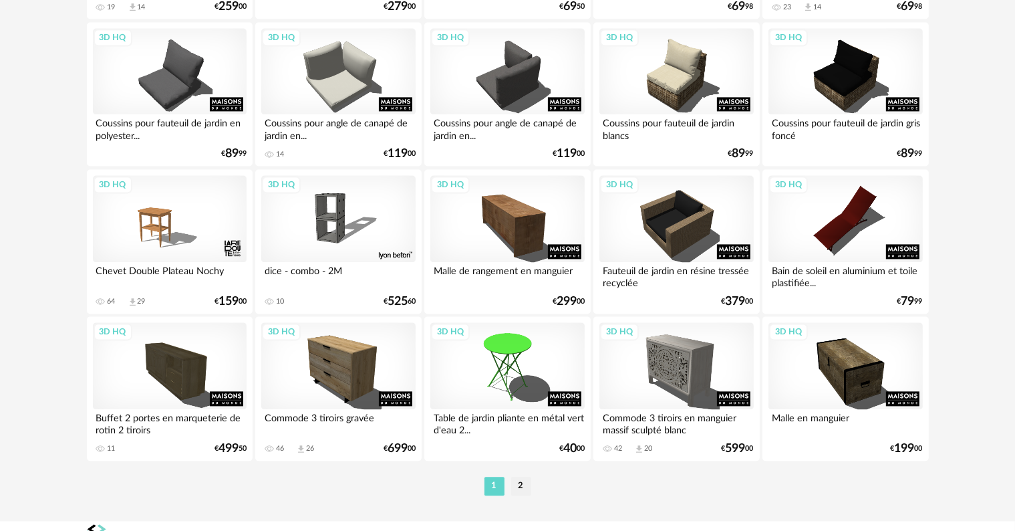
scroll to position [2757, 0]
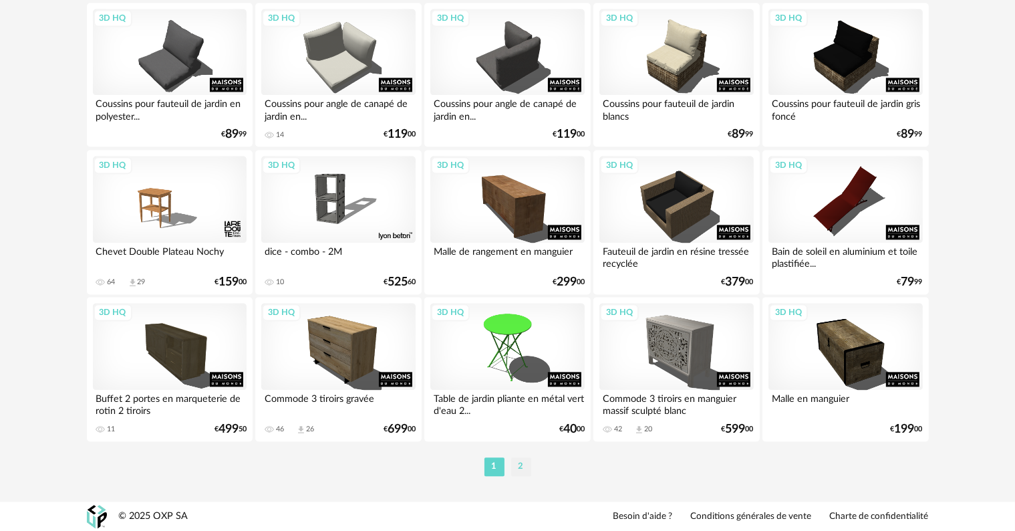
click at [520, 464] on li "2" at bounding box center [521, 466] width 20 height 19
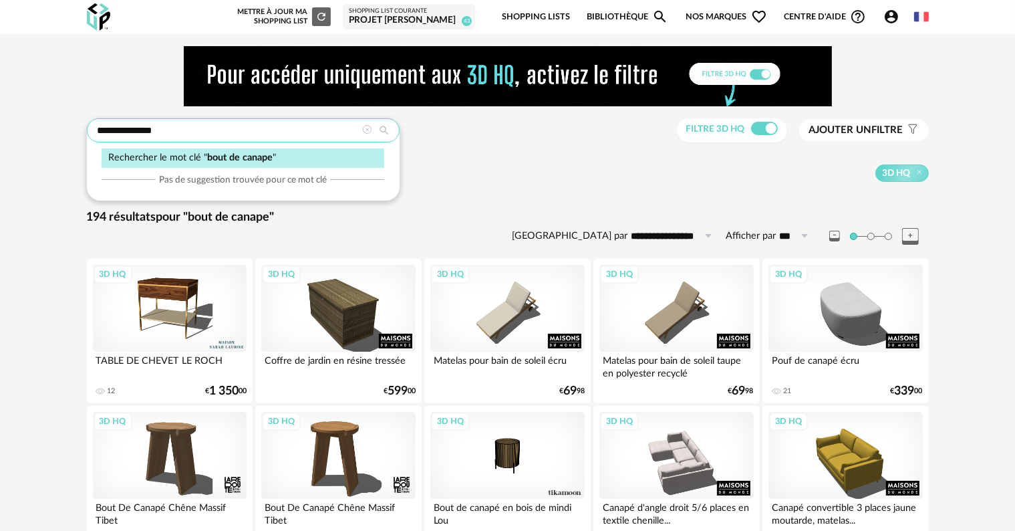
click at [200, 128] on input "**********" at bounding box center [243, 130] width 313 height 24
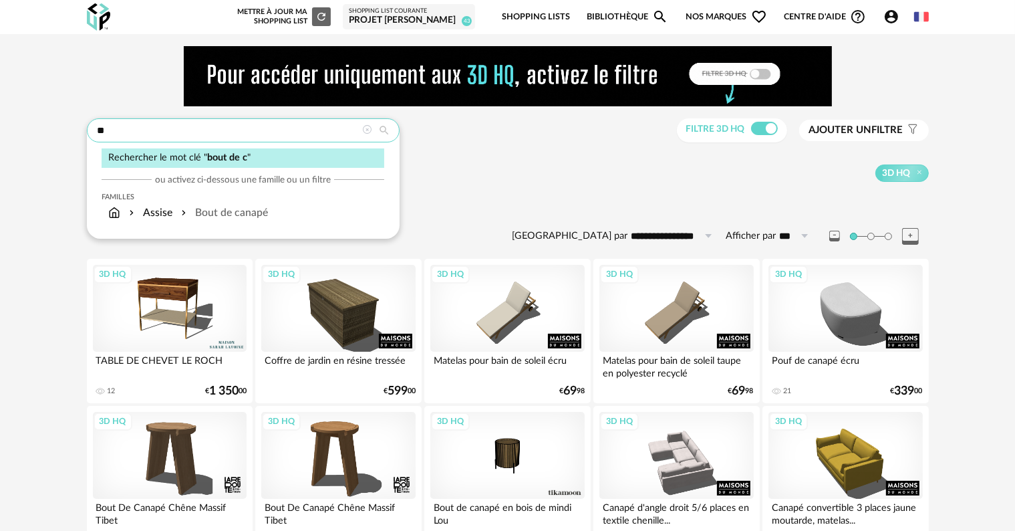
type input "*"
type input "*******"
type input "**********"
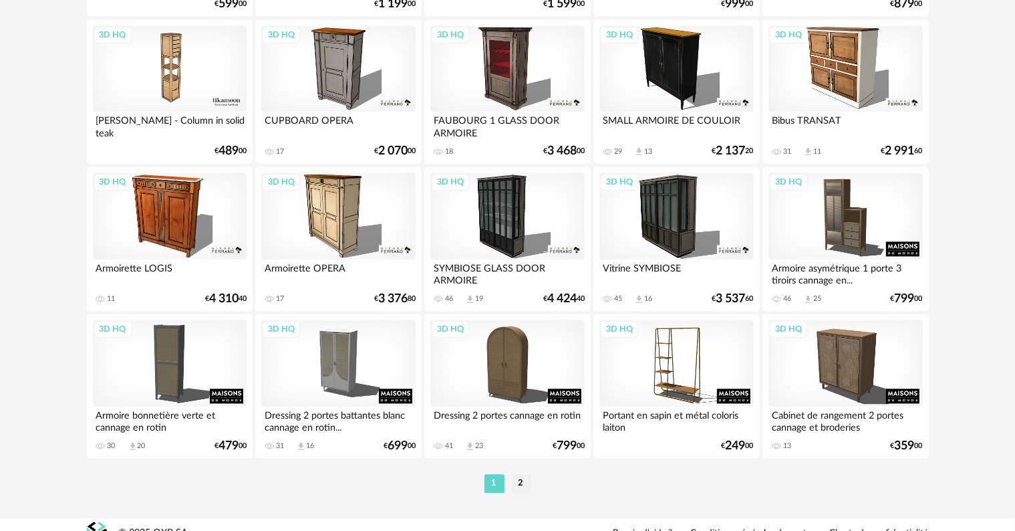
scroll to position [2757, 0]
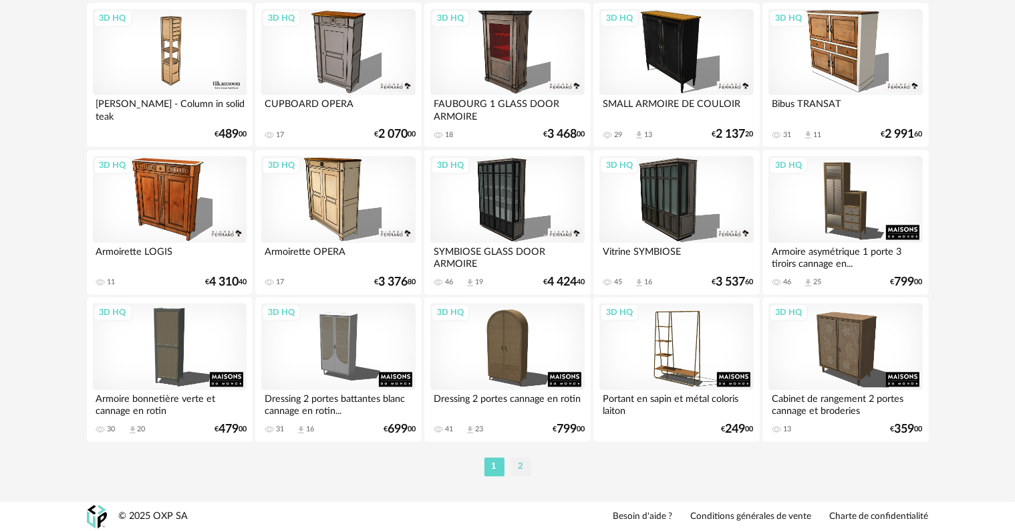
click at [522, 469] on li "2" at bounding box center [521, 466] width 20 height 19
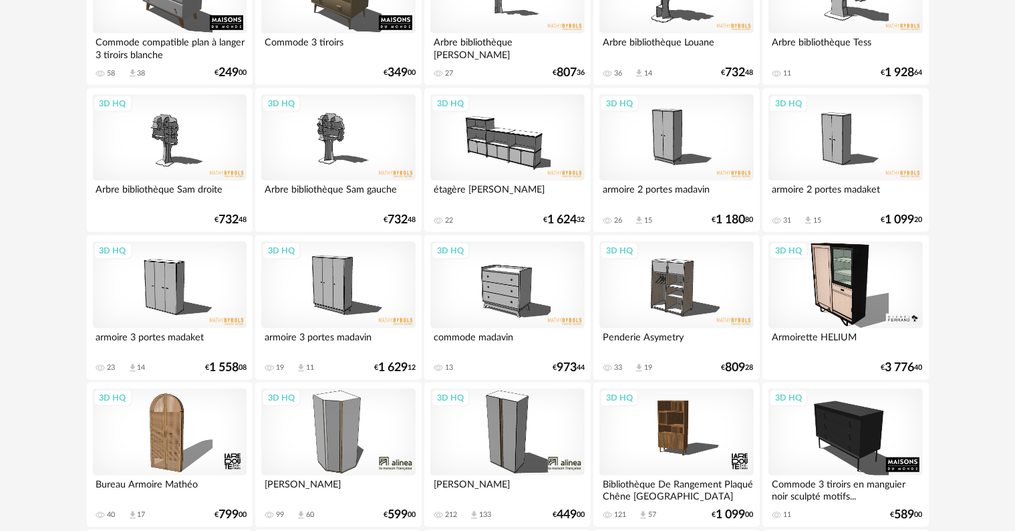
scroll to position [1069, 0]
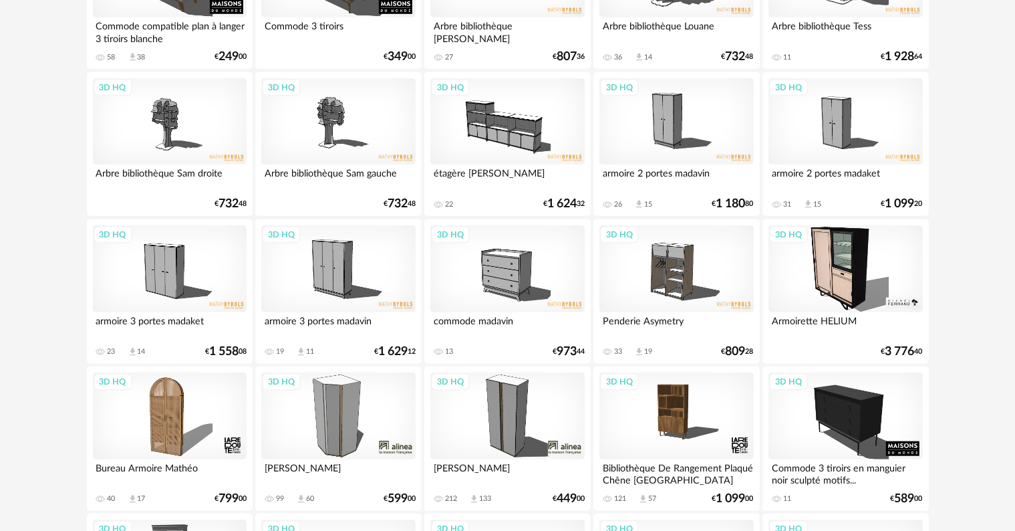
click at [507, 434] on div "3D HQ" at bounding box center [507, 415] width 154 height 87
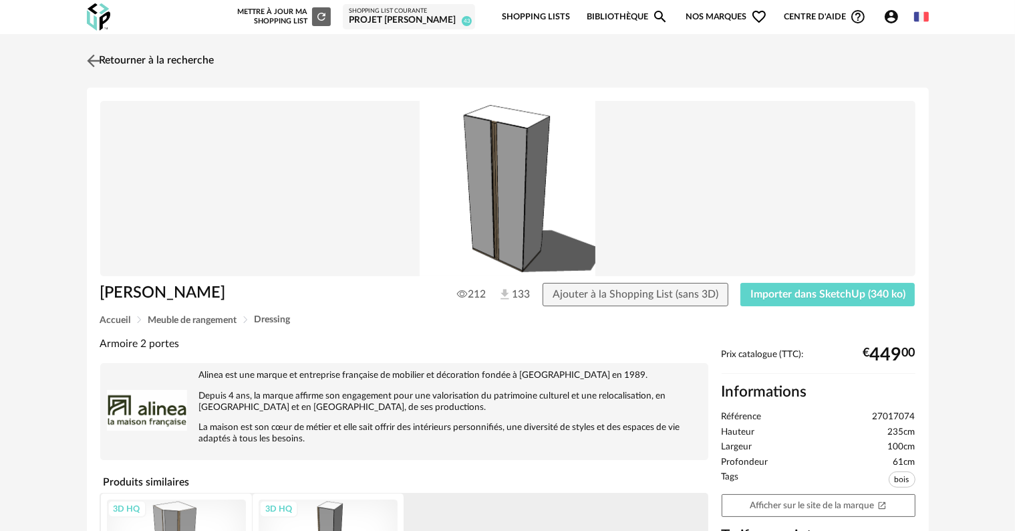
click at [111, 59] on link "Retourner à la recherche" at bounding box center [149, 60] width 131 height 29
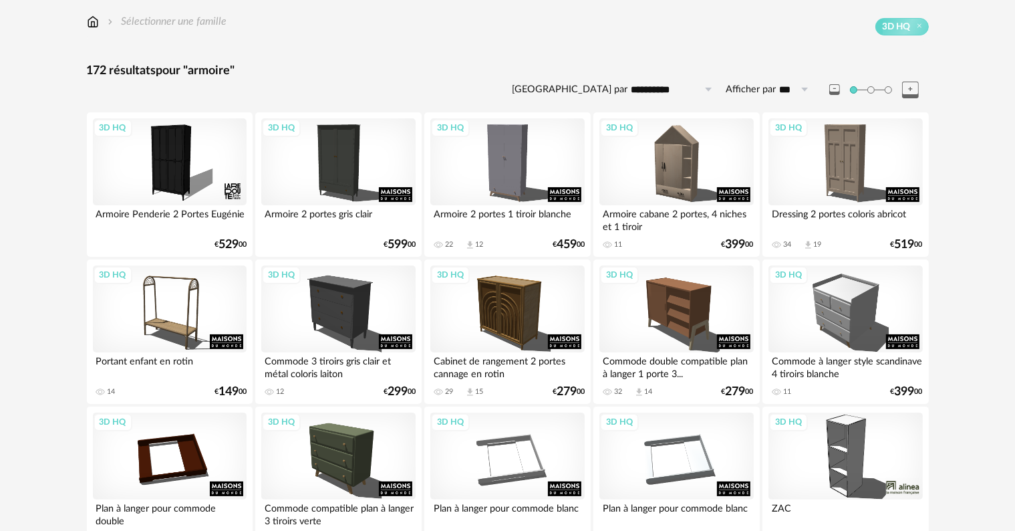
scroll to position [140, 0]
